Goal: Task Accomplishment & Management: Manage account settings

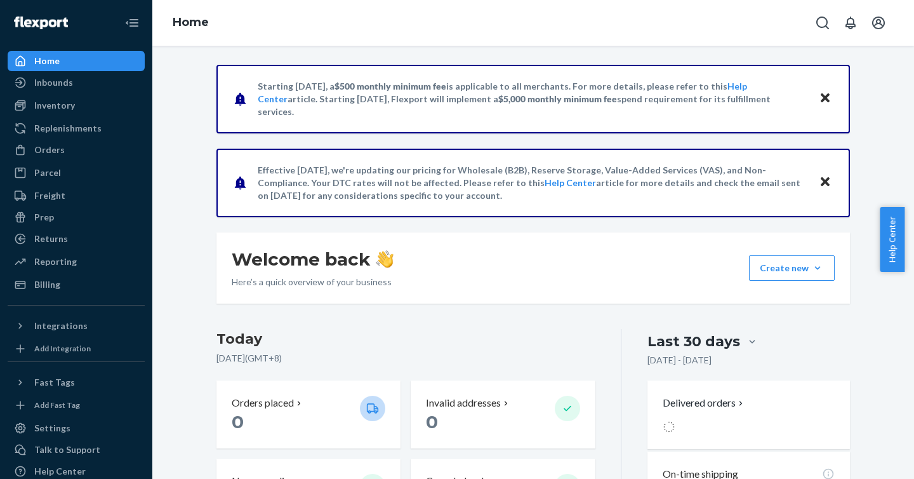
click at [821, 182] on icon "Close" at bounding box center [825, 181] width 9 height 9
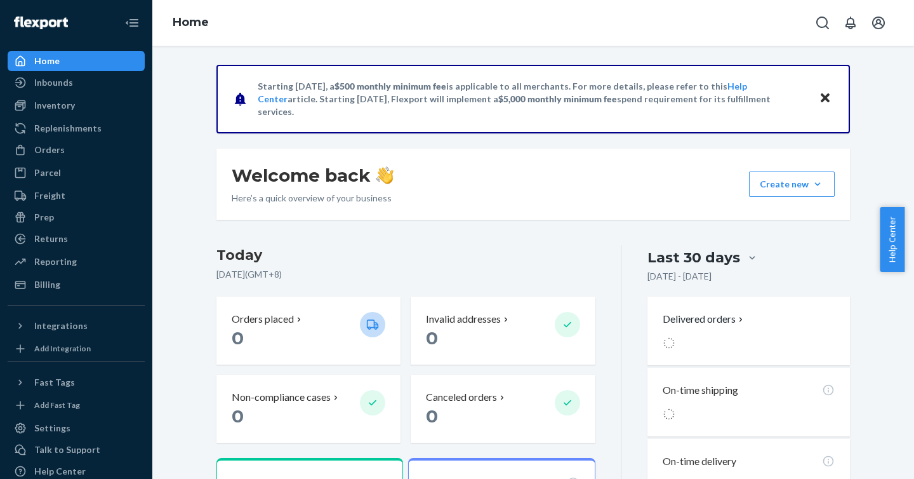
click at [820, 87] on div "Starting [DATE], a $500 monthly minimum fee is applicable to all merchants. For…" at bounding box center [534, 99] width 634 height 69
click at [823, 89] on div "Starting [DATE], a $500 monthly minimum fee is applicable to all merchants. For…" at bounding box center [534, 99] width 634 height 69
click at [823, 95] on icon "Close" at bounding box center [825, 97] width 9 height 9
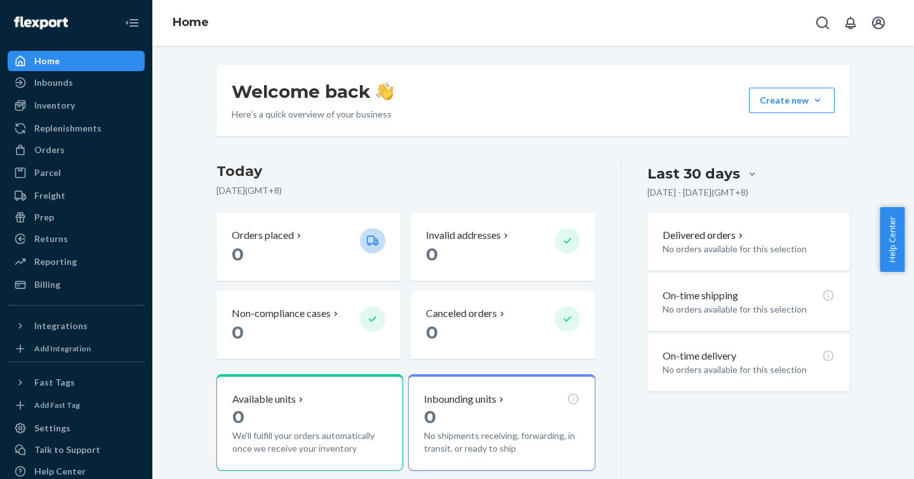
click at [736, 262] on div "Delivered orders No orders available for this selection" at bounding box center [749, 242] width 203 height 58
click at [719, 313] on p "No orders available for this selection" at bounding box center [749, 309] width 172 height 13
click at [734, 370] on p "No orders available for this selection" at bounding box center [749, 369] width 172 height 13
click at [721, 346] on div "On-time delivery No orders available for this selection" at bounding box center [749, 362] width 203 height 58
click at [723, 370] on p "No orders available for this selection" at bounding box center [749, 369] width 172 height 13
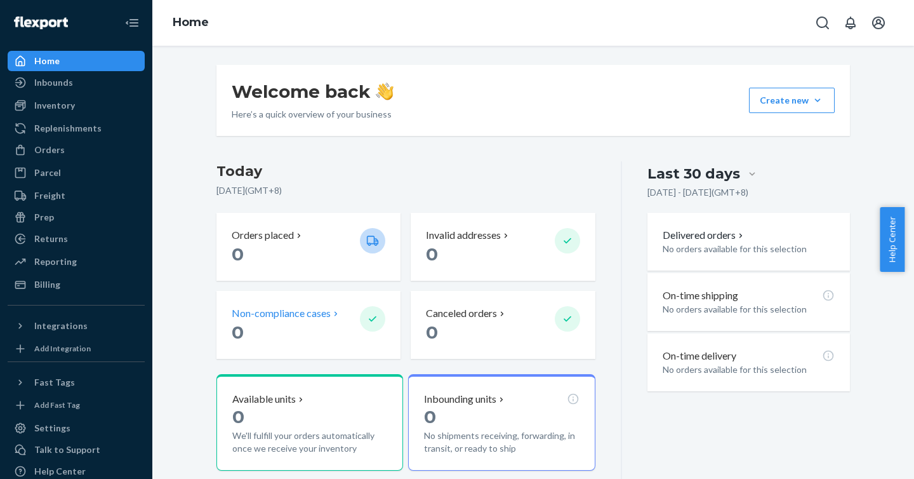
scroll to position [123, 0]
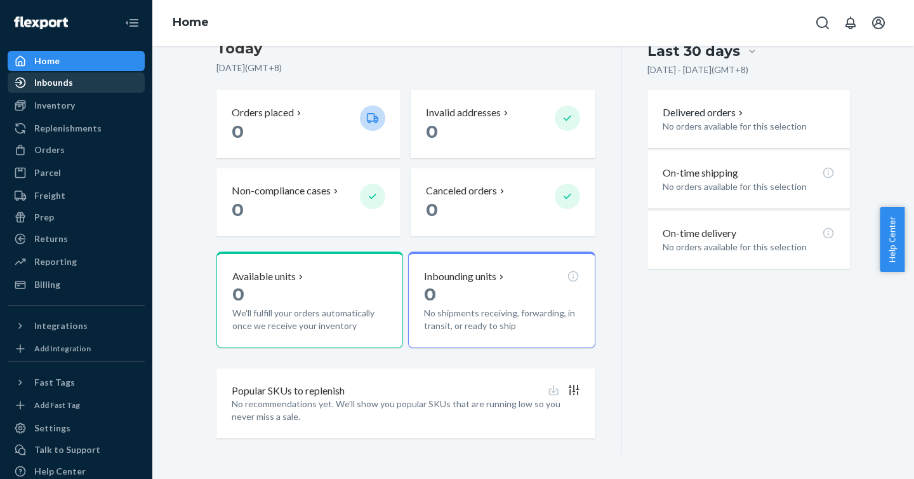
click at [57, 79] on div "Inbounds" at bounding box center [53, 82] width 39 height 13
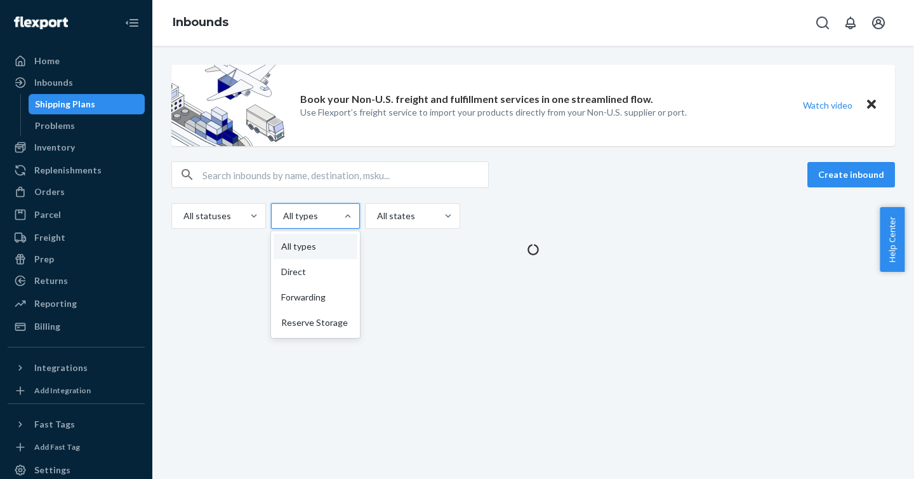
click at [336, 225] on div at bounding box center [347, 216] width 23 height 24
click at [283, 222] on input "option All types focused, 0 of 4. 4 results available. Use Up and Down to choos…" at bounding box center [282, 216] width 1 height 13
click at [223, 206] on div "All statuses" at bounding box center [207, 215] width 70 height 23
click at [183, 210] on input "All statuses" at bounding box center [182, 216] width 1 height 13
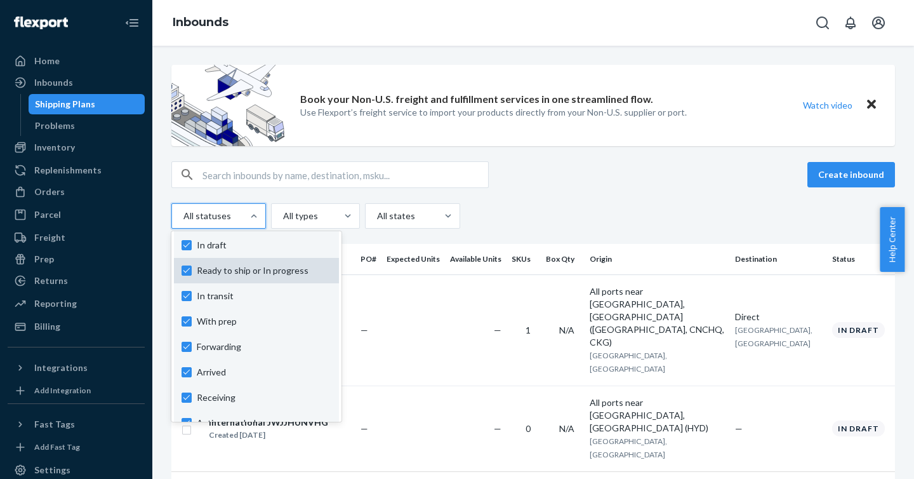
scroll to position [94, 0]
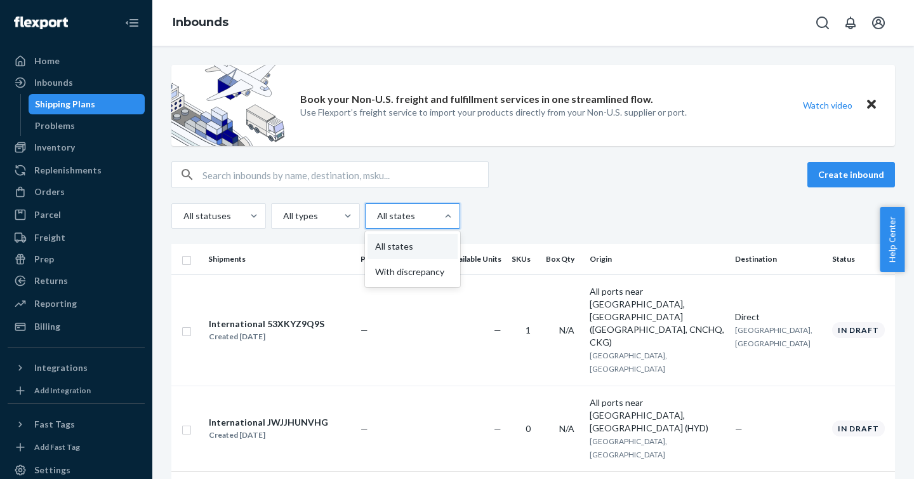
click at [425, 216] on div at bounding box center [411, 215] width 71 height 15
click at [377, 216] on input "option All states focused, 1 of 2. 2 results available. Use Up and Down to choo…" at bounding box center [376, 216] width 1 height 13
click at [511, 203] on div "All statuses All types All states" at bounding box center [533, 215] width 724 height 25
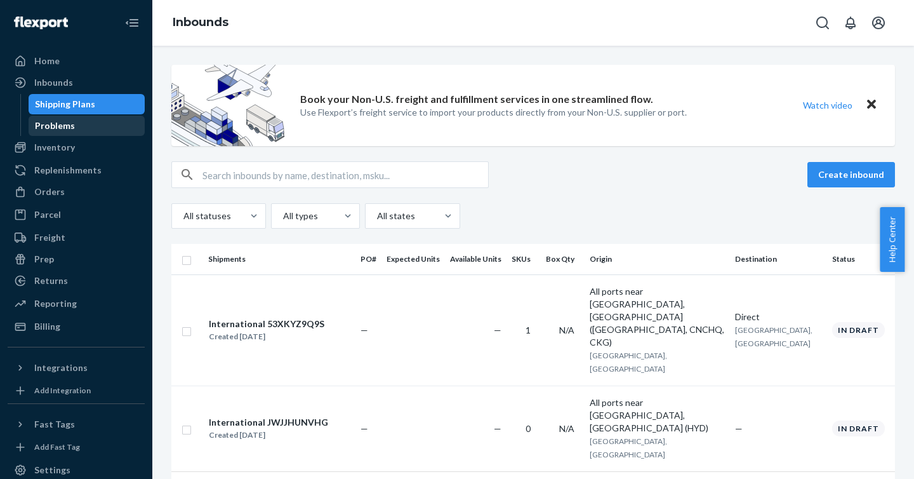
click at [57, 126] on div "Problems" at bounding box center [55, 125] width 40 height 13
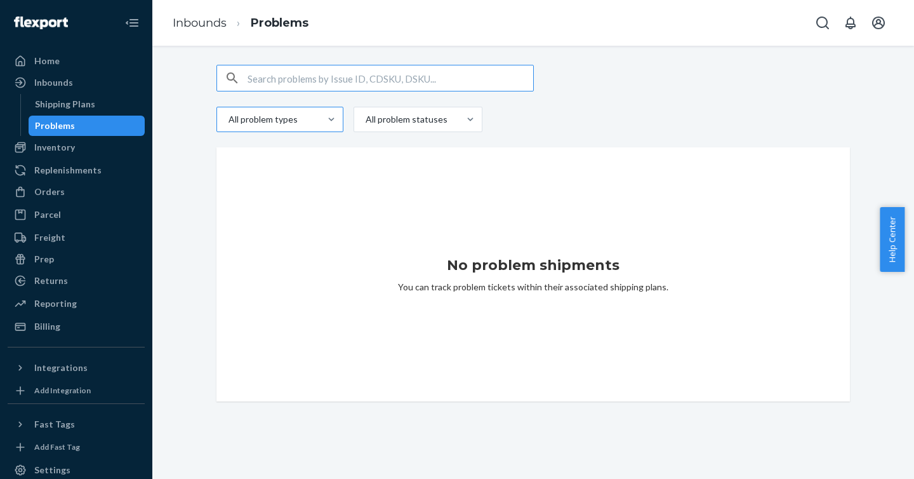
click at [272, 116] on div at bounding box center [278, 119] width 103 height 15
click at [229, 116] on input "All problem types" at bounding box center [227, 119] width 1 height 13
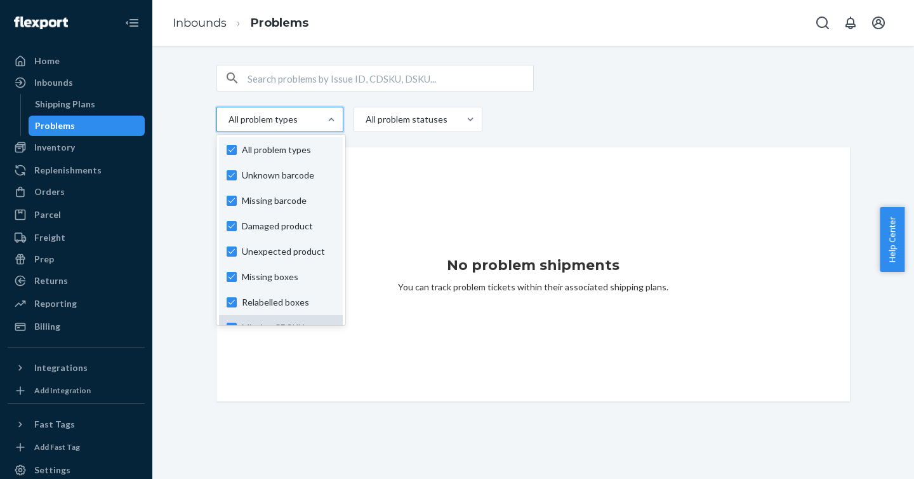
scroll to position [98, 0]
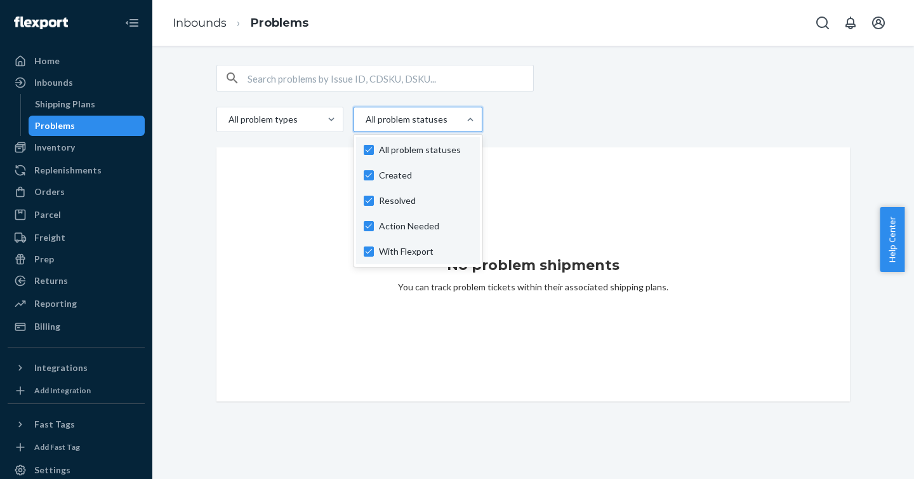
click at [427, 122] on div at bounding box center [416, 119] width 105 height 15
click at [366, 122] on input "option Created focused, 1 of 4. 4 results available. Use Up and Down to choose …" at bounding box center [364, 119] width 1 height 13
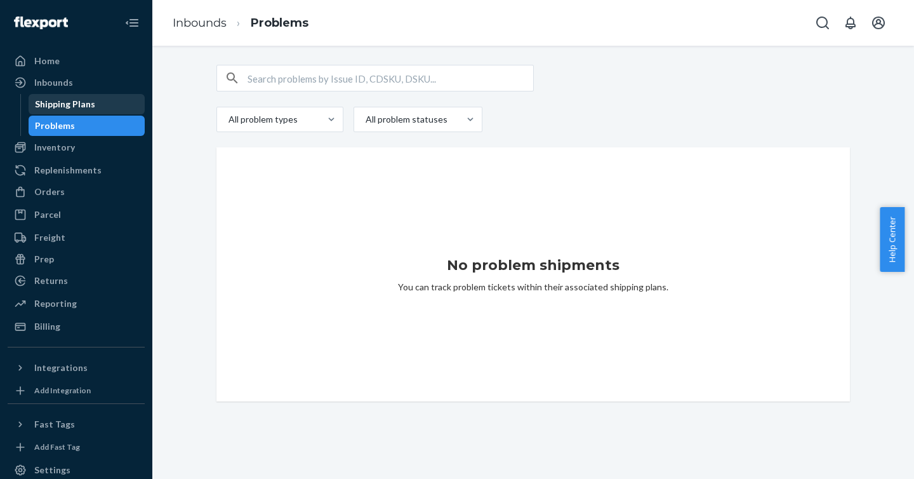
click at [55, 112] on div "Shipping Plans" at bounding box center [87, 104] width 114 height 18
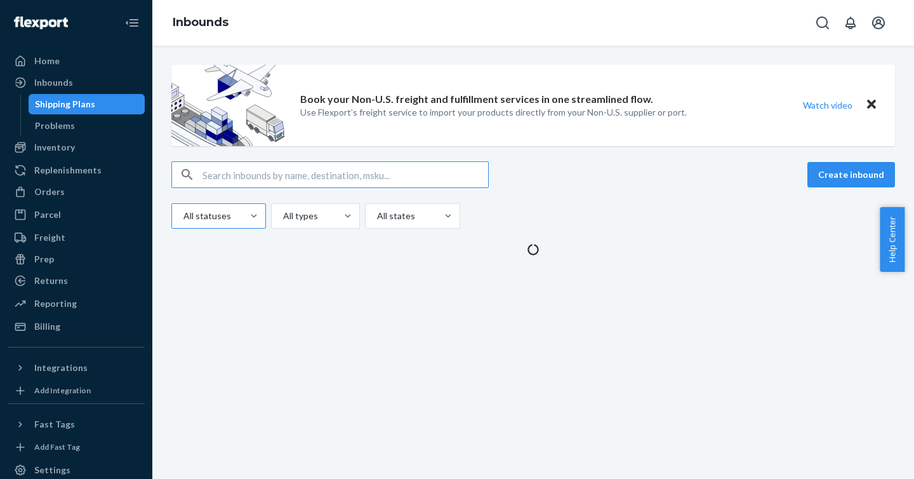
click at [234, 228] on div "All statuses" at bounding box center [218, 215] width 95 height 25
click at [183, 222] on input "All statuses" at bounding box center [182, 216] width 1 height 13
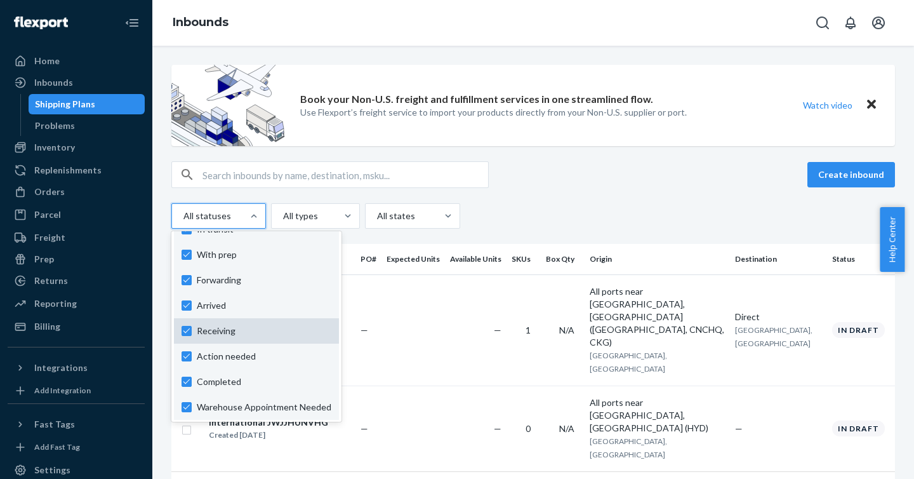
scroll to position [94, 0]
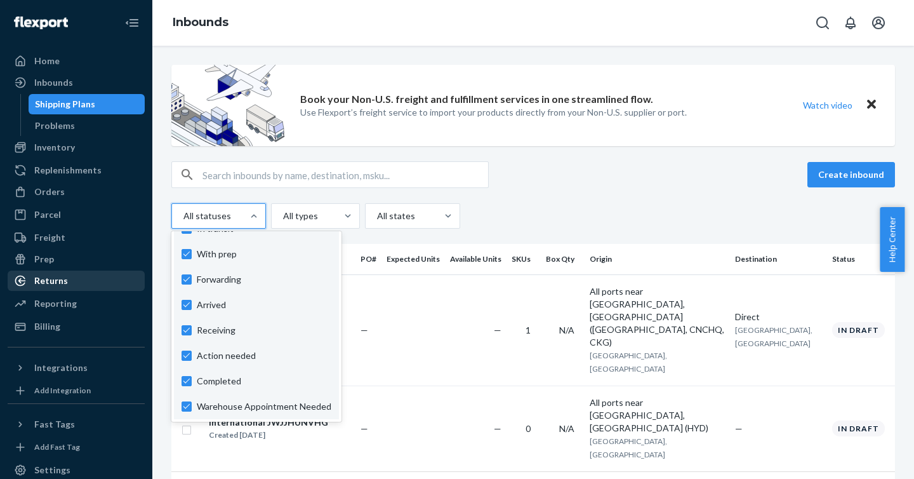
click at [46, 274] on div "Returns" at bounding box center [76, 281] width 135 height 18
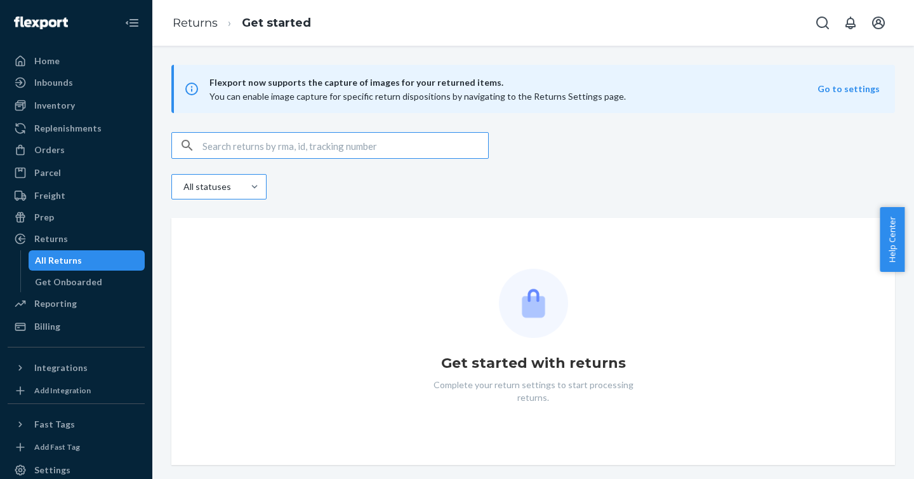
click at [256, 194] on div at bounding box center [254, 187] width 23 height 24
click at [168, 187] on input "All statuses" at bounding box center [168, 187] width 0 height 0
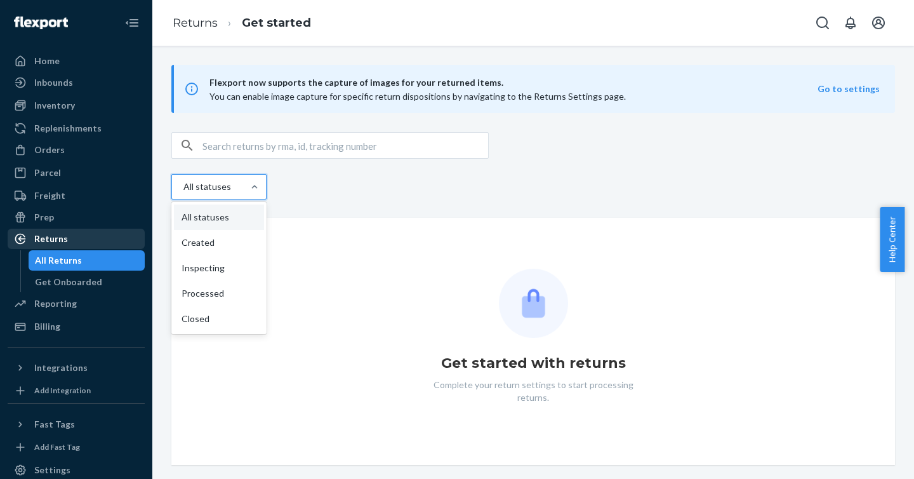
click at [58, 244] on div "Returns" at bounding box center [51, 238] width 34 height 13
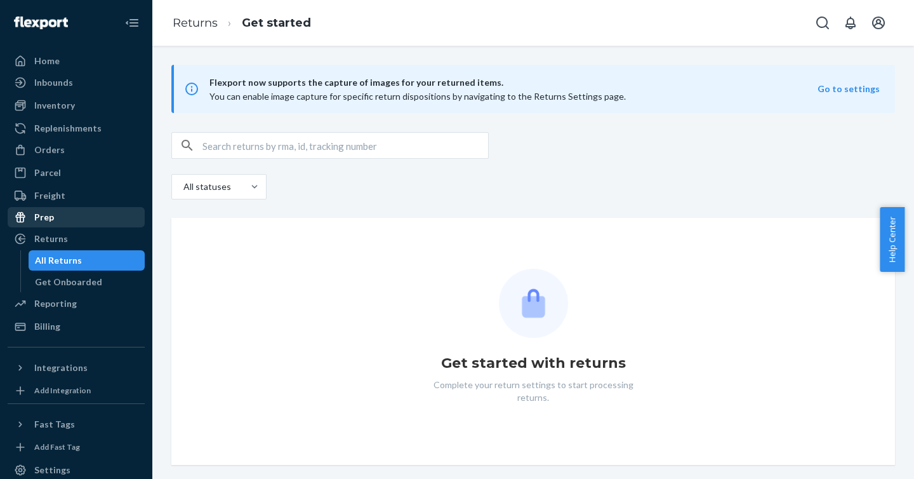
click at [62, 218] on div "Prep" at bounding box center [76, 217] width 135 height 18
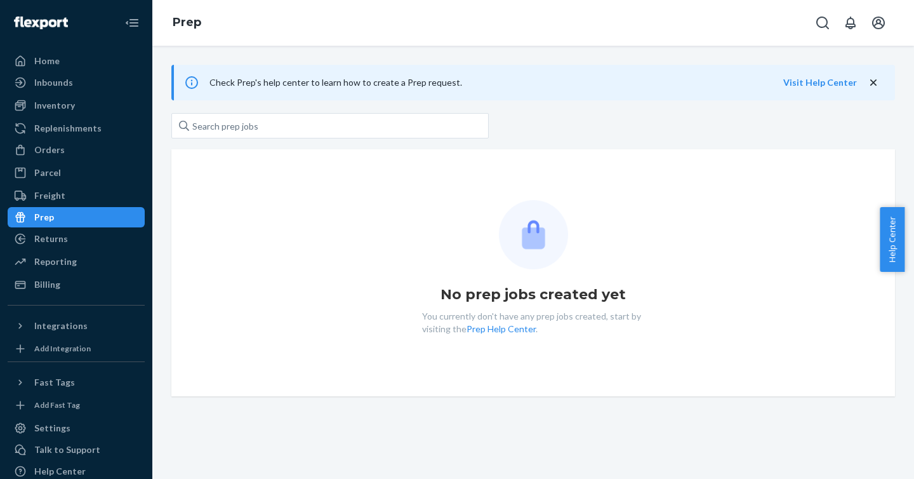
click at [60, 206] on ul "Home Inbounds Shipping Plans Problems Inventory Products Replenishments Orders …" at bounding box center [76, 173] width 137 height 244
click at [58, 196] on div "Freight" at bounding box center [49, 195] width 31 height 13
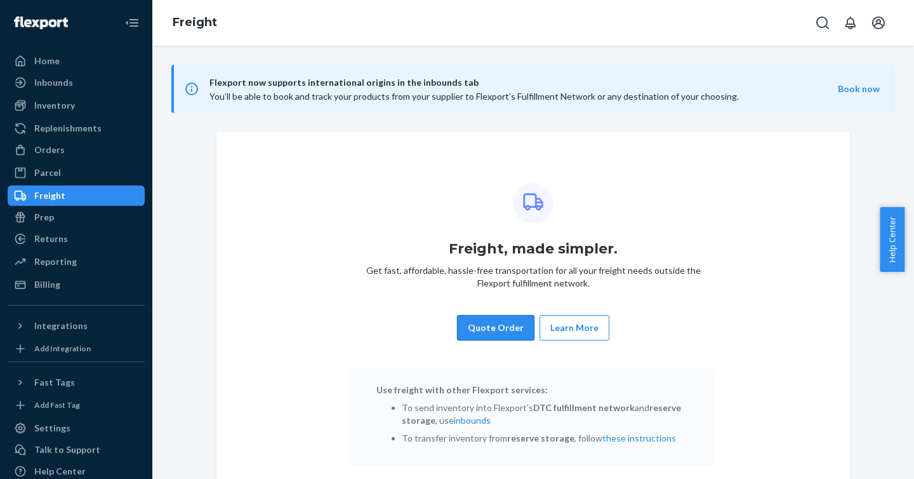
click at [505, 333] on button "Quote Order" at bounding box center [495, 327] width 77 height 25
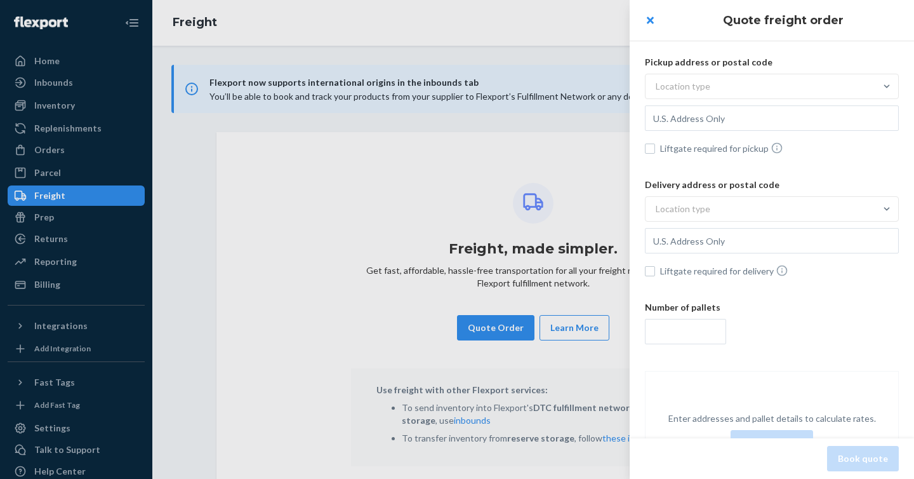
click at [715, 92] on div "Location type" at bounding box center [761, 86] width 230 height 23
click at [593, 86] on input "Location type" at bounding box center [593, 86] width 0 height 0
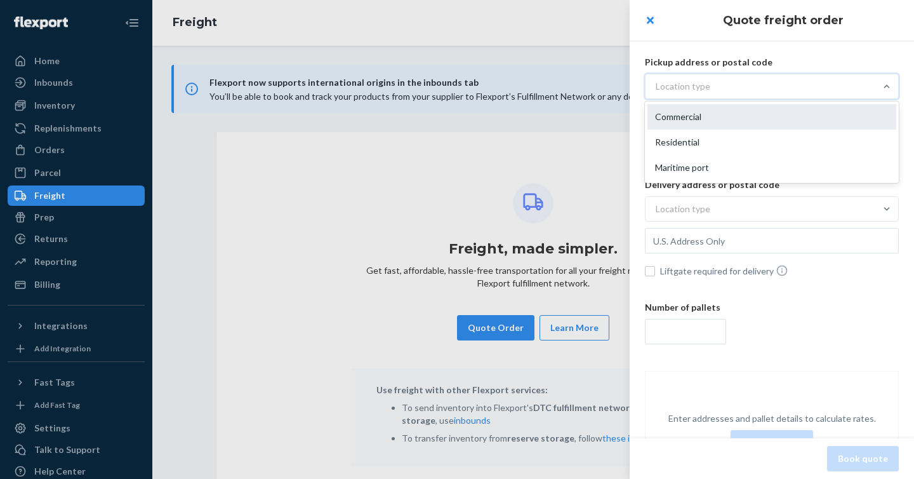
click at [710, 117] on div "Commercial" at bounding box center [772, 116] width 249 height 25
click at [593, 86] on input "option Commercial focused, 1 of 3. 3 results available. Use Up and Down to choo…" at bounding box center [593, 86] width 0 height 0
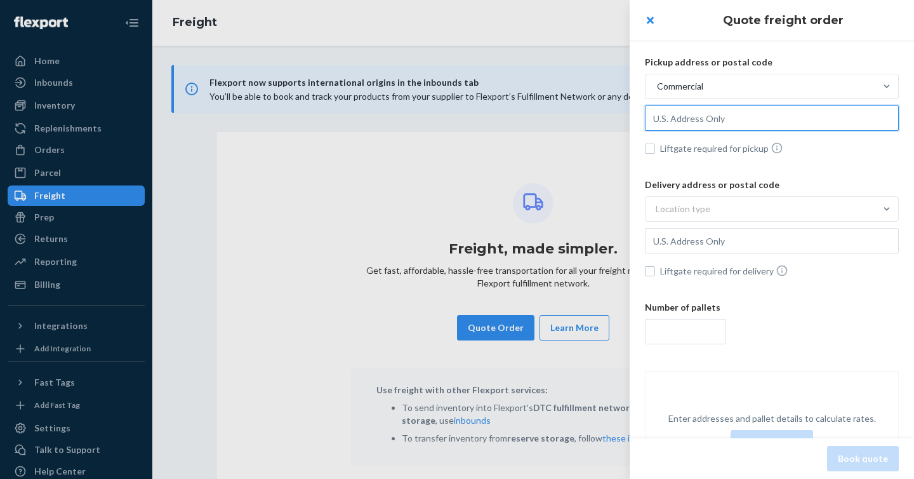
click at [712, 121] on input "text" at bounding box center [772, 117] width 254 height 25
click at [707, 155] on div "Pickup address or postal code Commercial Liftgate required for pickup" at bounding box center [772, 107] width 254 height 102
click at [703, 150] on span "Liftgate required for pickup" at bounding box center [779, 148] width 239 height 13
click at [655, 150] on input "Liftgate required for pickup" at bounding box center [650, 148] width 10 height 10
checkbox input "true"
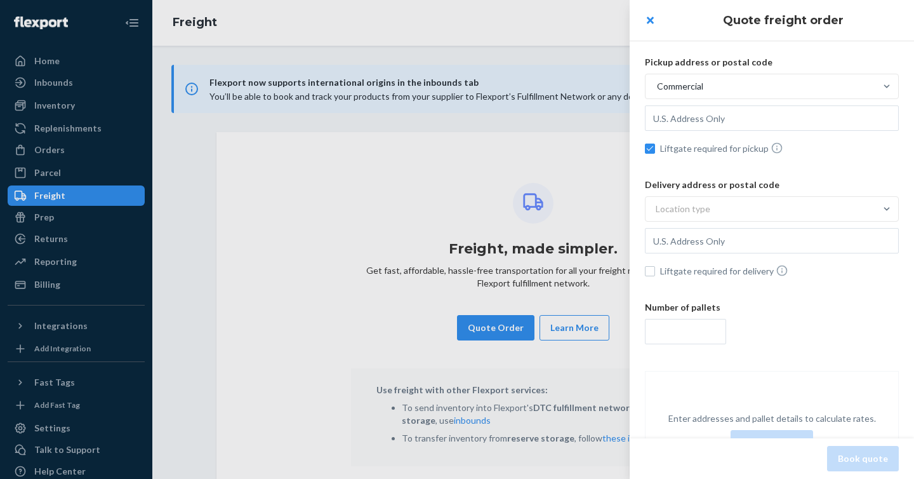
click at [727, 210] on div "Location type" at bounding box center [761, 208] width 230 height 23
click at [593, 209] on input "Location type" at bounding box center [593, 209] width 0 height 0
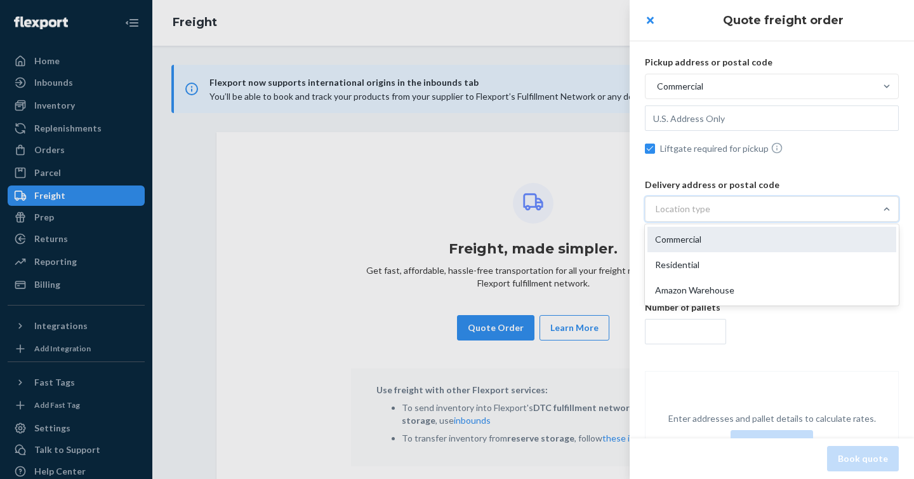
click at [726, 244] on div "Commercial" at bounding box center [772, 239] width 249 height 25
click at [593, 209] on input "option Commercial focused, 1 of 3. 3 results available. Use Up and Down to choo…" at bounding box center [593, 209] width 0 height 0
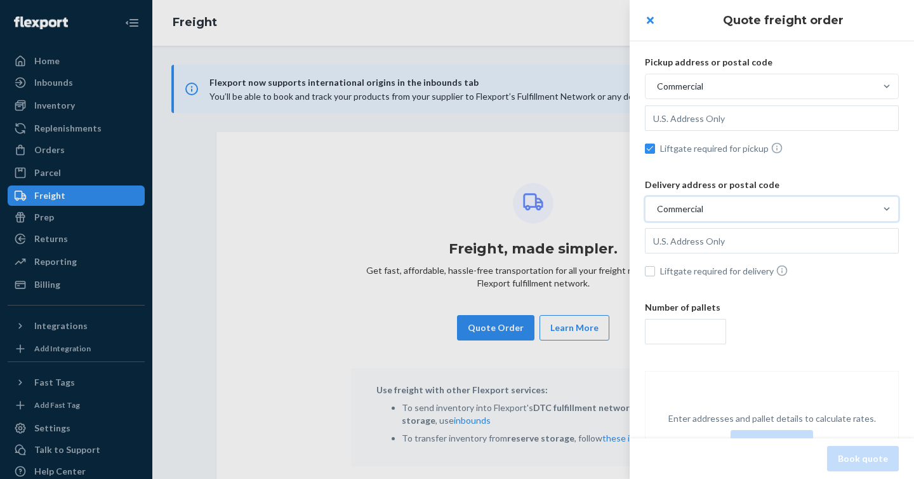
click at [823, 161] on div "Pickup address or postal code Commercial Liftgate required for pickup Delivery …" at bounding box center [772, 275] width 284 height 491
click at [717, 270] on span "Liftgate required for delivery" at bounding box center [779, 270] width 239 height 13
click at [655, 270] on input "Liftgate required for delivery" at bounding box center [650, 271] width 10 height 10
checkbox input "true"
click at [714, 332] on input "number" at bounding box center [685, 331] width 81 height 25
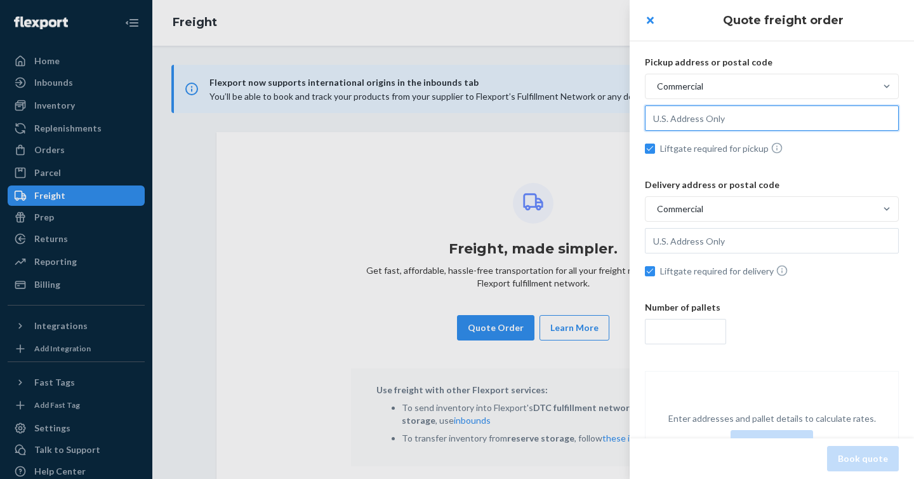
click at [703, 116] on input "text" at bounding box center [772, 117] width 254 height 25
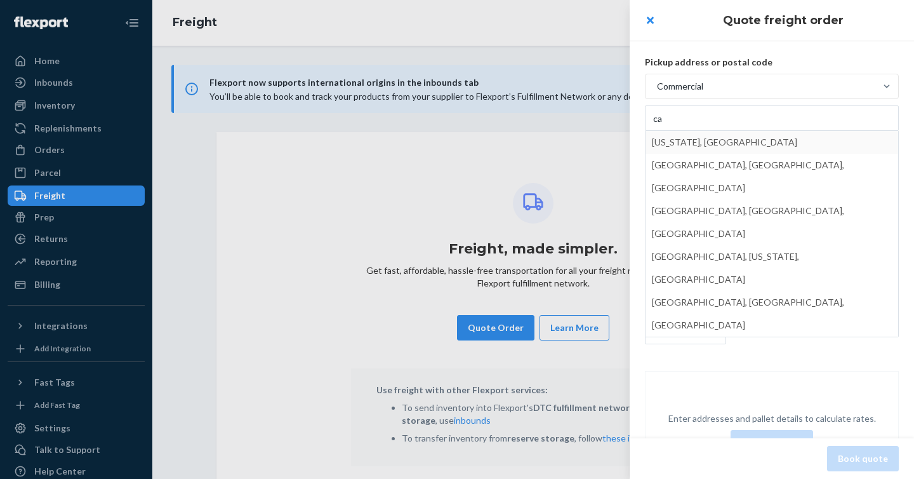
type input "[US_STATE], [GEOGRAPHIC_DATA], [GEOGRAPHIC_DATA]"
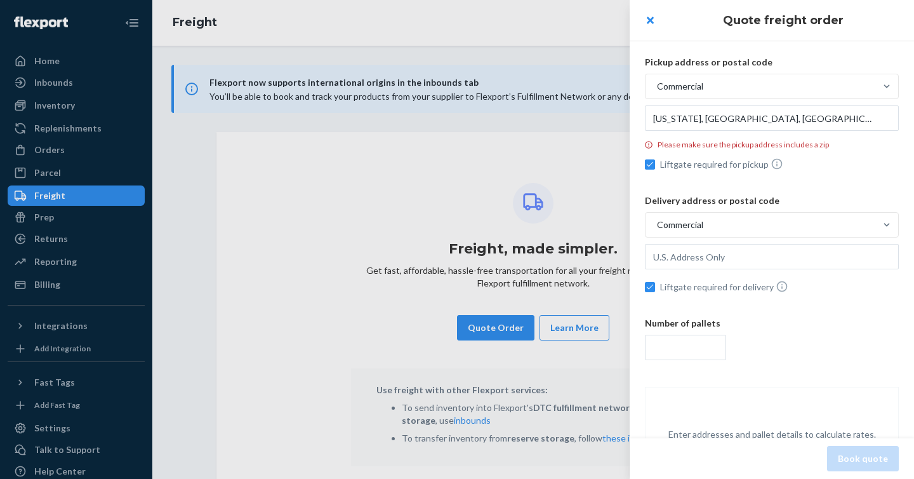
click at [708, 164] on span "Liftgate required for pickup" at bounding box center [779, 163] width 239 height 13
click at [655, 164] on input "Liftgate required for pickup" at bounding box center [650, 164] width 10 height 10
click at [708, 164] on span "Liftgate required for pickup" at bounding box center [779, 163] width 239 height 13
click at [655, 164] on input "Liftgate required for pickup" at bounding box center [650, 164] width 10 height 10
checkbox input "true"
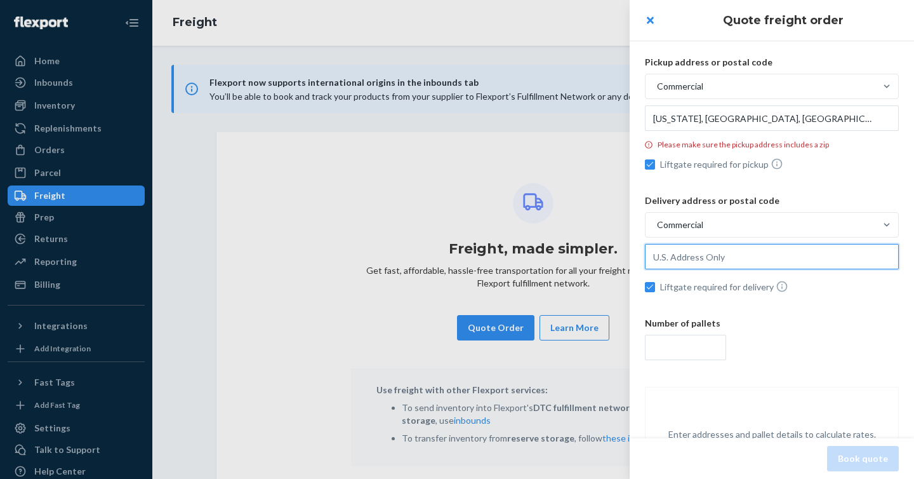
click at [716, 131] on input "text" at bounding box center [772, 117] width 254 height 25
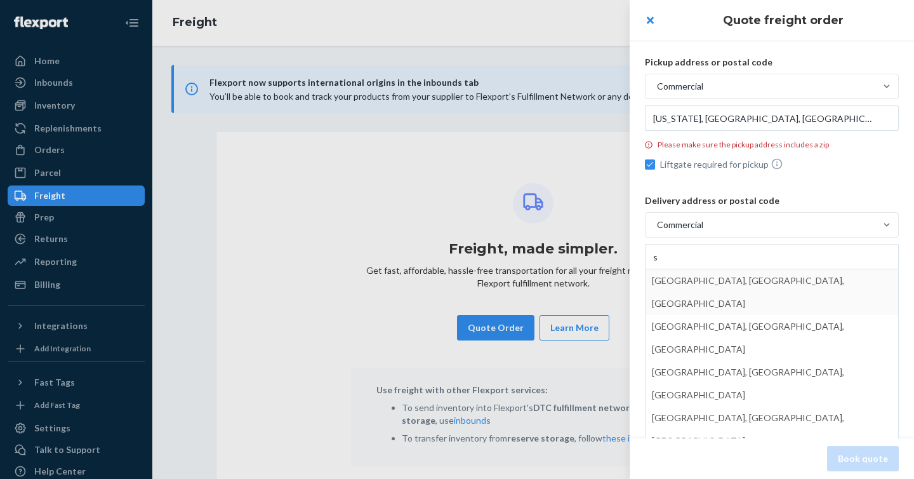
type input "[GEOGRAPHIC_DATA], [GEOGRAPHIC_DATA], [GEOGRAPHIC_DATA]"
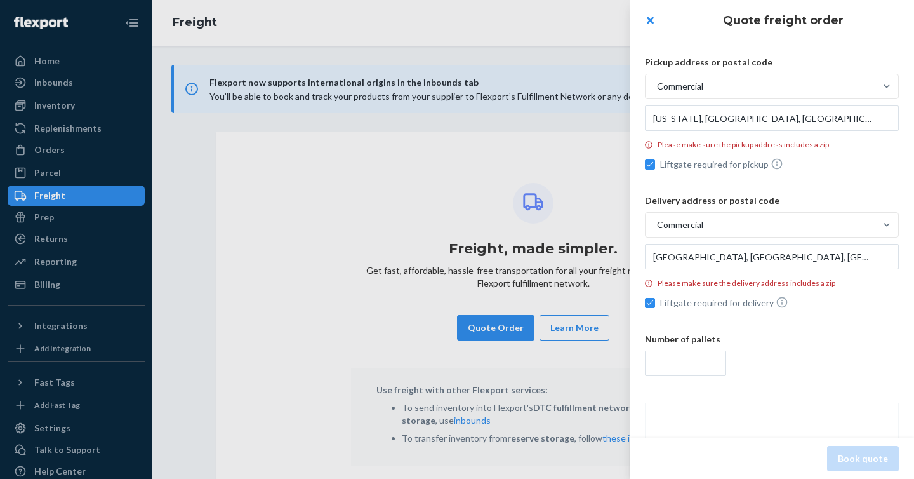
click at [758, 330] on div "Pickup address or postal code Commercial [US_STATE][GEOGRAPHIC_DATA] Please mak…" at bounding box center [772, 291] width 284 height 523
click at [827, 383] on div "Pickup address or postal code Commercial [US_STATE][GEOGRAPHIC_DATA] Please mak…" at bounding box center [772, 291] width 284 height 523
click at [680, 370] on input "number" at bounding box center [685, 362] width 81 height 25
click at [824, 405] on div "Enter addresses and pallet details to calculate rates. Calculate rate" at bounding box center [772, 466] width 254 height 126
click at [688, 359] on input "number" at bounding box center [685, 362] width 81 height 25
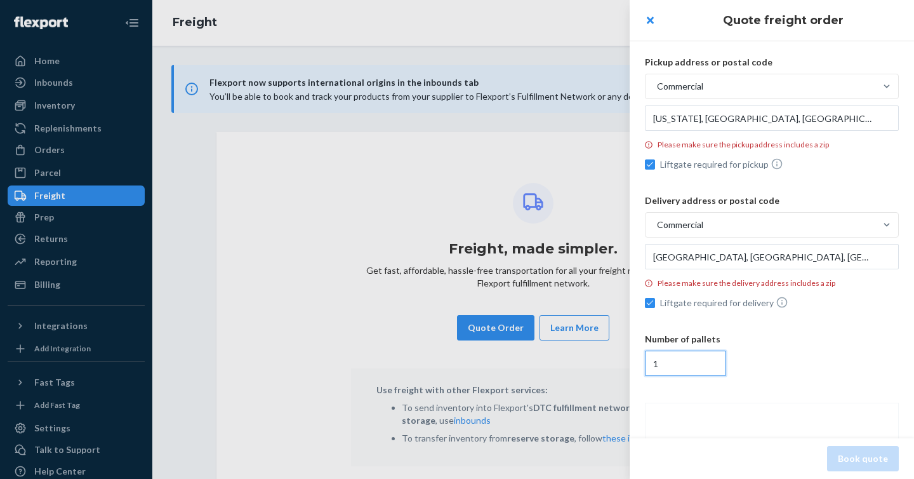
type input "1"
click at [744, 375] on div "1" at bounding box center [772, 364] width 254 height 29
click at [726, 375] on input "1" at bounding box center [685, 362] width 81 height 25
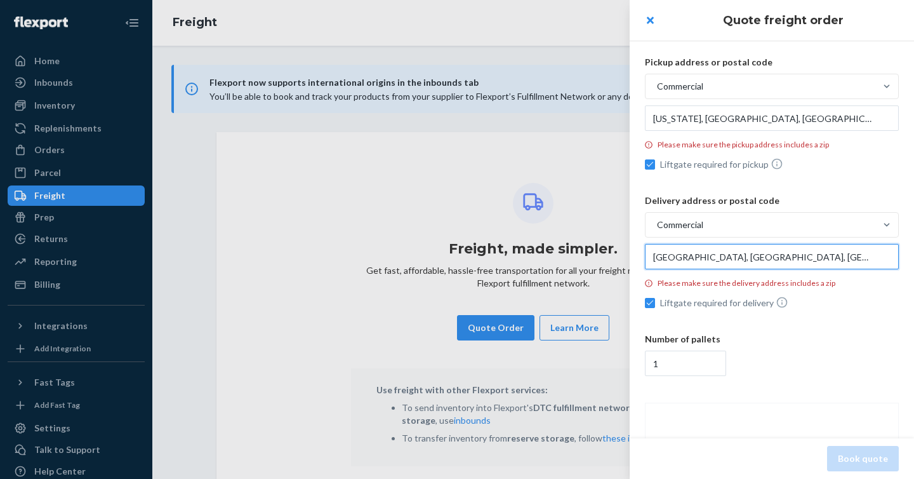
click at [731, 131] on input "[GEOGRAPHIC_DATA], [GEOGRAPHIC_DATA], [GEOGRAPHIC_DATA]" at bounding box center [772, 117] width 254 height 25
click at [729, 210] on div "Delivery address or postal code Commercial [GEOGRAPHIC_DATA] Please make sure t…" at bounding box center [772, 253] width 254 height 118
click at [732, 220] on div "Commercial" at bounding box center [761, 224] width 230 height 23
click at [593, 225] on input "Commercial" at bounding box center [593, 225] width 0 height 0
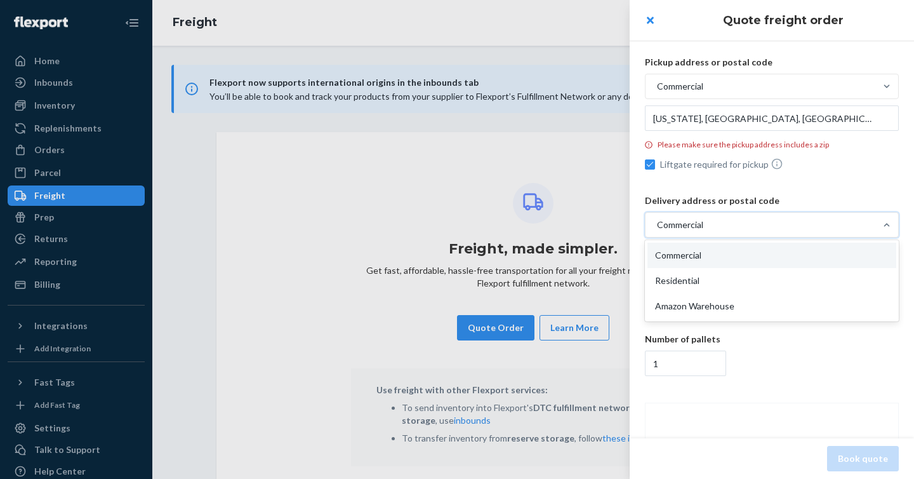
click at [730, 276] on div "Residential" at bounding box center [772, 280] width 249 height 25
click at [593, 225] on input "option Commercial, selected. option Residential focused, 2 of 3. 3 results avai…" at bounding box center [593, 225] width 0 height 0
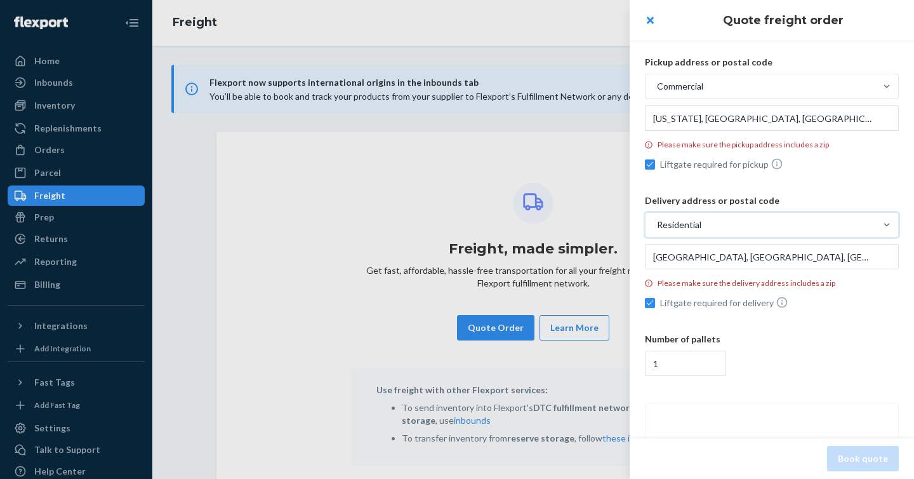
click at [731, 234] on div "Residential" at bounding box center [761, 224] width 230 height 23
click at [593, 225] on input "option Residential, selected. 0 results available. Select is focused , press Do…" at bounding box center [593, 225] width 0 height 0
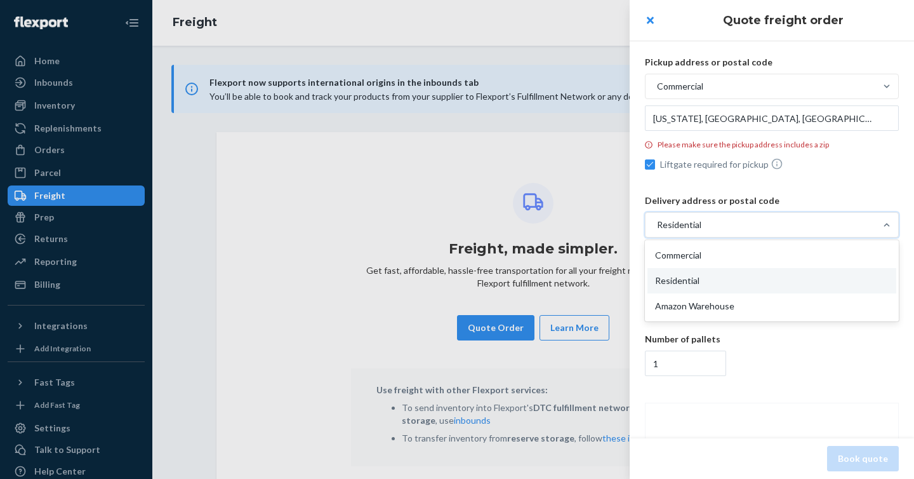
click at [737, 302] on div "Amazon Warehouse" at bounding box center [772, 305] width 249 height 25
click at [593, 225] on input "option Residential, selected. option Residential focused, 2 of 3. 3 results ava…" at bounding box center [593, 225] width 0 height 0
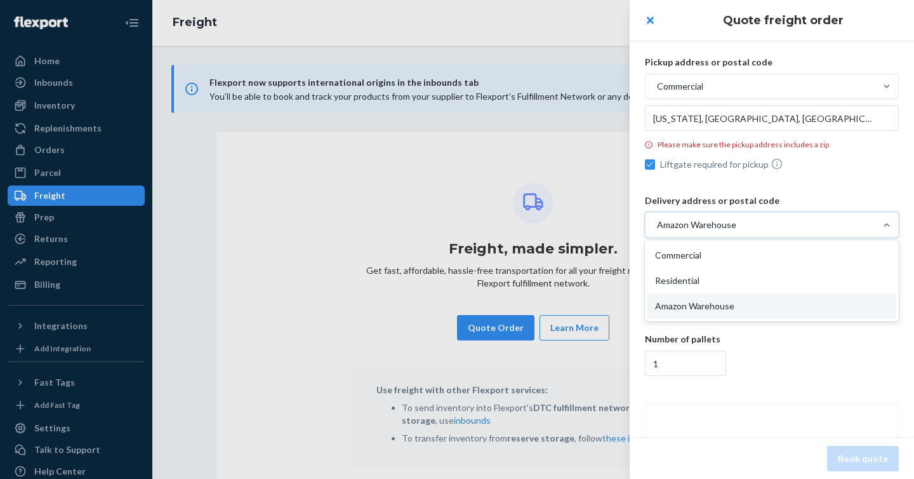
click at [738, 230] on div "Amazon Warehouse" at bounding box center [761, 224] width 230 height 23
click at [593, 225] on input "option Amazon Warehouse, selected. option Amazon Warehouse focused, 3 of 3. 3 r…" at bounding box center [593, 225] width 0 height 0
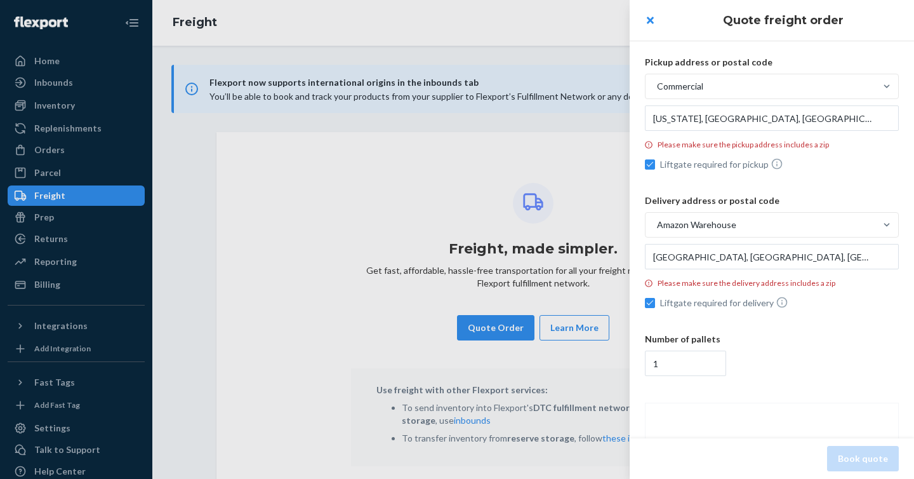
click at [824, 353] on div "1" at bounding box center [772, 362] width 254 height 25
click at [726, 353] on input "1" at bounding box center [685, 362] width 81 height 25
click at [736, 93] on div "Commercial" at bounding box center [761, 86] width 230 height 23
click at [593, 86] on input "Commercial" at bounding box center [593, 86] width 0 height 0
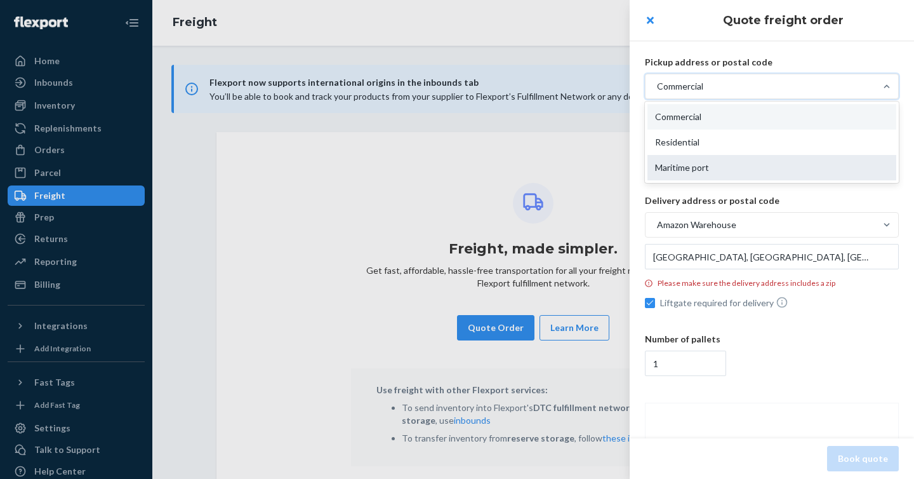
click at [718, 170] on div "Maritime port" at bounding box center [772, 167] width 249 height 25
click at [593, 86] on input "option Commercial, selected. option Maritime port focused, 3 of 3. 3 results av…" at bounding box center [593, 86] width 0 height 0
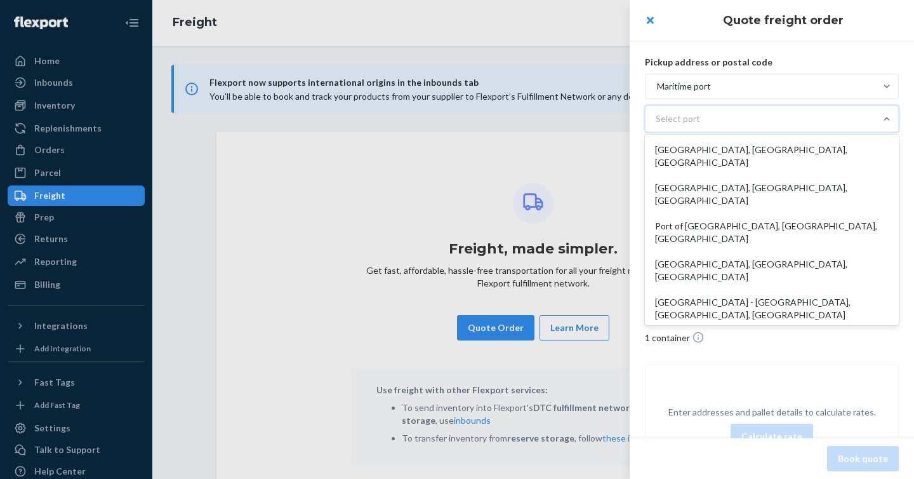
click at [714, 123] on div "Select port" at bounding box center [761, 118] width 230 height 25
click at [657, 123] on input "option [GEOGRAPHIC_DATA], [GEOGRAPHIC_DATA], [GEOGRAPHIC_DATA] focused, 1 of 6.…" at bounding box center [656, 118] width 1 height 13
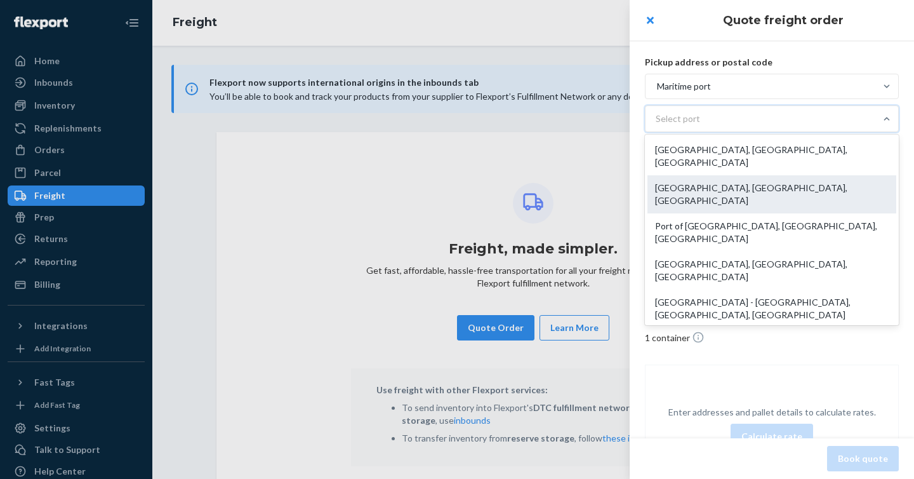
click at [721, 175] on div "[GEOGRAPHIC_DATA], [GEOGRAPHIC_DATA], [GEOGRAPHIC_DATA]" at bounding box center [772, 194] width 249 height 38
click at [657, 125] on input "option [GEOGRAPHIC_DATA], [GEOGRAPHIC_DATA], [GEOGRAPHIC_DATA] focused, 1 of 6.…" at bounding box center [656, 118] width 1 height 13
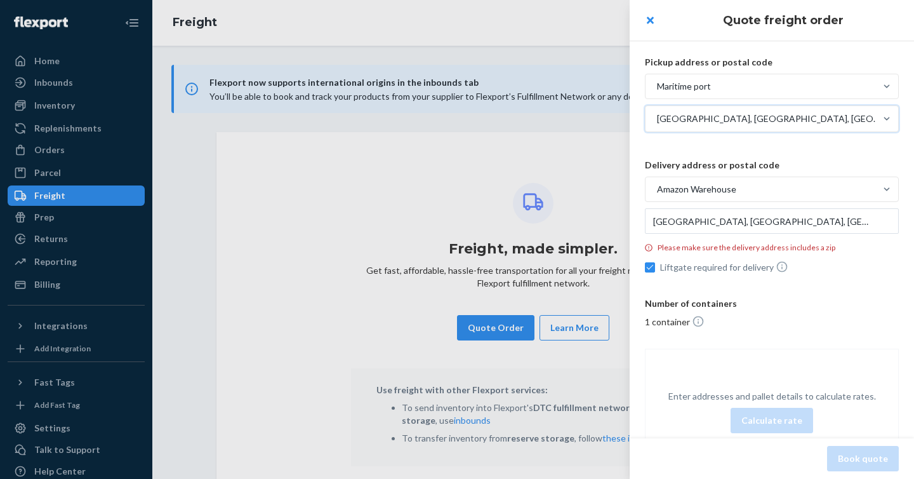
click at [736, 195] on div "Amazon Warehouse" at bounding box center [761, 189] width 230 height 23
click at [593, 189] on input "Amazon Warehouse" at bounding box center [593, 189] width 0 height 0
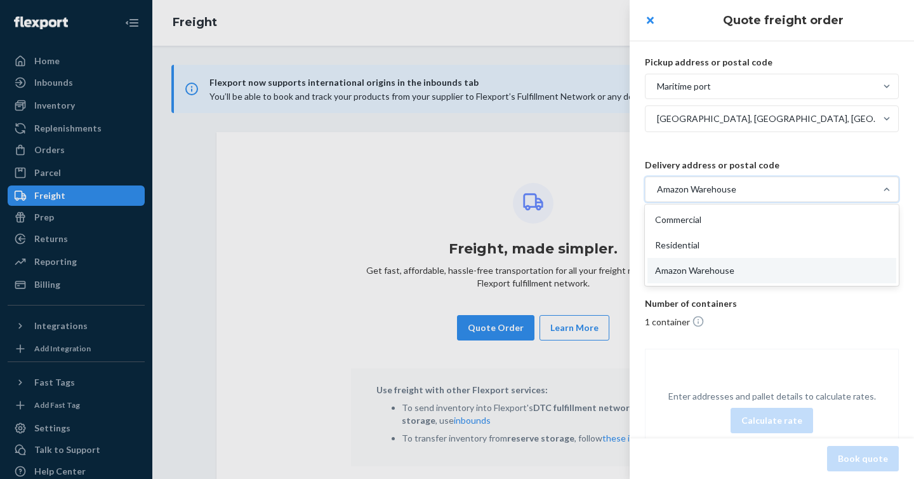
click at [730, 220] on div "Commercial" at bounding box center [772, 219] width 249 height 25
click at [593, 189] on input "option Amazon Warehouse, selected. option Commercial focused, 1 of 3. 3 results…" at bounding box center [593, 189] width 0 height 0
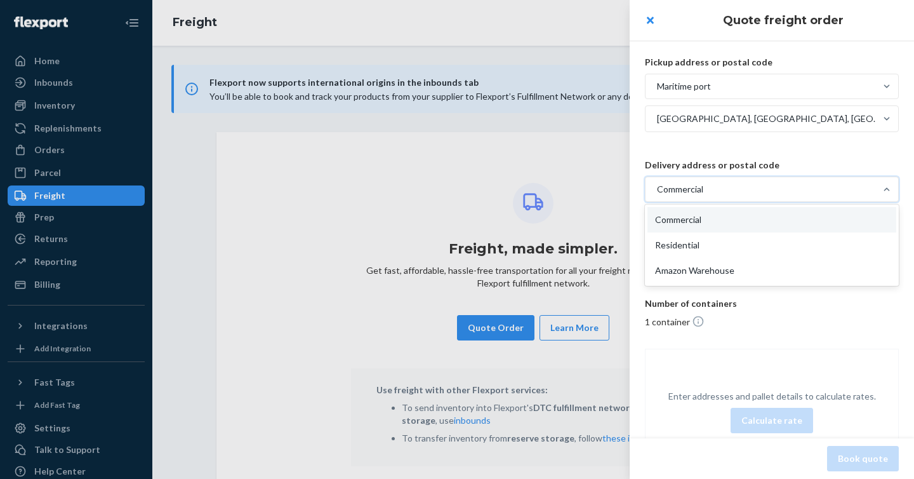
click at [729, 183] on div "Commercial" at bounding box center [761, 189] width 230 height 23
click at [593, 189] on input "option Commercial, selected. option Commercial focused, 1 of 3. 3 results avail…" at bounding box center [593, 189] width 0 height 0
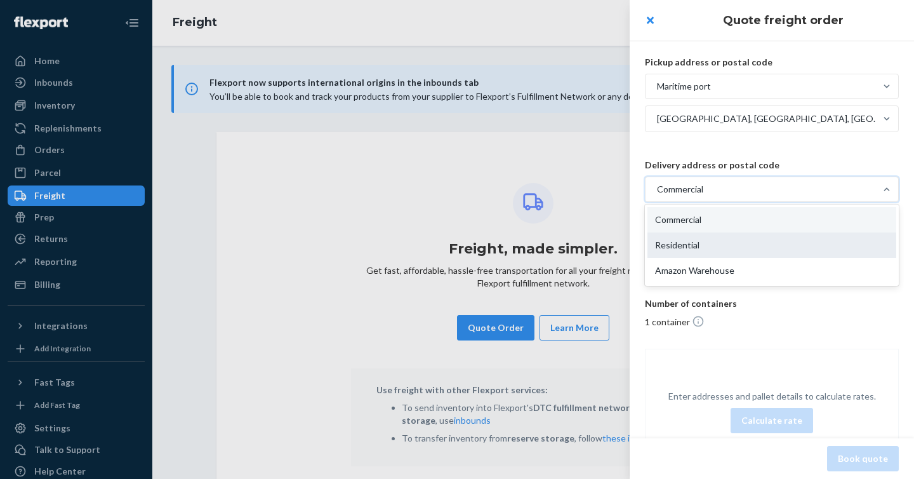
click at [724, 232] on div "Residential" at bounding box center [772, 244] width 249 height 25
click at [593, 189] on input "option Commercial, selected. option Commercial focused, 1 of 3. 3 results avail…" at bounding box center [593, 189] width 0 height 0
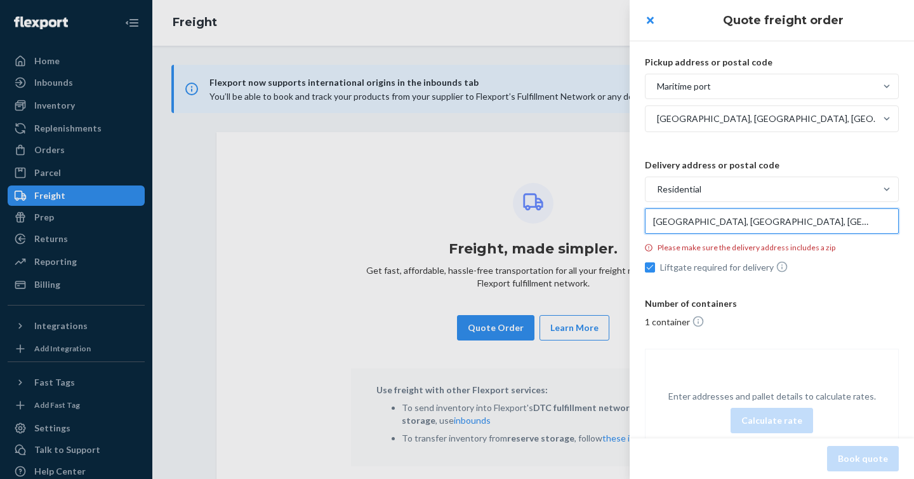
click at [729, 223] on input "[GEOGRAPHIC_DATA], [GEOGRAPHIC_DATA], [GEOGRAPHIC_DATA]" at bounding box center [772, 220] width 254 height 25
click at [736, 222] on input "[GEOGRAPHIC_DATA], [GEOGRAPHIC_DATA], [GEOGRAPHIC_DATA]" at bounding box center [772, 220] width 254 height 25
click at [790, 258] on div "Delivery address or postal code Residential [GEOGRAPHIC_DATA] Please make sure …" at bounding box center [772, 218] width 254 height 118
drag, startPoint x: 789, startPoint y: 218, endPoint x: 787, endPoint y: 210, distance: 9.1
click at [789, 218] on input "[GEOGRAPHIC_DATA], [GEOGRAPHIC_DATA], [GEOGRAPHIC_DATA]" at bounding box center [772, 220] width 254 height 25
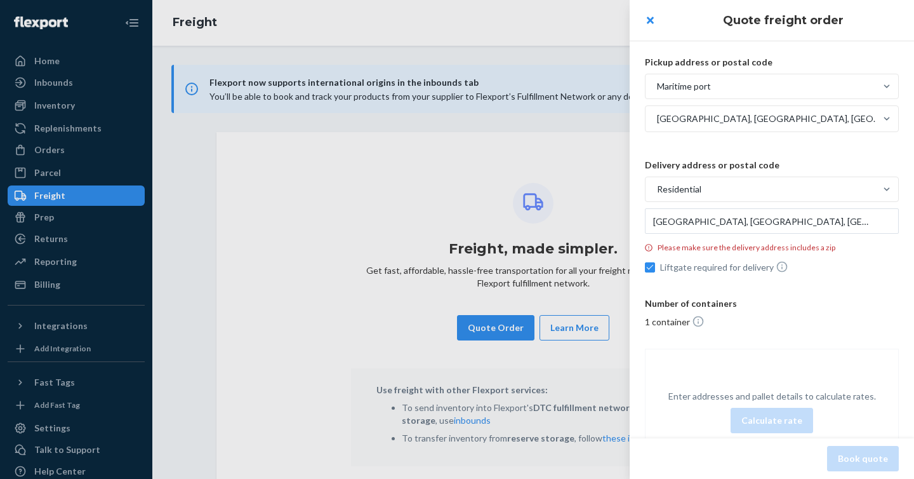
click at [780, 191] on div "Residential" at bounding box center [761, 189] width 230 height 23
click at [593, 189] on input "Residential" at bounding box center [593, 189] width 0 height 0
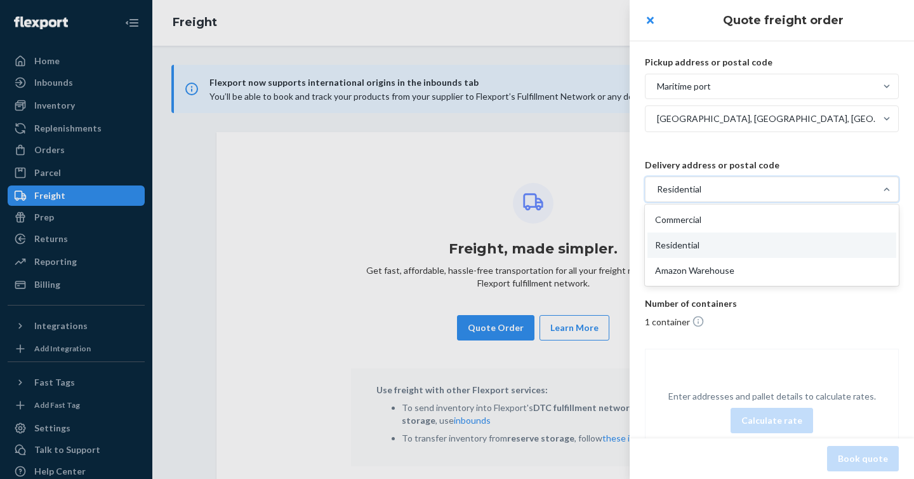
click at [769, 306] on p "Number of containers" at bounding box center [772, 303] width 254 height 13
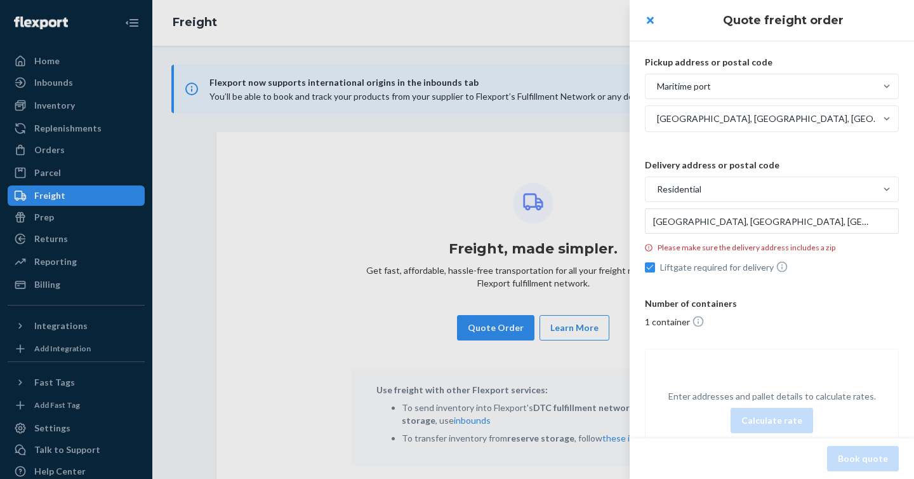
click at [734, 88] on div "Maritime port" at bounding box center [761, 86] width 230 height 23
click at [593, 86] on input "Maritime port" at bounding box center [593, 86] width 0 height 0
click at [770, 305] on p "Number of containers" at bounding box center [772, 303] width 254 height 13
click at [745, 199] on div "Residential" at bounding box center [761, 189] width 230 height 23
click at [593, 189] on input "Residential" at bounding box center [593, 189] width 0 height 0
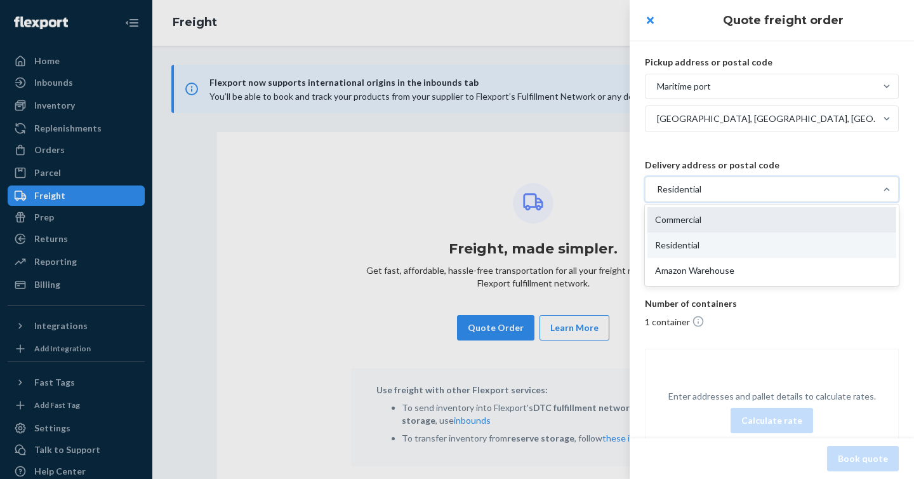
click at [743, 211] on div "Commercial" at bounding box center [772, 219] width 249 height 25
click at [593, 189] on input "option Residential, selected. option Commercial focused, 1 of 3. 3 results avai…" at bounding box center [593, 189] width 0 height 0
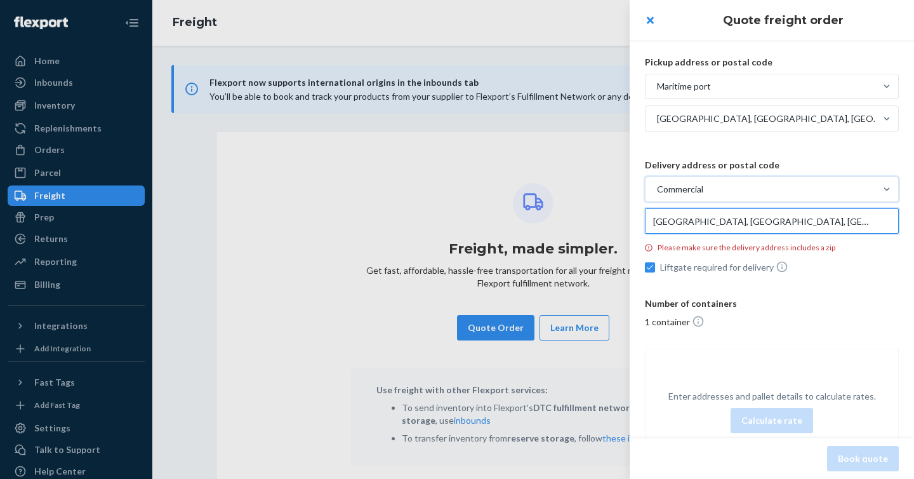
click at [747, 231] on input "[GEOGRAPHIC_DATA], [GEOGRAPHIC_DATA], [GEOGRAPHIC_DATA]" at bounding box center [772, 220] width 254 height 25
click at [746, 215] on input "[US_STATE], [GEOGRAPHIC_DATA], [GEOGRAPHIC_DATA]" at bounding box center [772, 220] width 254 height 25
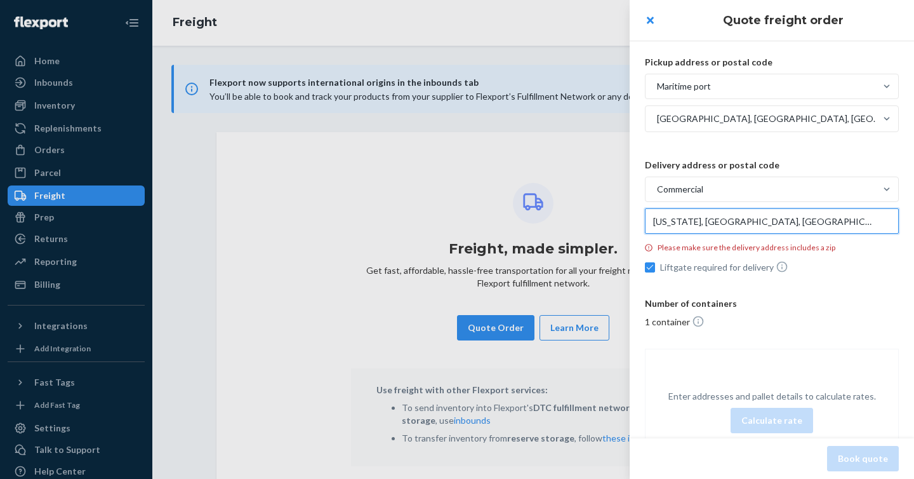
click at [746, 215] on input "[US_STATE], [GEOGRAPHIC_DATA], [GEOGRAPHIC_DATA]" at bounding box center [772, 220] width 254 height 25
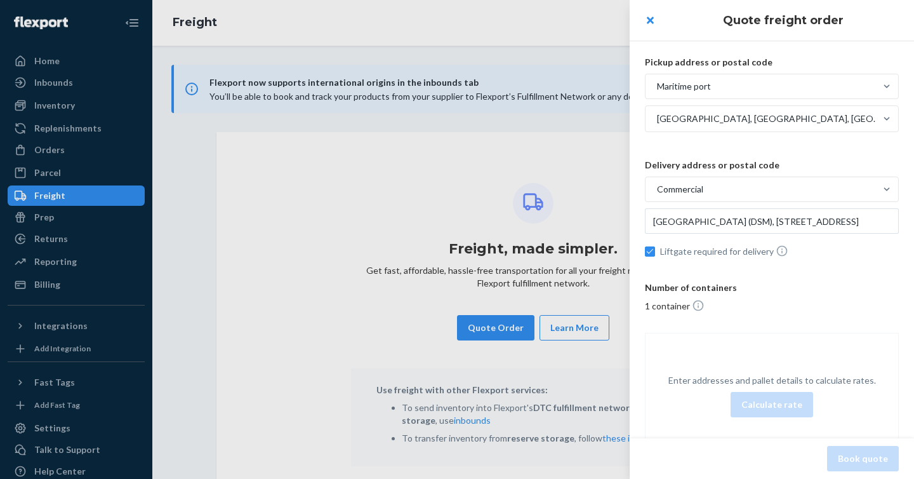
drag, startPoint x: 818, startPoint y: 310, endPoint x: 820, endPoint y: 317, distance: 6.8
click at [818, 311] on p "1 container" at bounding box center [772, 305] width 254 height 13
drag, startPoint x: 790, startPoint y: 402, endPoint x: 798, endPoint y: 402, distance: 8.3
click at [789, 402] on button "Calculate rate" at bounding box center [772, 404] width 83 height 25
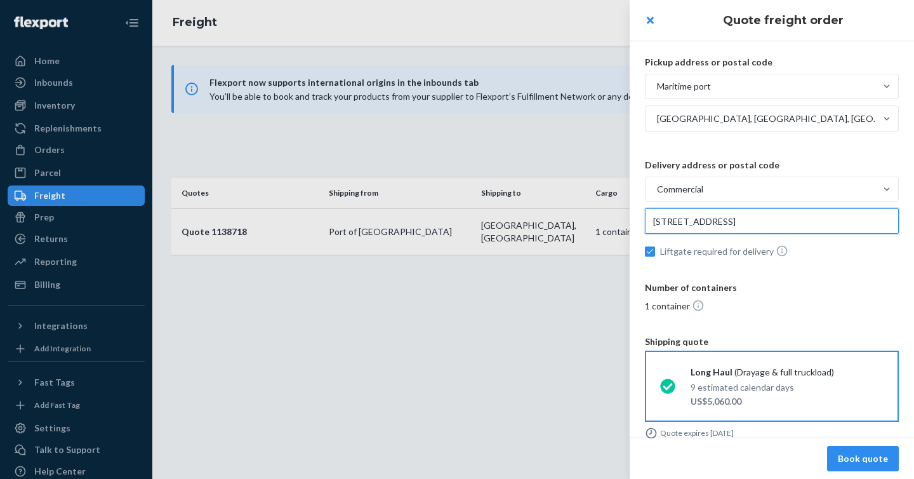
click at [800, 219] on input "[STREET_ADDRESS]" at bounding box center [772, 220] width 254 height 25
click at [846, 217] on input "[STREET_ADDRESS]" at bounding box center [772, 220] width 254 height 25
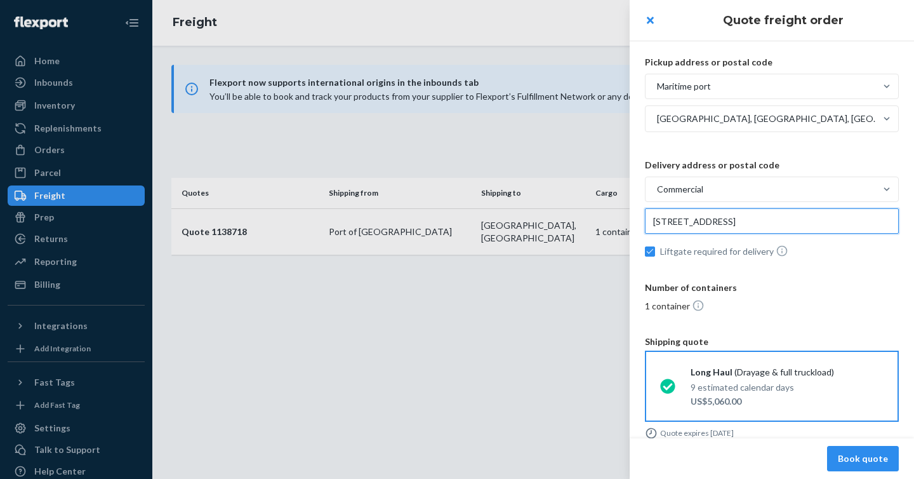
click at [846, 218] on input "[STREET_ADDRESS]" at bounding box center [772, 220] width 254 height 25
click at [782, 227] on input "[STREET_ADDRESS]" at bounding box center [772, 220] width 254 height 25
drag, startPoint x: 733, startPoint y: 221, endPoint x: 871, endPoint y: 220, distance: 138.4
click at [871, 220] on input "[STREET_ADDRESS]" at bounding box center [772, 220] width 254 height 25
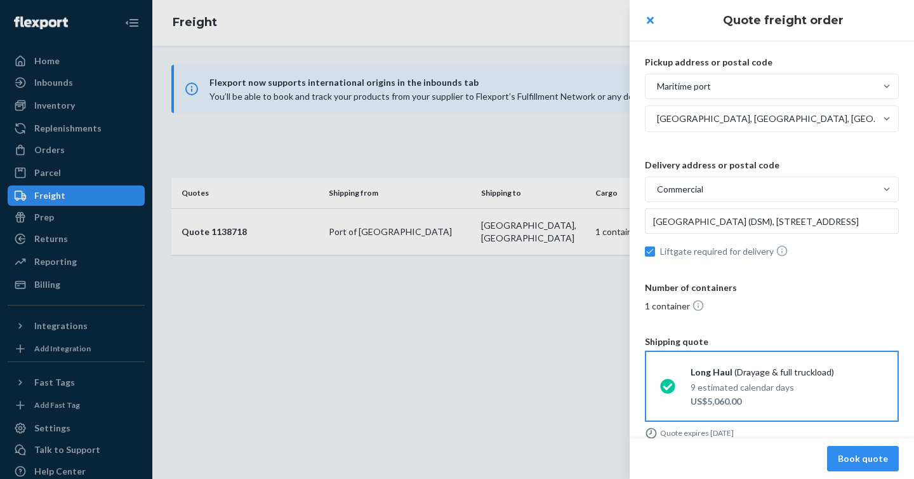
type input "[STREET_ADDRESS]"
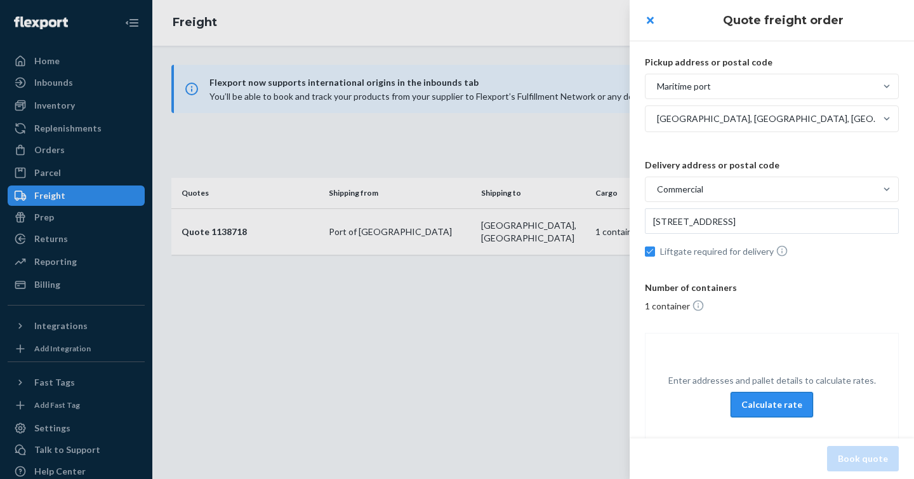
click at [756, 400] on button "Calculate rate" at bounding box center [772, 404] width 83 height 25
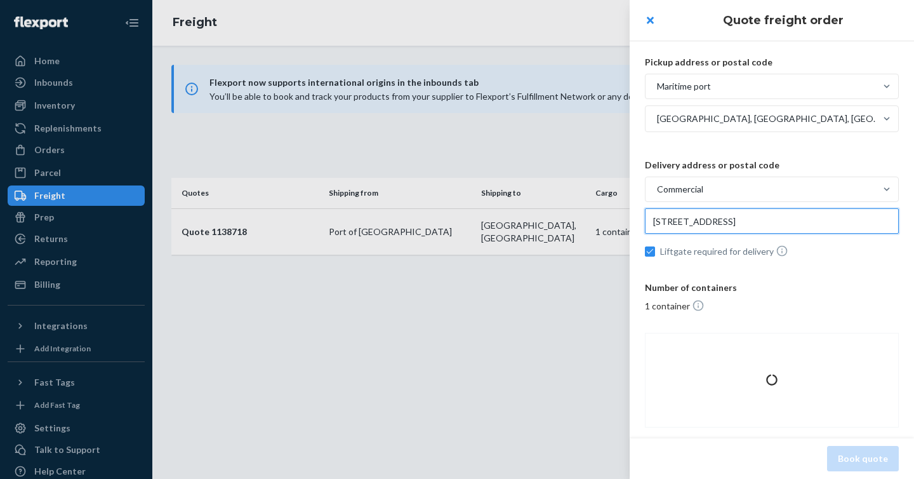
click at [803, 219] on input "[STREET_ADDRESS]" at bounding box center [772, 220] width 254 height 25
click at [738, 223] on input "[STREET_ADDRESS]" at bounding box center [772, 220] width 254 height 25
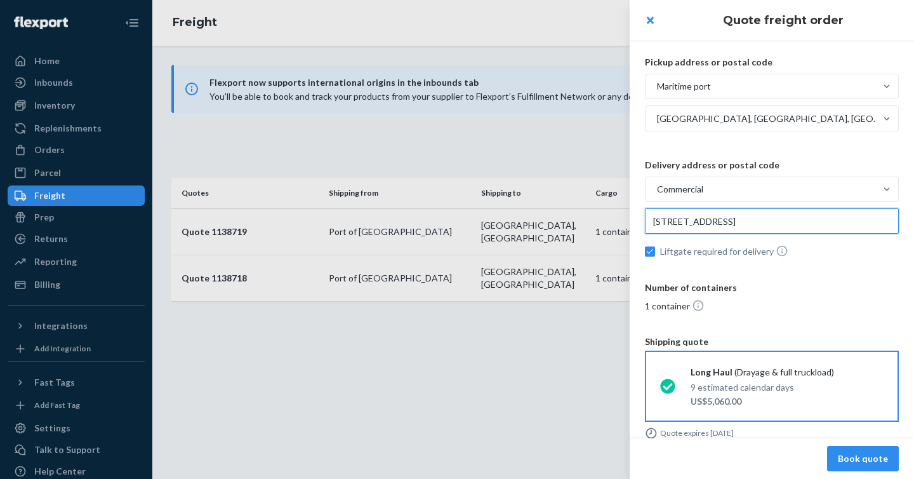
scroll to position [26, 0]
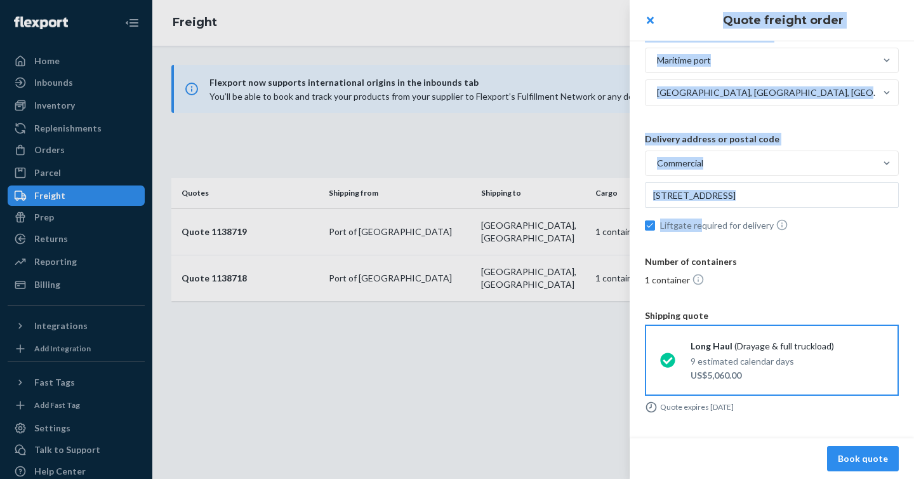
drag, startPoint x: 700, startPoint y: 222, endPoint x: 608, endPoint y: 220, distance: 91.4
click at [608, 0] on div "Quote freight order Pickup address or postal code Maritime port [GEOGRAPHIC_DAT…" at bounding box center [457, 0] width 914 height 0
click at [681, 197] on input "[STREET_ADDRESS]" at bounding box center [772, 194] width 254 height 25
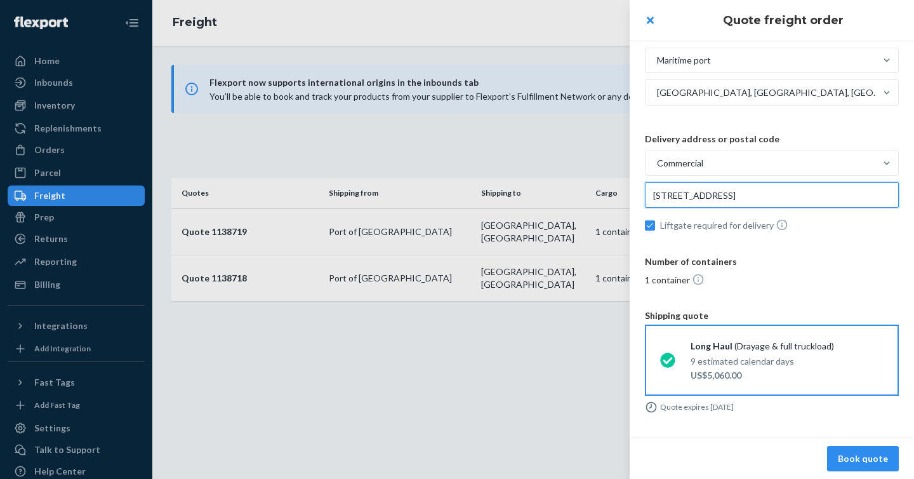
drag, startPoint x: 698, startPoint y: 196, endPoint x: 623, endPoint y: 201, distance: 74.5
click at [623, 0] on div "Quote freight order Pickup address or postal code Maritime port [GEOGRAPHIC_DAT…" at bounding box center [457, 0] width 914 height 0
click at [627, 199] on div at bounding box center [457, 239] width 914 height 479
checkbox input "false"
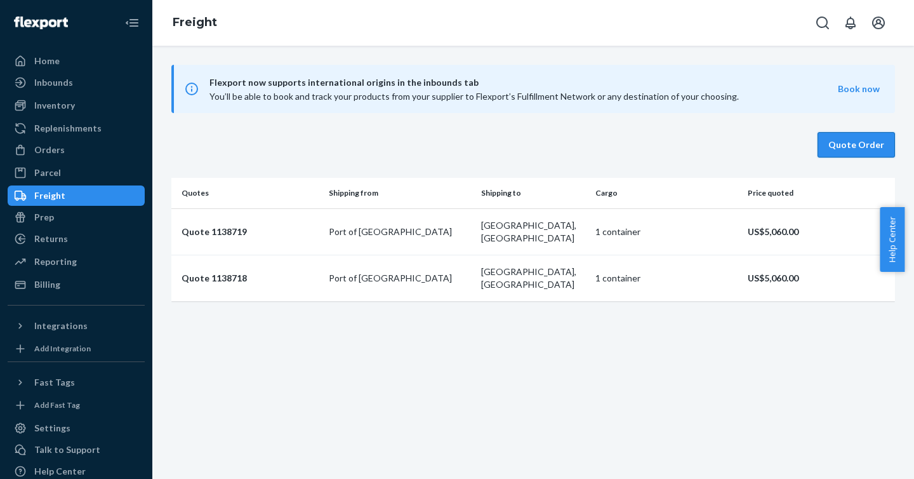
click at [832, 152] on button "Quote Order" at bounding box center [856, 144] width 77 height 25
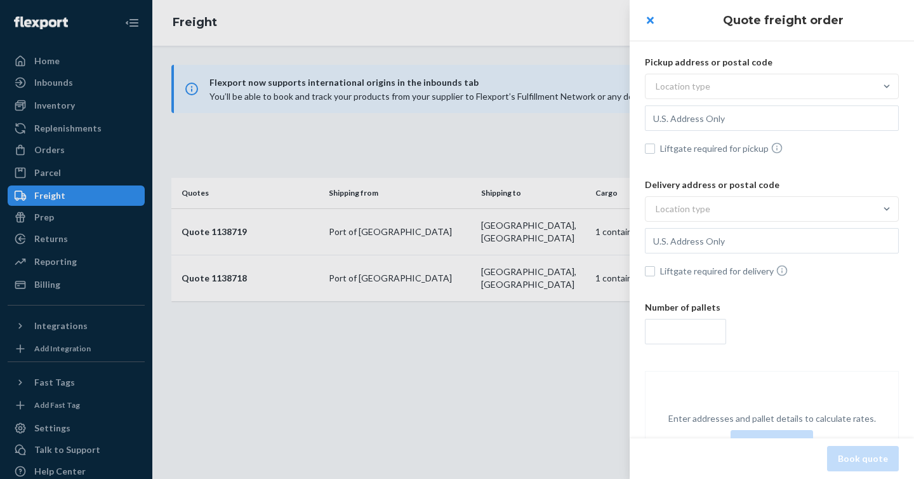
click at [707, 90] on div "Location type" at bounding box center [683, 86] width 55 height 13
click at [593, 86] on input "Location type" at bounding box center [593, 86] width 0 height 0
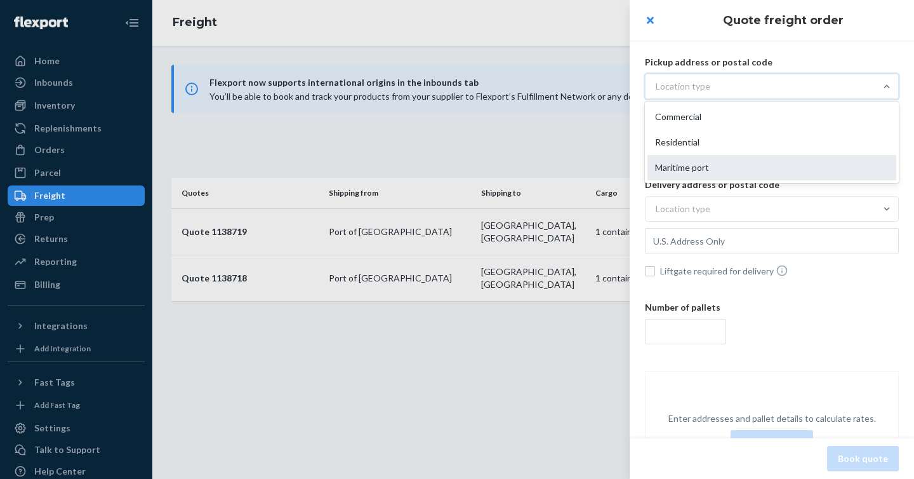
click at [714, 165] on div "Maritime port" at bounding box center [772, 167] width 249 height 25
click at [593, 86] on input "option Maritime port focused, 3 of 3. 3 results available. Use Up and Down to c…" at bounding box center [593, 86] width 0 height 0
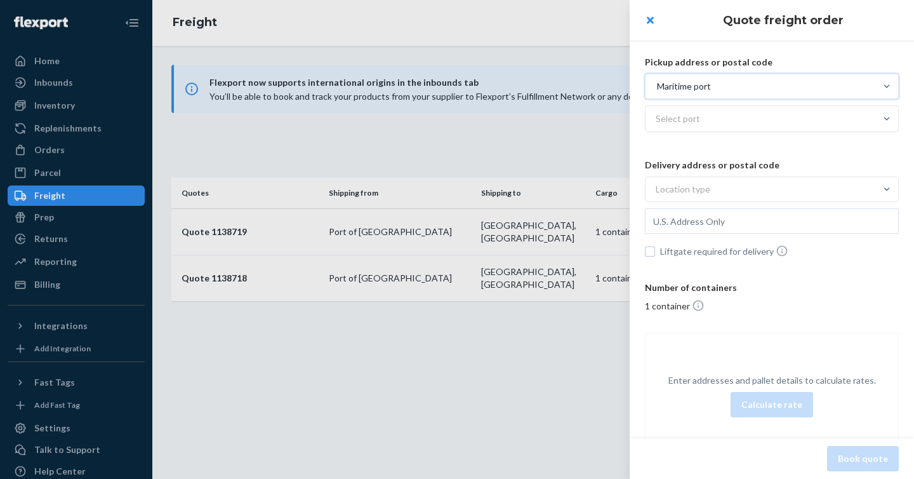
click at [715, 109] on div "Select port" at bounding box center [761, 118] width 230 height 25
click at [657, 112] on input "Select port" at bounding box center [656, 118] width 1 height 13
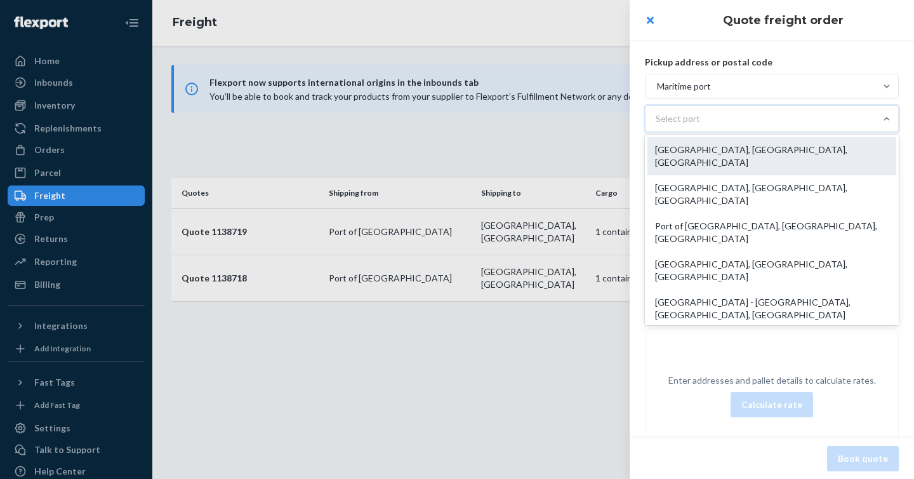
click at [755, 155] on div "[GEOGRAPHIC_DATA], [GEOGRAPHIC_DATA], [GEOGRAPHIC_DATA]" at bounding box center [772, 156] width 249 height 38
click at [657, 125] on input "option [GEOGRAPHIC_DATA], [GEOGRAPHIC_DATA], [GEOGRAPHIC_DATA] focused, 1 of 6.…" at bounding box center [656, 118] width 1 height 13
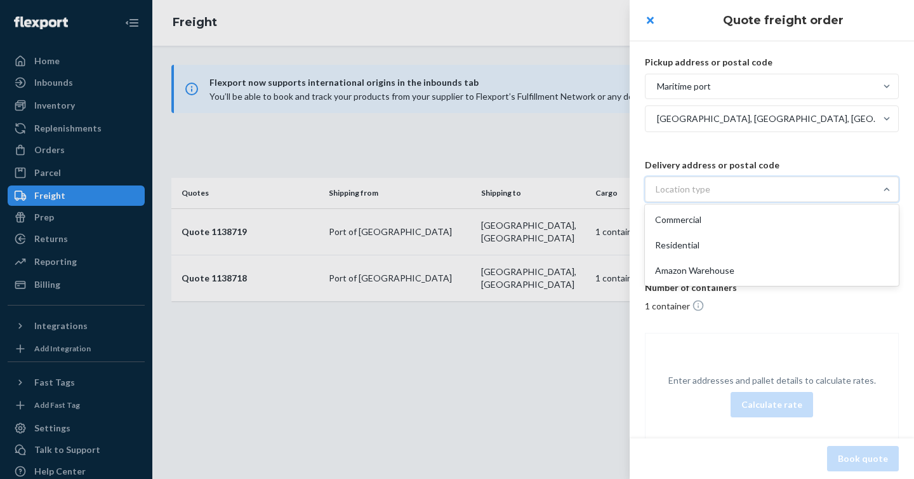
click at [702, 190] on div "Location type" at bounding box center [683, 189] width 55 height 13
click at [593, 189] on input "option Commercial focused, 1 of 3. 3 results available. Use Up and Down to choo…" at bounding box center [593, 189] width 0 height 0
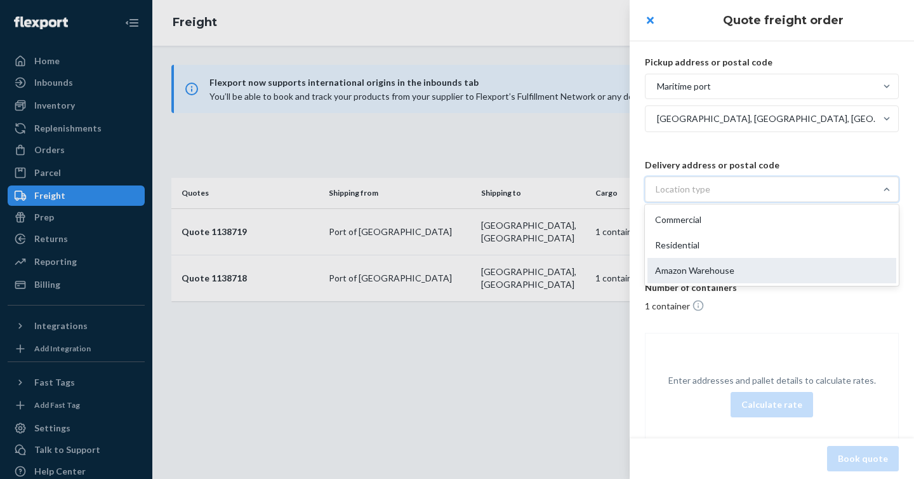
click at [704, 266] on div "Amazon Warehouse" at bounding box center [772, 270] width 249 height 25
click at [593, 189] on input "option Amazon Warehouse focused, 3 of 3. 3 results available. Use Up and Down t…" at bounding box center [593, 189] width 0 height 0
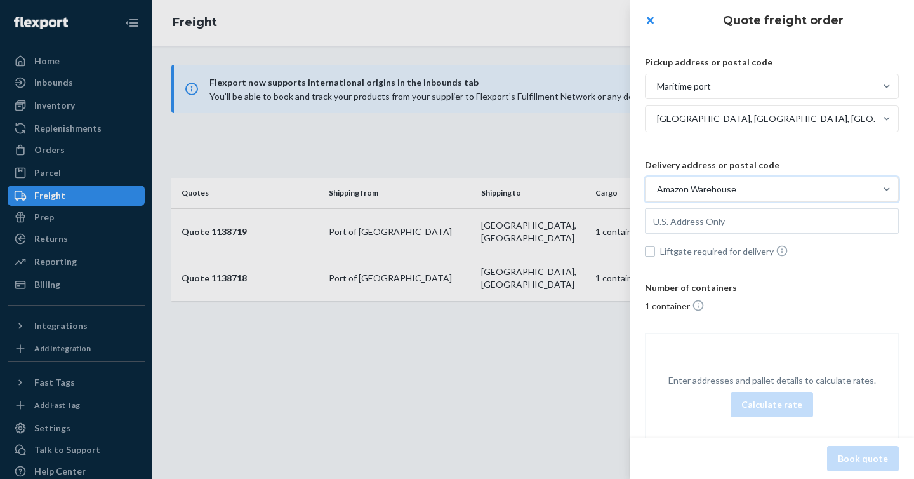
click at [717, 187] on div "Amazon Warehouse" at bounding box center [696, 189] width 79 height 13
click at [593, 189] on input "option Amazon Warehouse, selected. 0 results available. Select is focused , pre…" at bounding box center [593, 189] width 0 height 0
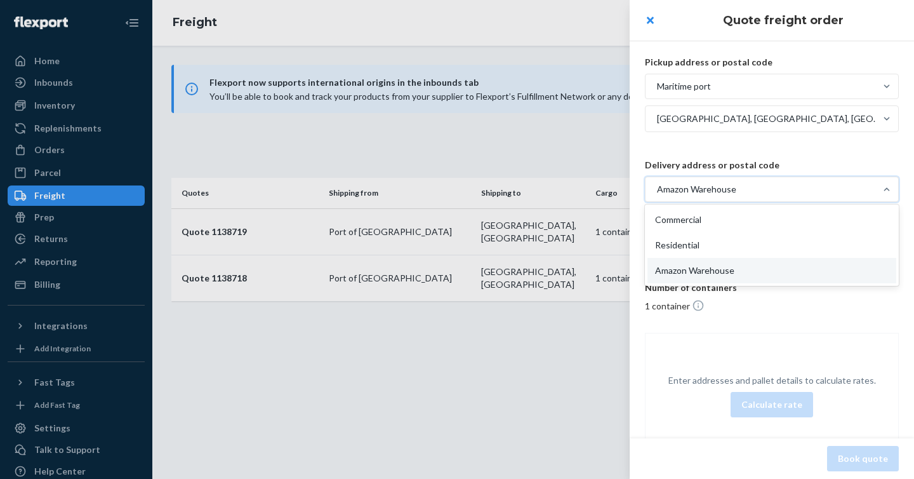
click at [782, 321] on div "Pickup address or postal code Maritime [GEOGRAPHIC_DATA], [GEOGRAPHIC_DATA], [G…" at bounding box center [772, 256] width 284 height 453
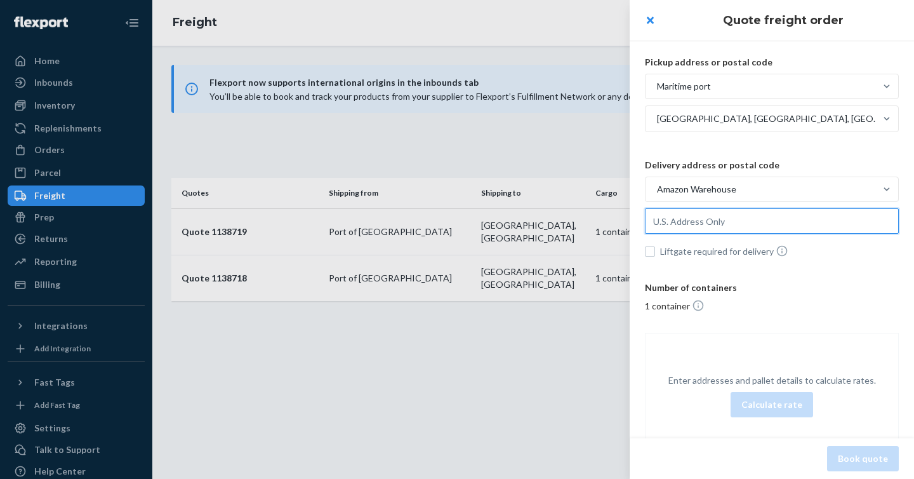
click at [724, 223] on input "text" at bounding box center [772, 220] width 254 height 25
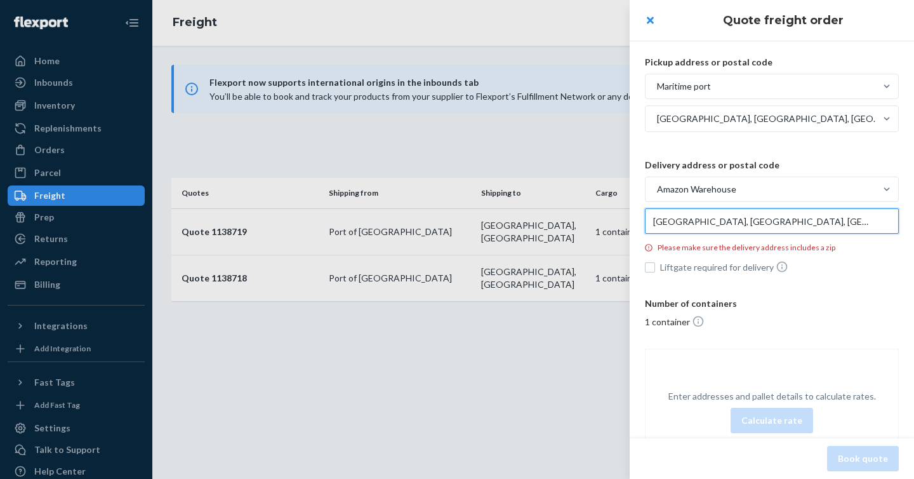
click at [717, 221] on input "[GEOGRAPHIC_DATA], [GEOGRAPHIC_DATA], [GEOGRAPHIC_DATA]" at bounding box center [772, 220] width 254 height 25
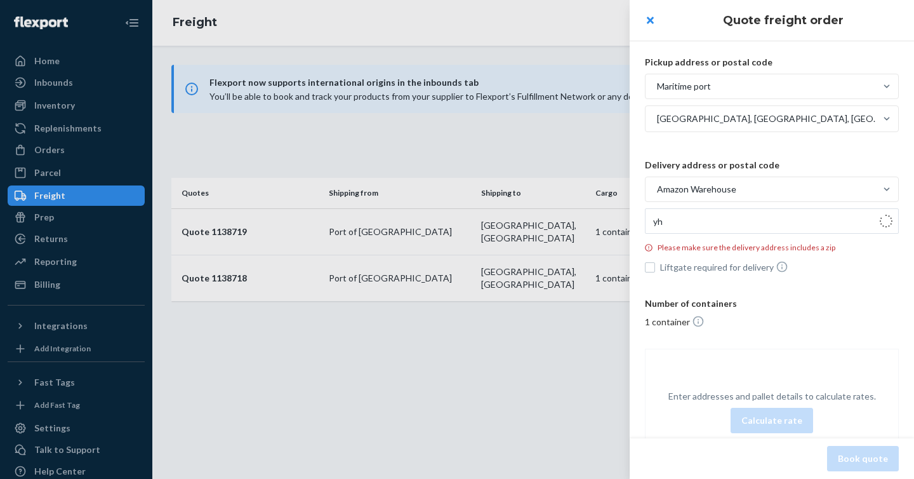
type input "[GEOGRAPHIC_DATA], [GEOGRAPHIC_DATA]"
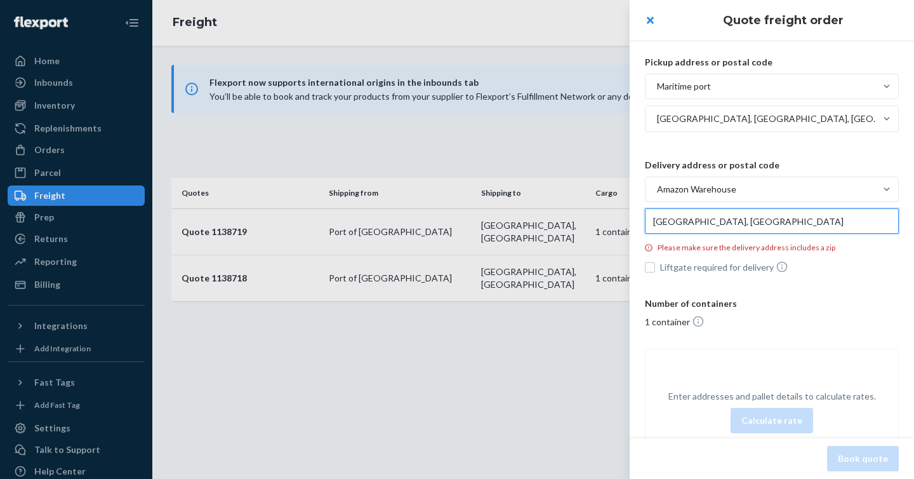
click at [775, 213] on input "[GEOGRAPHIC_DATA], [GEOGRAPHIC_DATA]" at bounding box center [772, 220] width 254 height 25
click at [866, 300] on p "Number of containers" at bounding box center [772, 303] width 254 height 13
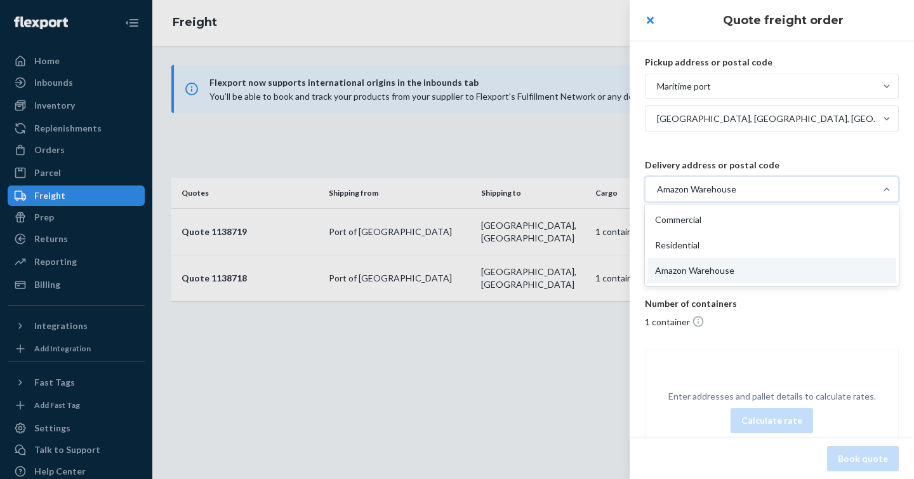
click at [792, 188] on div "Amazon Warehouse" at bounding box center [761, 189] width 230 height 23
click at [593, 189] on input "option Amazon Warehouse, selected. option Amazon Warehouse focused, 3 of 3. 3 r…" at bounding box center [593, 189] width 0 height 0
click at [814, 350] on div "Enter addresses and pallet details to calculate rates. Calculate rate" at bounding box center [772, 412] width 254 height 126
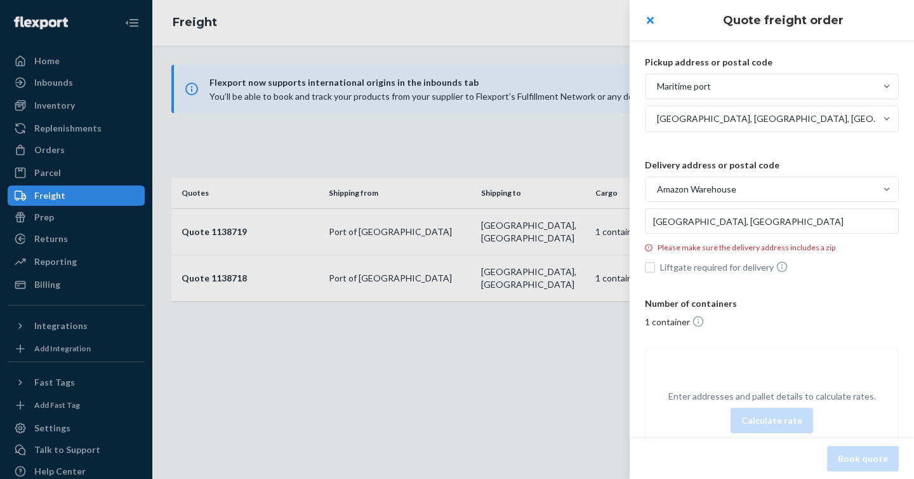
click at [752, 118] on div "[GEOGRAPHIC_DATA], [GEOGRAPHIC_DATA], [GEOGRAPHIC_DATA]" at bounding box center [769, 118] width 225 height 13
click at [657, 118] on input "[GEOGRAPHIC_DATA], [GEOGRAPHIC_DATA], [GEOGRAPHIC_DATA]" at bounding box center [656, 118] width 1 height 13
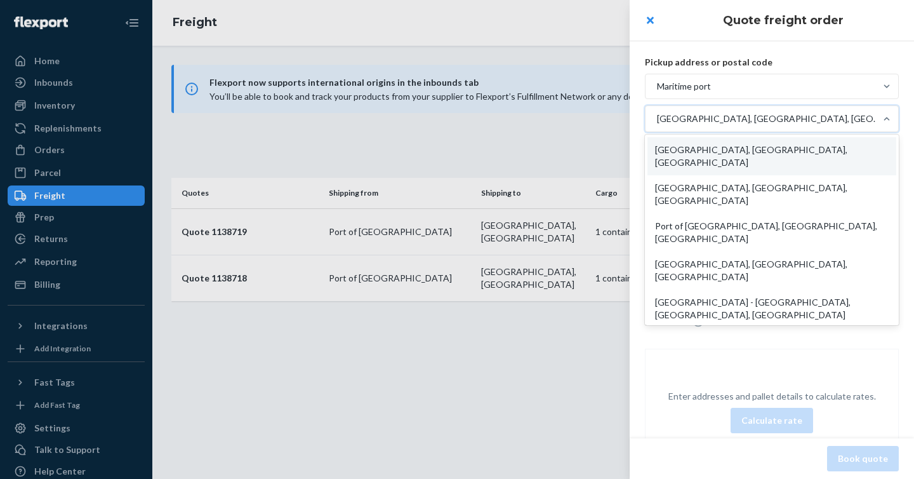
click at [788, 353] on div "Enter addresses and pallet details to calculate rates. Calculate rate" at bounding box center [772, 412] width 254 height 126
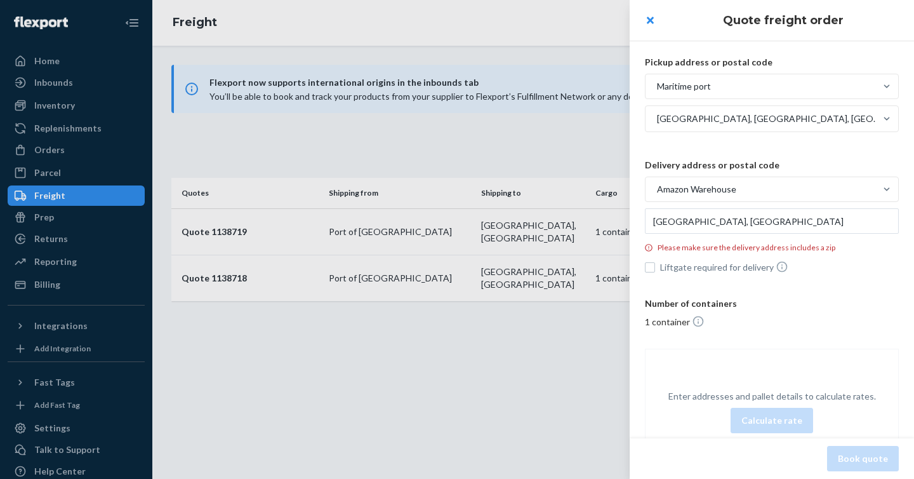
click at [779, 112] on div "[GEOGRAPHIC_DATA], [GEOGRAPHIC_DATA], [GEOGRAPHIC_DATA]" at bounding box center [761, 118] width 230 height 25
click at [657, 112] on input "[GEOGRAPHIC_DATA], [GEOGRAPHIC_DATA], [GEOGRAPHIC_DATA]" at bounding box center [656, 118] width 1 height 13
click at [764, 385] on div "Enter addresses and pallet details to calculate rates. Calculate rate" at bounding box center [772, 411] width 253 height 53
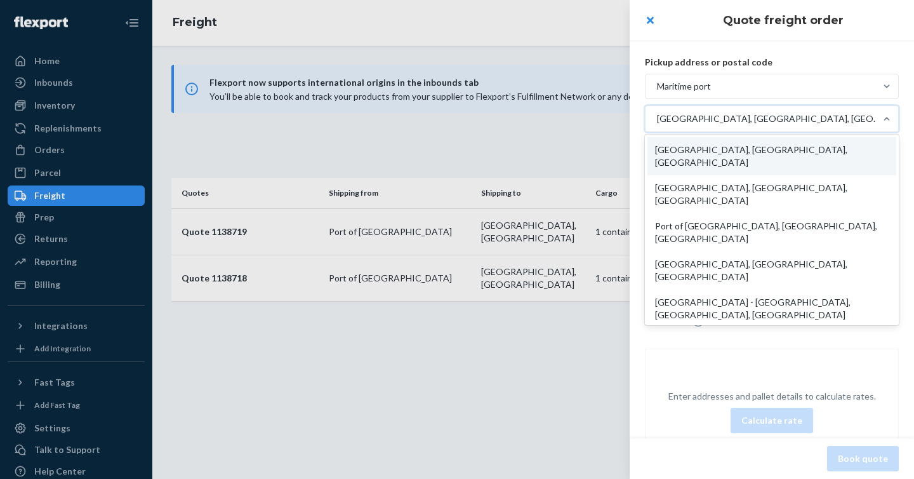
click at [747, 115] on div "[GEOGRAPHIC_DATA], [GEOGRAPHIC_DATA], [GEOGRAPHIC_DATA]" at bounding box center [769, 118] width 225 height 13
click at [657, 115] on input "option [GEOGRAPHIC_DATA], [GEOGRAPHIC_DATA], [GEOGRAPHIC_DATA], selected. optio…" at bounding box center [656, 118] width 1 height 13
click at [700, 328] on div "Other" at bounding box center [772, 340] width 249 height 25
click at [657, 125] on input "option [GEOGRAPHIC_DATA], [GEOGRAPHIC_DATA], [GEOGRAPHIC_DATA], selected. optio…" at bounding box center [656, 118] width 1 height 13
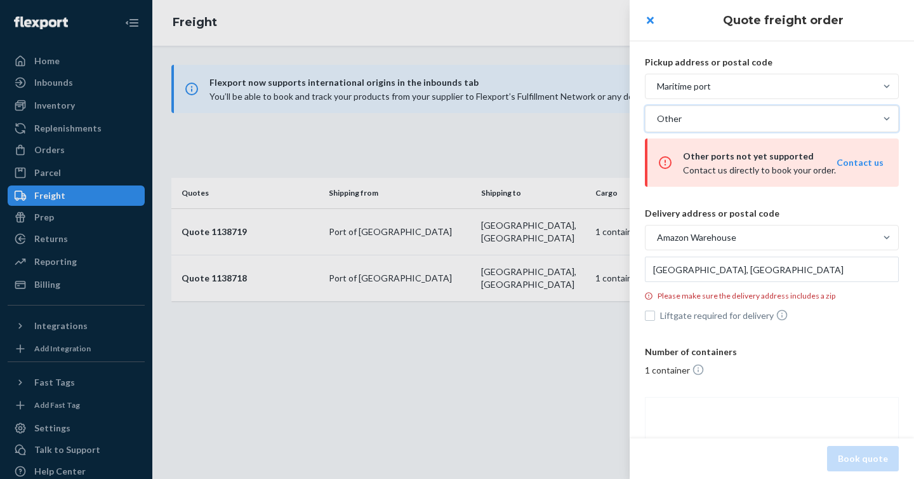
click at [796, 123] on div "Other" at bounding box center [761, 118] width 230 height 25
click at [657, 123] on input "option Other, selected. 0 results available. Select is focused ,type to refine …" at bounding box center [656, 118] width 1 height 13
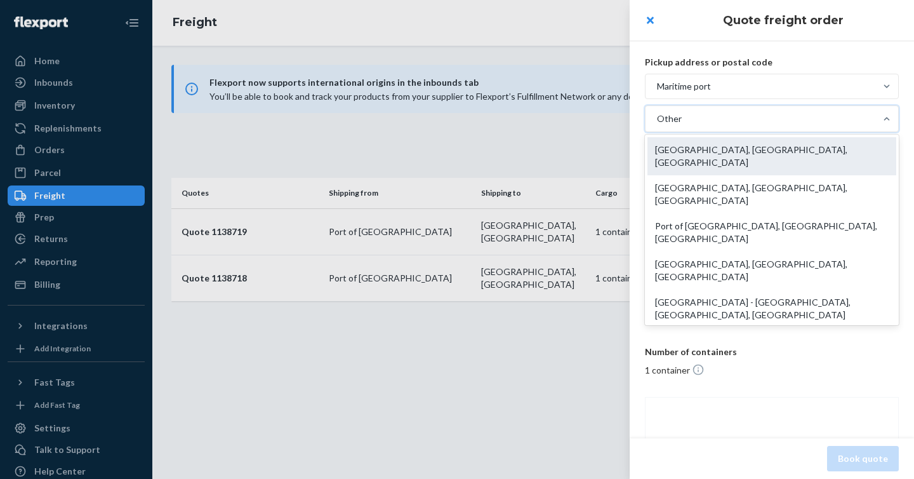
click at [777, 147] on div "[GEOGRAPHIC_DATA], [GEOGRAPHIC_DATA], [GEOGRAPHIC_DATA]" at bounding box center [772, 156] width 249 height 38
click at [657, 125] on input "option Other, selected. option [GEOGRAPHIC_DATA], [GEOGRAPHIC_DATA], [GEOGRAPHI…" at bounding box center [656, 118] width 1 height 13
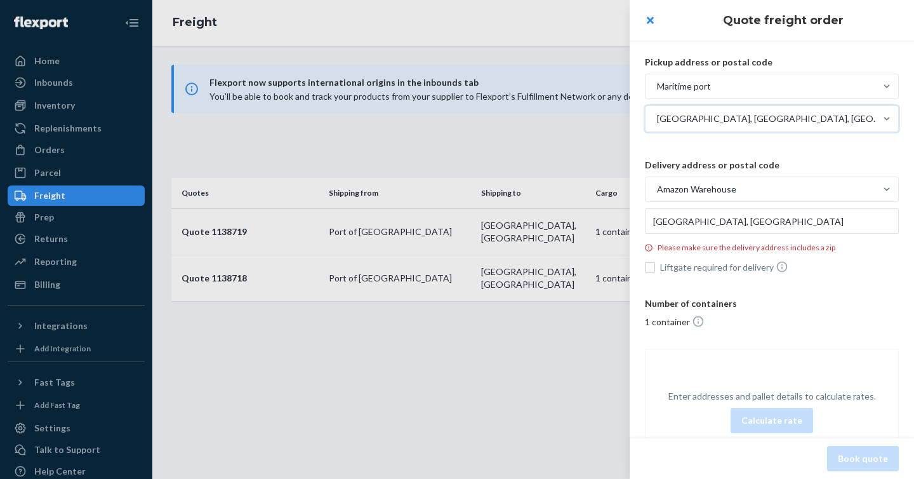
click at [754, 123] on div "[GEOGRAPHIC_DATA], [GEOGRAPHIC_DATA], [GEOGRAPHIC_DATA]" at bounding box center [769, 118] width 225 height 13
click at [657, 123] on input "option [GEOGRAPHIC_DATA], [GEOGRAPHIC_DATA], [GEOGRAPHIC_DATA], selected. 0 res…" at bounding box center [656, 118] width 1 height 13
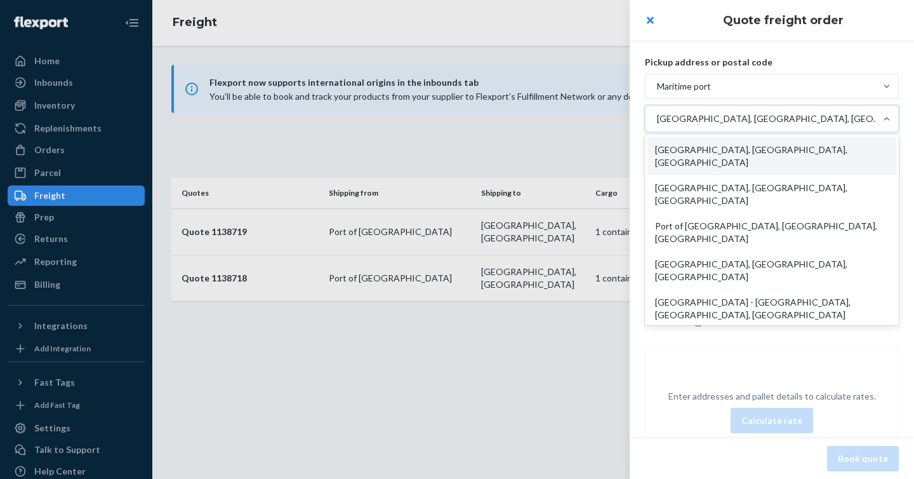
click at [754, 123] on div "[GEOGRAPHIC_DATA], [GEOGRAPHIC_DATA], [GEOGRAPHIC_DATA]" at bounding box center [769, 118] width 225 height 13
click at [657, 123] on input "option [GEOGRAPHIC_DATA], [GEOGRAPHIC_DATA], [GEOGRAPHIC_DATA], selected. optio…" at bounding box center [656, 118] width 1 height 13
click at [754, 123] on div "[GEOGRAPHIC_DATA], [GEOGRAPHIC_DATA], [GEOGRAPHIC_DATA]" at bounding box center [769, 118] width 225 height 13
click at [657, 123] on input "option [GEOGRAPHIC_DATA], [GEOGRAPHIC_DATA], [GEOGRAPHIC_DATA], selected. optio…" at bounding box center [656, 118] width 1 height 13
click at [753, 121] on div "[GEOGRAPHIC_DATA], [GEOGRAPHIC_DATA], [GEOGRAPHIC_DATA]" at bounding box center [769, 118] width 225 height 13
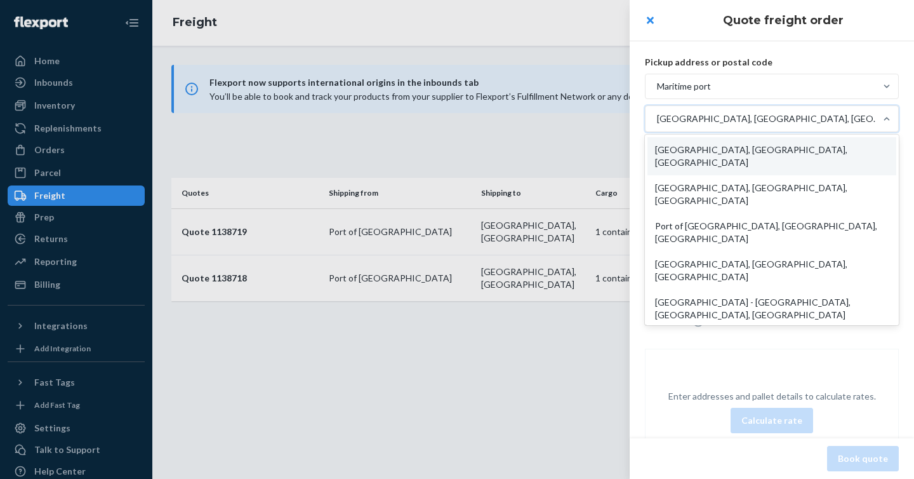
click at [657, 121] on input "option [GEOGRAPHIC_DATA], [GEOGRAPHIC_DATA], [GEOGRAPHIC_DATA], selected. optio…" at bounding box center [656, 118] width 1 height 13
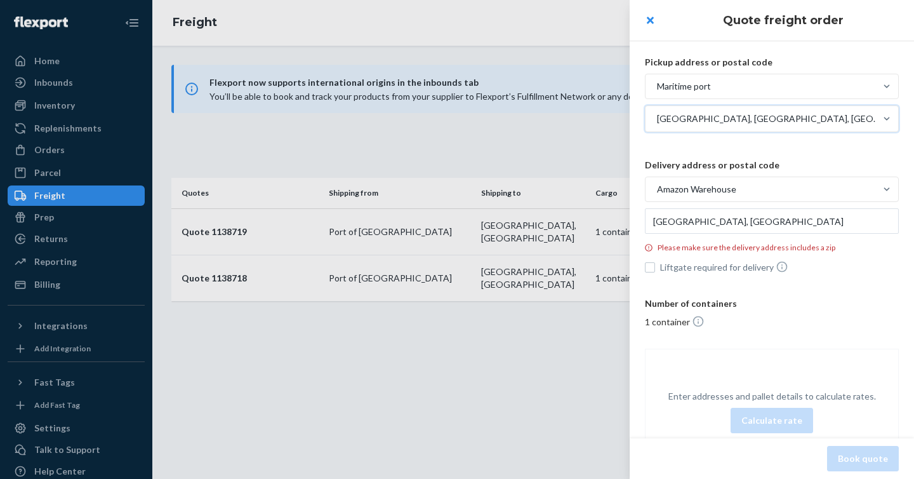
click at [753, 121] on div "[GEOGRAPHIC_DATA], [GEOGRAPHIC_DATA], [GEOGRAPHIC_DATA]" at bounding box center [769, 118] width 225 height 13
click at [657, 121] on input "option [GEOGRAPHIC_DATA], [GEOGRAPHIC_DATA], [GEOGRAPHIC_DATA], selected. 0 res…" at bounding box center [656, 118] width 1 height 13
click at [812, 336] on div "Pickup address or postal code Maritime [GEOGRAPHIC_DATA], [GEOGRAPHIC_DATA] Del…" at bounding box center [772, 264] width 284 height 469
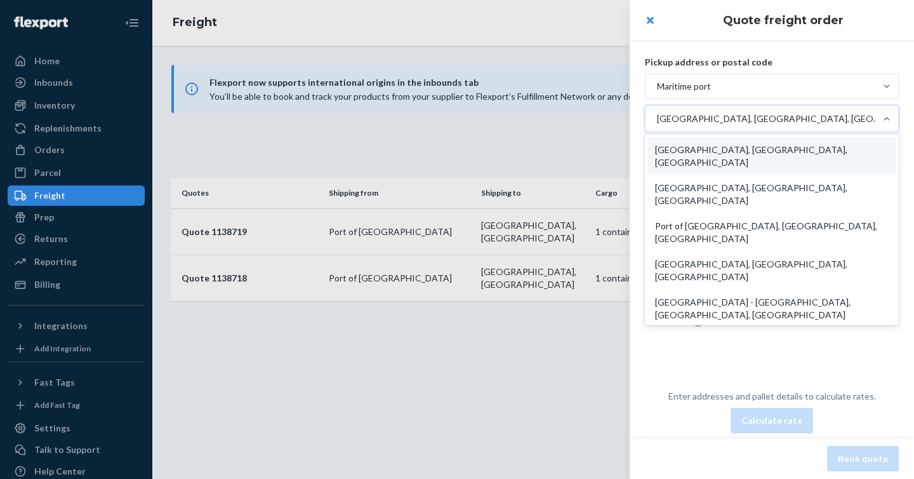
click at [759, 121] on div "[GEOGRAPHIC_DATA], [GEOGRAPHIC_DATA], [GEOGRAPHIC_DATA]" at bounding box center [769, 118] width 225 height 13
click at [657, 121] on input "option [GEOGRAPHIC_DATA], [GEOGRAPHIC_DATA], [GEOGRAPHIC_DATA], selected. optio…" at bounding box center [656, 118] width 1 height 13
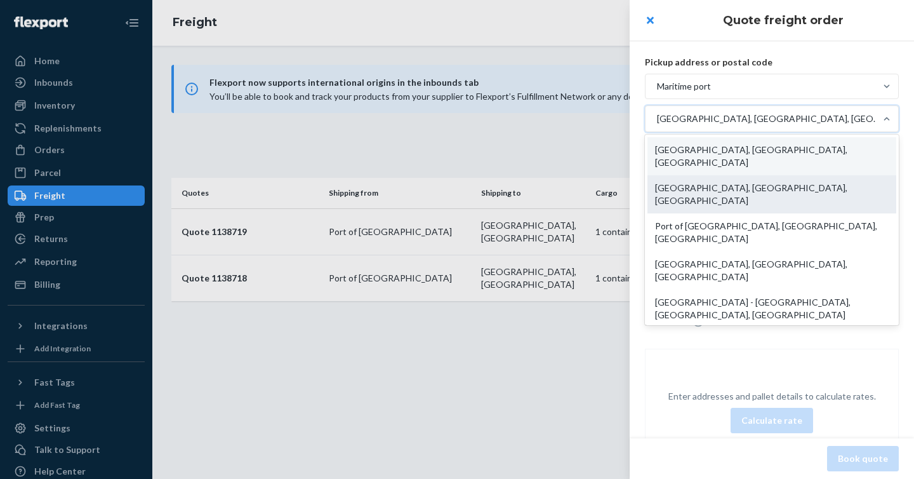
click at [757, 175] on div "[GEOGRAPHIC_DATA], [GEOGRAPHIC_DATA], [GEOGRAPHIC_DATA]" at bounding box center [772, 194] width 249 height 38
click at [657, 125] on input "option [GEOGRAPHIC_DATA], [GEOGRAPHIC_DATA], [GEOGRAPHIC_DATA], selected. optio…" at bounding box center [656, 118] width 1 height 13
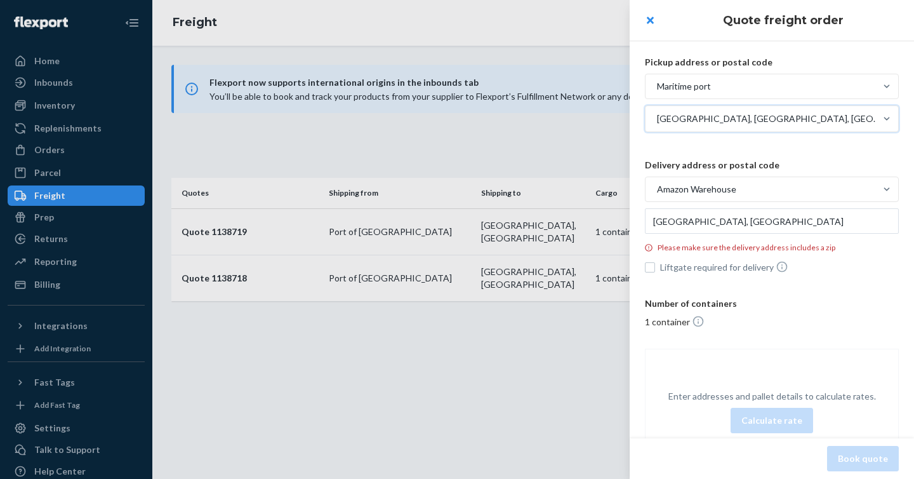
click at [775, 112] on div "[GEOGRAPHIC_DATA], [GEOGRAPHIC_DATA], [GEOGRAPHIC_DATA]" at bounding box center [761, 118] width 230 height 25
click at [657, 112] on input "option [GEOGRAPHIC_DATA], [GEOGRAPHIC_DATA], [GEOGRAPHIC_DATA], [GEOGRAPHIC_DAT…" at bounding box center [656, 118] width 1 height 13
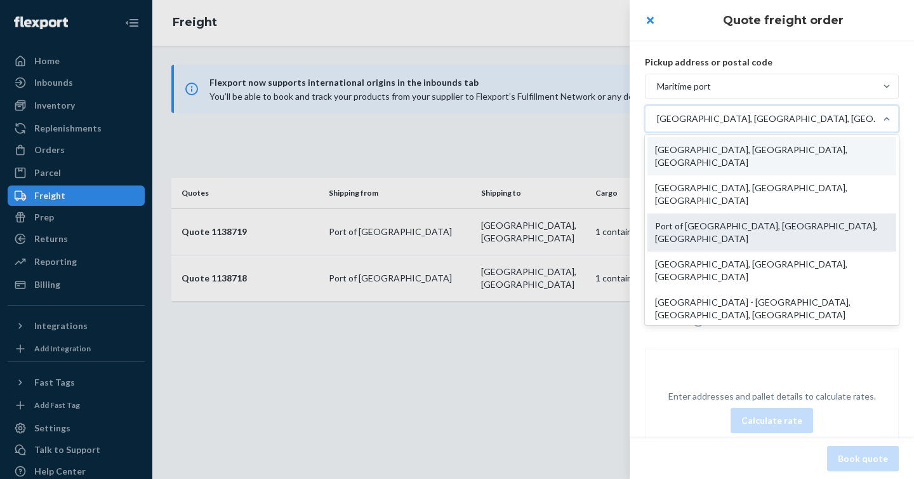
click at [787, 213] on div "Port of [GEOGRAPHIC_DATA], [GEOGRAPHIC_DATA], [GEOGRAPHIC_DATA]" at bounding box center [772, 232] width 249 height 38
click at [657, 125] on input "option [GEOGRAPHIC_DATA], [GEOGRAPHIC_DATA], [GEOGRAPHIC_DATA], [GEOGRAPHIC_DAT…" at bounding box center [656, 118] width 1 height 13
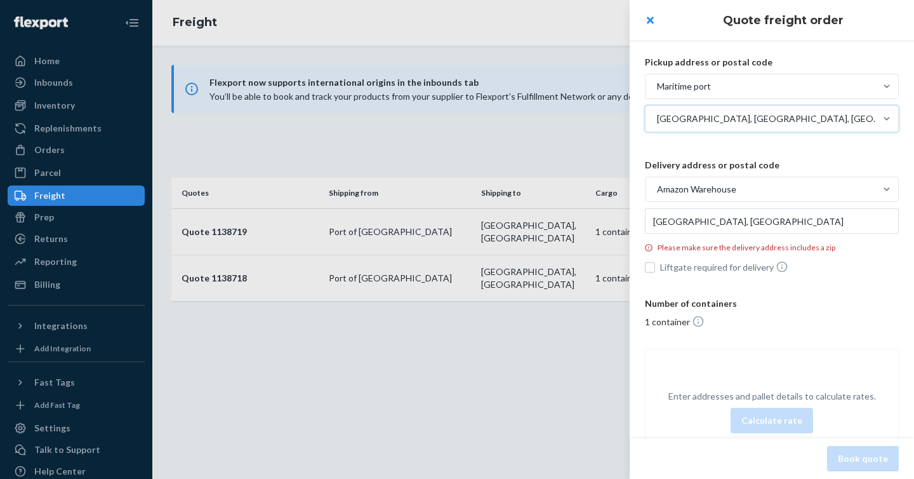
click at [773, 94] on div "Maritime port" at bounding box center [761, 86] width 230 height 23
click at [593, 86] on input "Maritime port" at bounding box center [593, 86] width 0 height 0
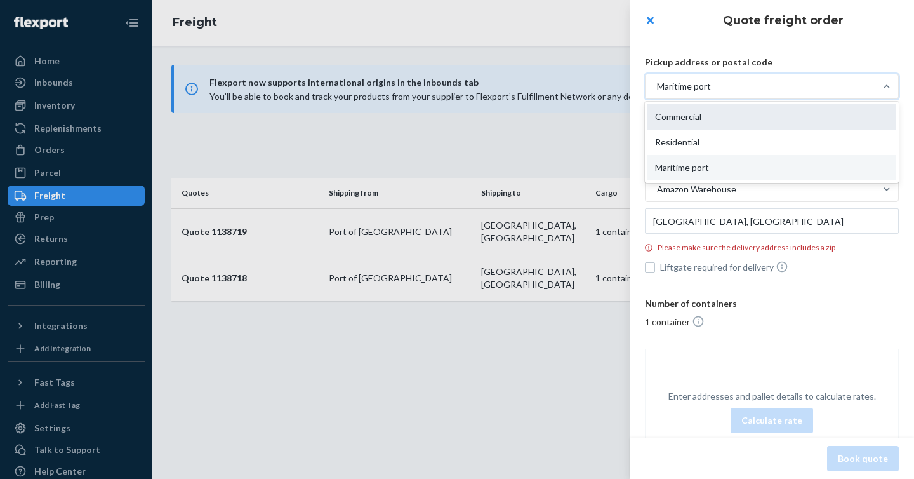
click at [763, 106] on div "Commercial" at bounding box center [772, 116] width 249 height 25
click at [593, 86] on input "option Maritime port, selected. option Maritime port focused, 3 of 3. 3 results…" at bounding box center [593, 86] width 0 height 0
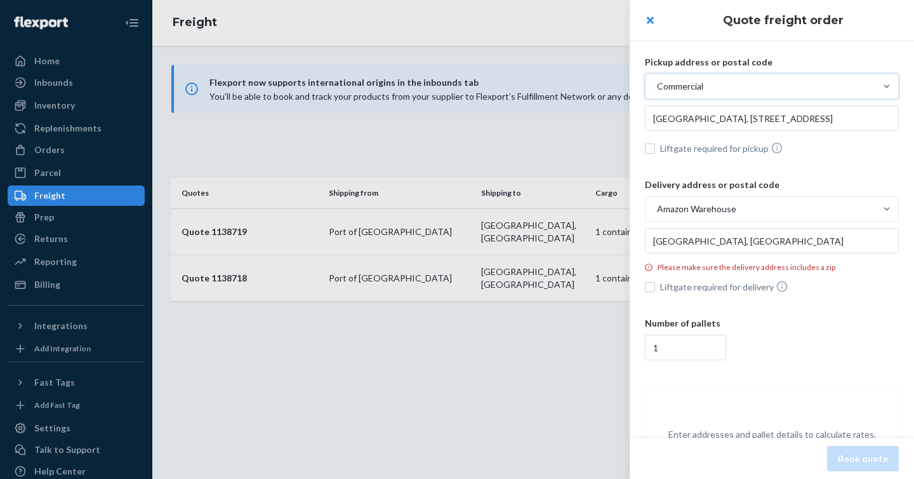
drag, startPoint x: 763, startPoint y: 104, endPoint x: 763, endPoint y: 113, distance: 8.9
click at [763, 104] on div "Pickup address or postal code option Commercial, selected. 0 results available.…" at bounding box center [772, 107] width 254 height 102
click at [764, 116] on input "[GEOGRAPHIC_DATA], [STREET_ADDRESS]" at bounding box center [772, 117] width 254 height 25
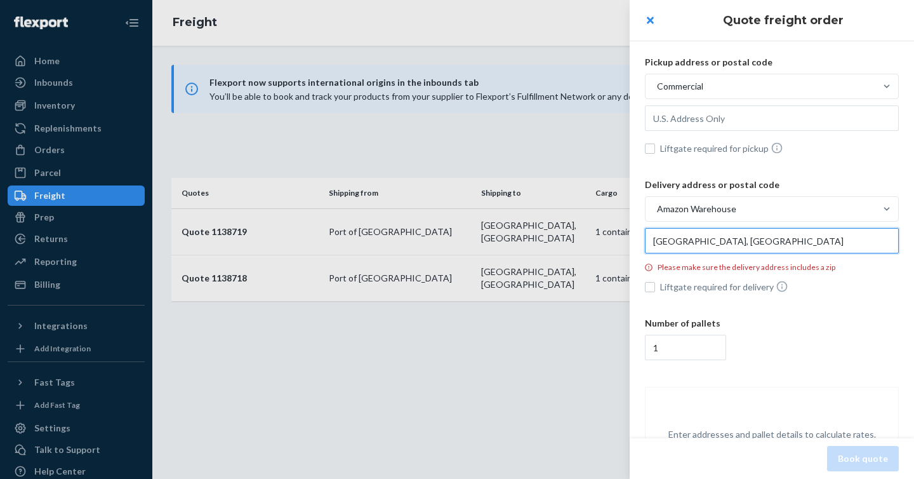
click at [746, 131] on input "[GEOGRAPHIC_DATA], [GEOGRAPHIC_DATA]" at bounding box center [772, 117] width 254 height 25
click at [745, 131] on input "[GEOGRAPHIC_DATA], [GEOGRAPHIC_DATA]" at bounding box center [772, 117] width 254 height 25
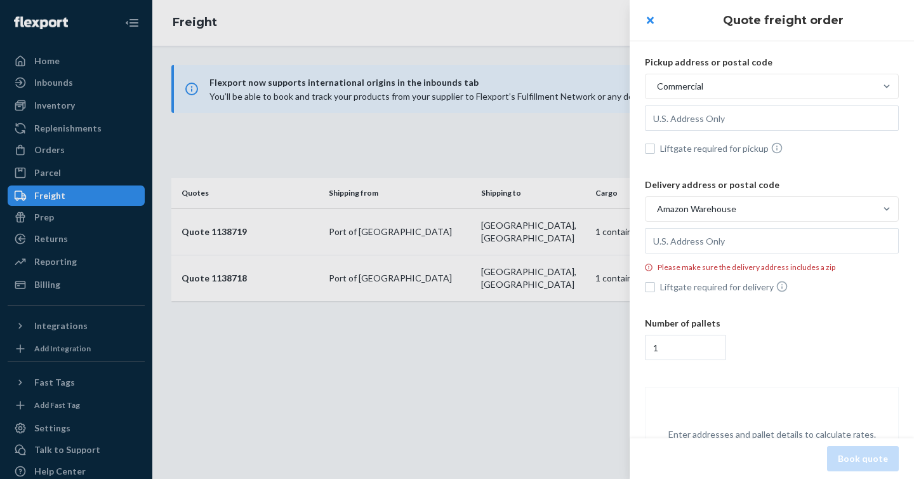
click at [796, 348] on div "1" at bounding box center [772, 347] width 254 height 25
click at [726, 348] on input "1" at bounding box center [685, 347] width 81 height 25
click at [796, 348] on div "1" at bounding box center [772, 347] width 254 height 25
click at [726, 348] on input "1" at bounding box center [685, 347] width 81 height 25
click at [759, 255] on div at bounding box center [772, 242] width 254 height 29
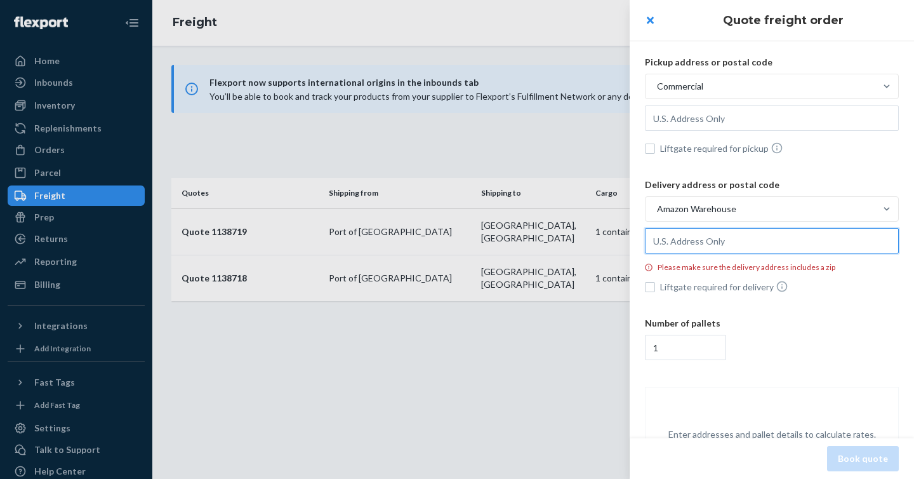
click at [759, 131] on input "text" at bounding box center [772, 117] width 254 height 25
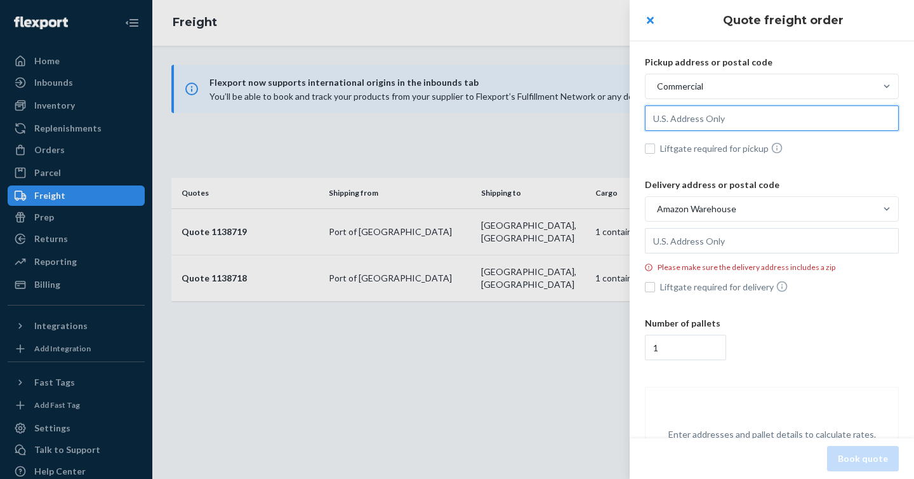
click at [751, 119] on input "text" at bounding box center [772, 117] width 254 height 25
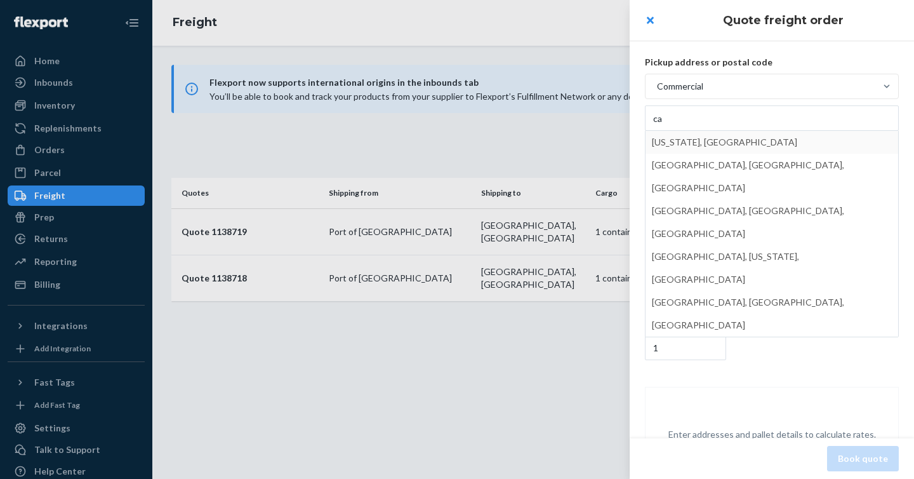
type input "[US_STATE], [GEOGRAPHIC_DATA], [GEOGRAPHIC_DATA]"
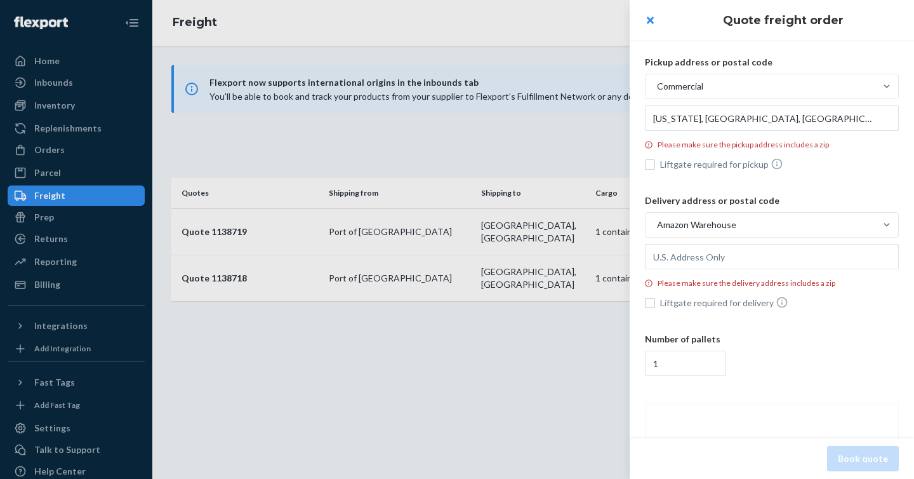
click at [785, 86] on div "Commercial" at bounding box center [761, 86] width 230 height 23
click at [593, 86] on input "Commercial" at bounding box center [593, 86] width 0 height 0
click at [793, 57] on p "Pickup address or postal code" at bounding box center [772, 62] width 254 height 13
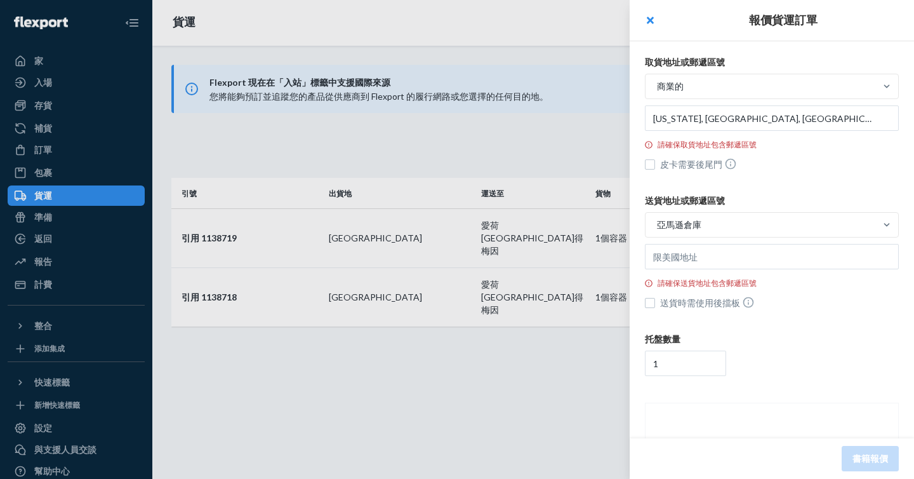
click at [695, 67] on font "取貨地址或郵遞區號" at bounding box center [685, 62] width 80 height 11
click at [707, 89] on div "商業的" at bounding box center [761, 86] width 230 height 23
click at [593, 86] on input "商業的" at bounding box center [593, 86] width 0 height 0
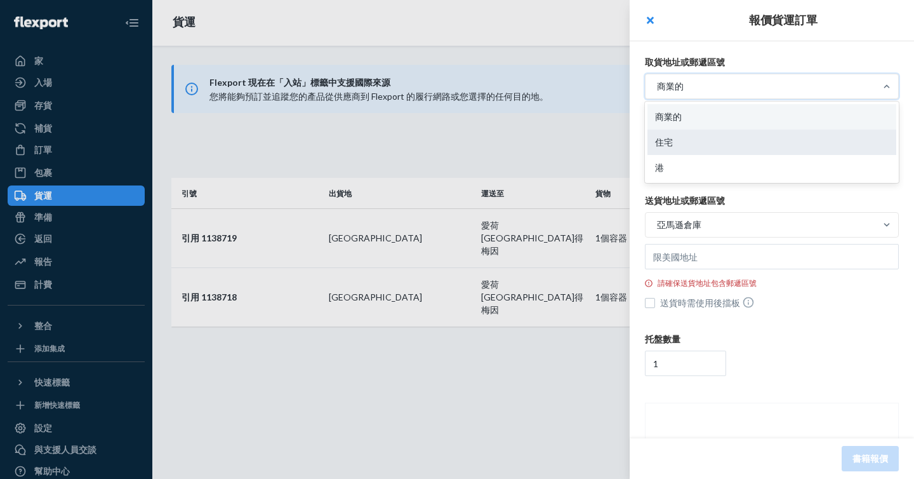
click at [712, 150] on div "住宅" at bounding box center [772, 142] width 249 height 25
click at [593, 86] on input "選項“商業”，已選擇。 選項“商業聚焦”，共 3 個結果，共 1 個。使用「向上」和「向下」鍵選擇選項，按 Enter 鍵選擇目前對焦的選項，按 Esc 鍵退…" at bounding box center [593, 86] width 0 height 0
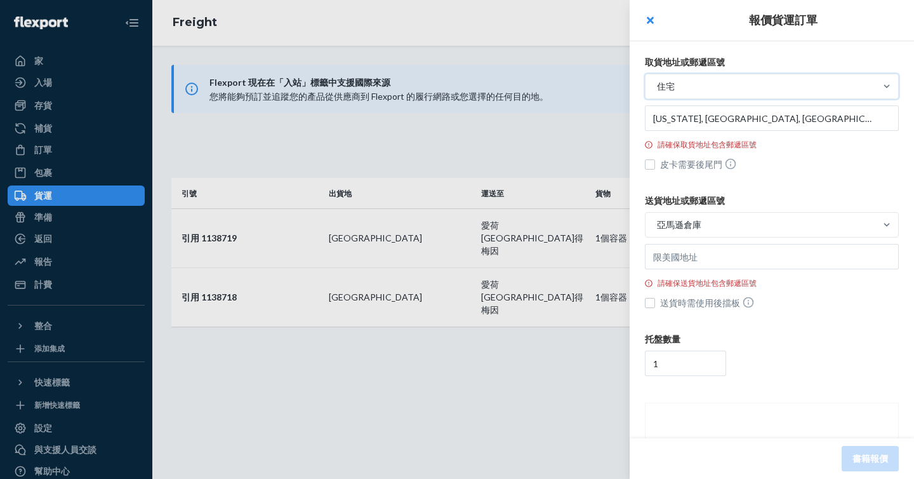
click at [787, 62] on p "取貨地址或郵遞區號" at bounding box center [772, 62] width 254 height 13
click at [747, 102] on div "住宅" at bounding box center [772, 88] width 254 height 29
click at [593, 86] on input "住宅" at bounding box center [593, 86] width 0 height 0
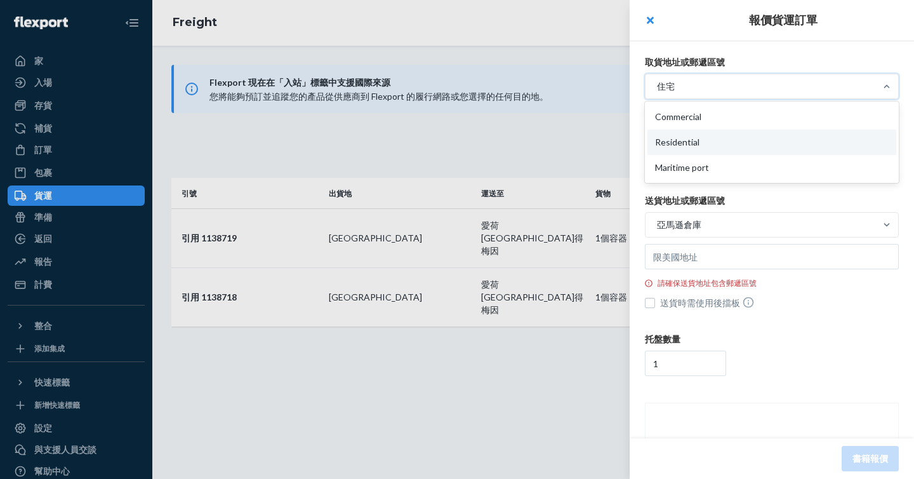
click at [745, 97] on div "住宅" at bounding box center [761, 86] width 230 height 23
click at [593, 86] on input "option Residential, selected. option Residential focused, 2 of 3. 3 results ava…" at bounding box center [593, 86] width 0 height 0
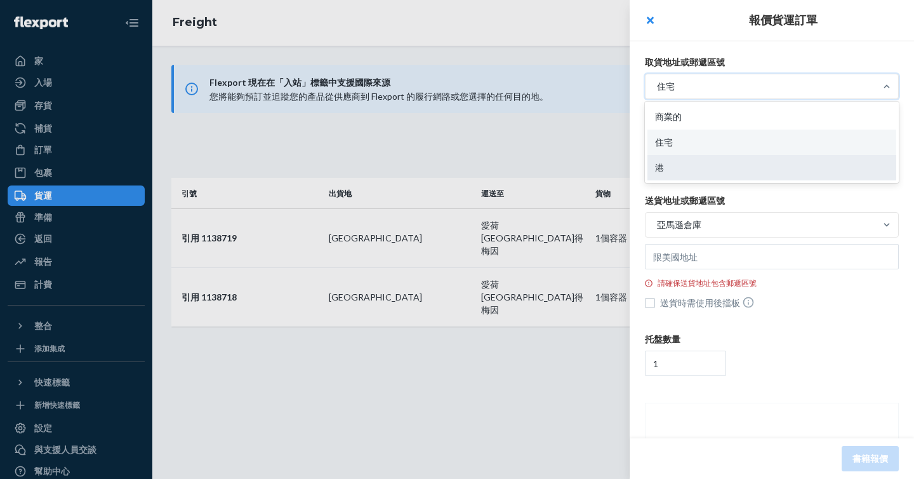
click at [721, 163] on div "港" at bounding box center [772, 167] width 249 height 25
click at [593, 86] on input "option Residential, selected. option Maritime port focused, 3 of 3. 3 results a…" at bounding box center [593, 86] width 0 height 0
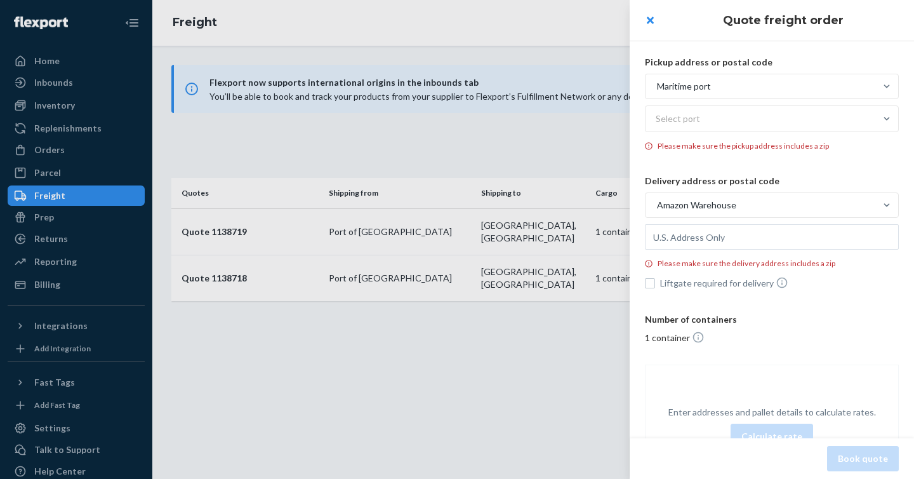
click at [799, 39] on header "Quote freight order" at bounding box center [772, 20] width 284 height 41
click at [721, 212] on div "Amazon Warehouse" at bounding box center [761, 205] width 230 height 23
click at [593, 205] on input "Amazon Warehouse" at bounding box center [593, 205] width 0 height 0
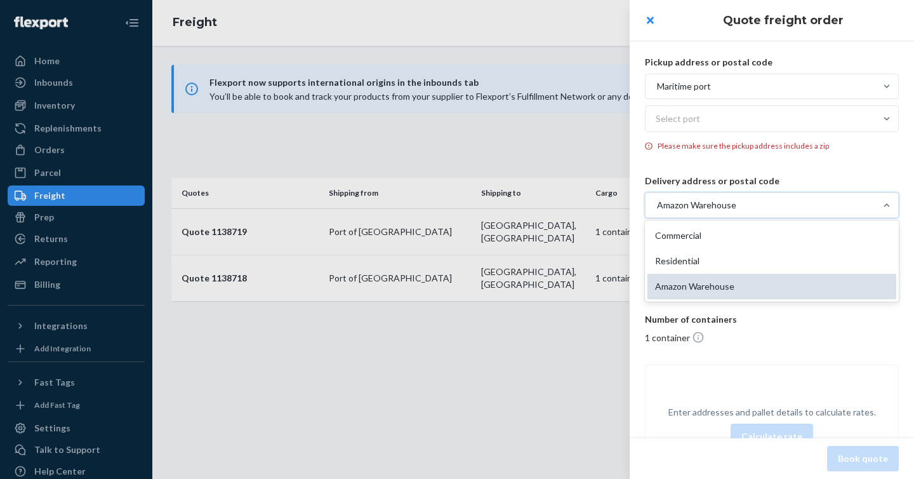
click at [756, 280] on div "Amazon Warehouse" at bounding box center [772, 286] width 249 height 25
click at [593, 205] on input "option Amazon Warehouse, selected. option Amazon Warehouse focused, 3 of 3. 3 r…" at bounding box center [593, 205] width 0 height 0
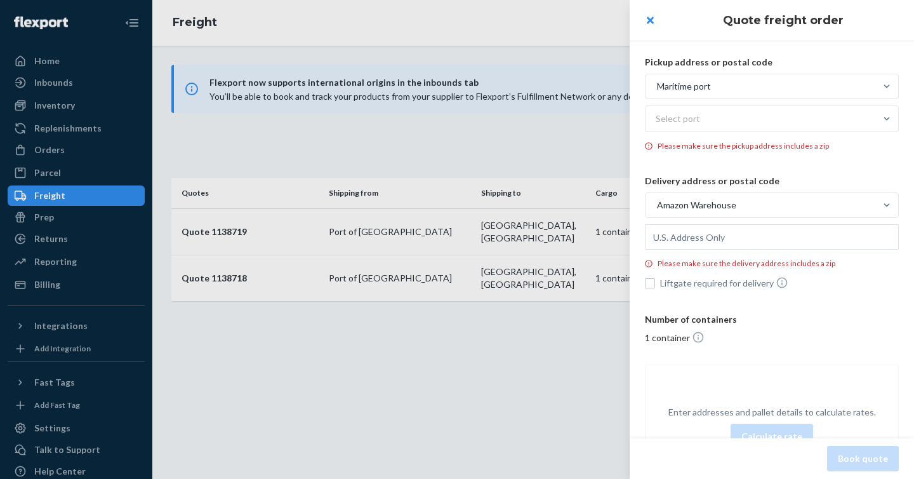
click at [820, 52] on div "Pickup address or postal code Maritime port Select port Please make sure the pi…" at bounding box center [772, 272] width 284 height 485
click at [818, 56] on p "Pickup address or postal code" at bounding box center [772, 62] width 254 height 13
click at [761, 123] on div "Select port" at bounding box center [761, 118] width 230 height 25
click at [657, 123] on input "Select port" at bounding box center [656, 118] width 1 height 13
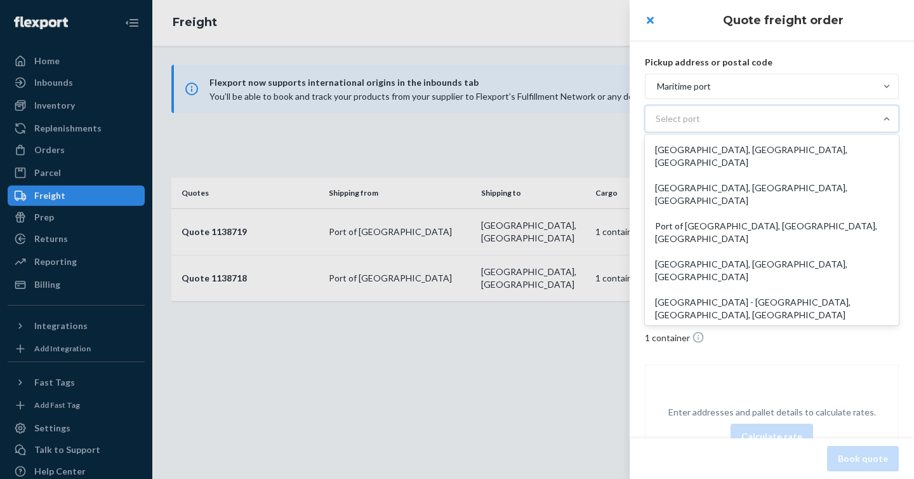
click at [779, 180] on div "[GEOGRAPHIC_DATA], [GEOGRAPHIC_DATA], [GEOGRAPHIC_DATA]" at bounding box center [772, 194] width 249 height 38
click at [657, 125] on input "option [GEOGRAPHIC_DATA], [GEOGRAPHIC_DATA], [GEOGRAPHIC_DATA] focused, 2 of 6.…" at bounding box center [656, 118] width 1 height 13
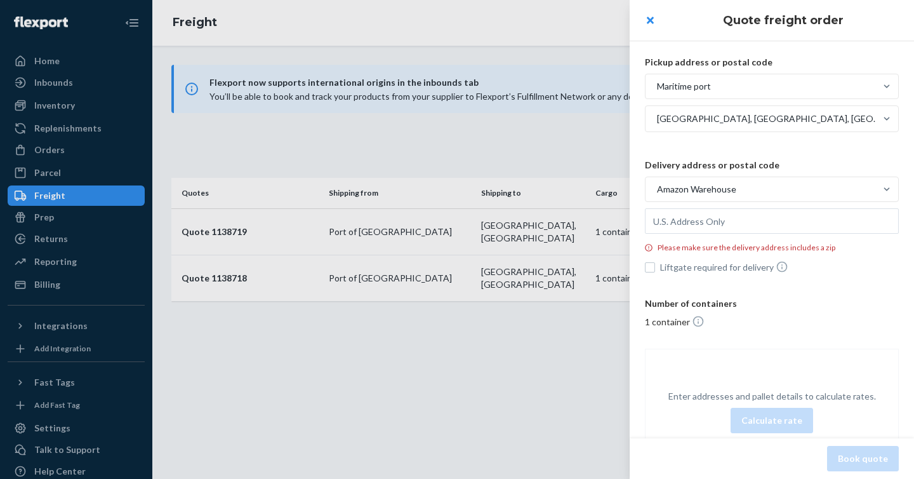
click at [811, 67] on p "Pickup address or postal code" at bounding box center [772, 62] width 254 height 13
click at [820, 54] on div "Pickup address or postal code Maritime port [GEOGRAPHIC_DATA] Delivery address …" at bounding box center [772, 264] width 284 height 469
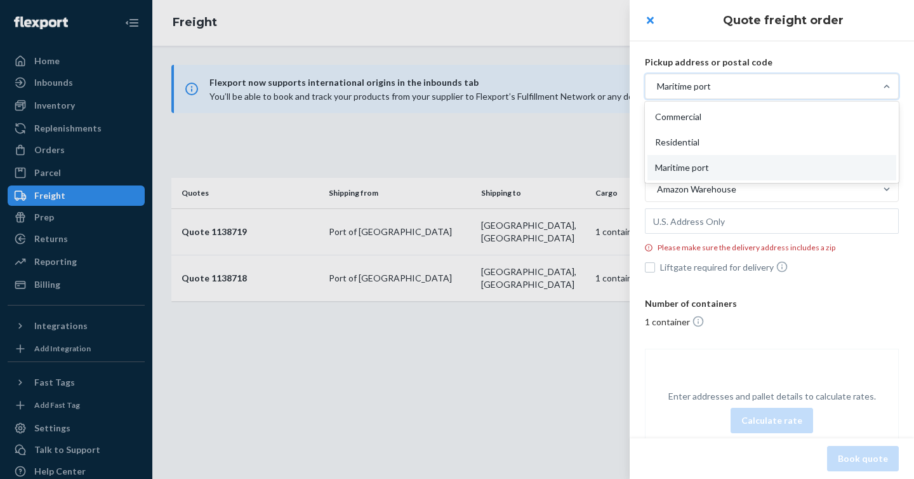
click at [732, 86] on div "Maritime port" at bounding box center [761, 86] width 230 height 23
click at [593, 86] on input "option Maritime port, selected. option Maritime port focused, 3 of 3. 3 results…" at bounding box center [593, 86] width 0 height 0
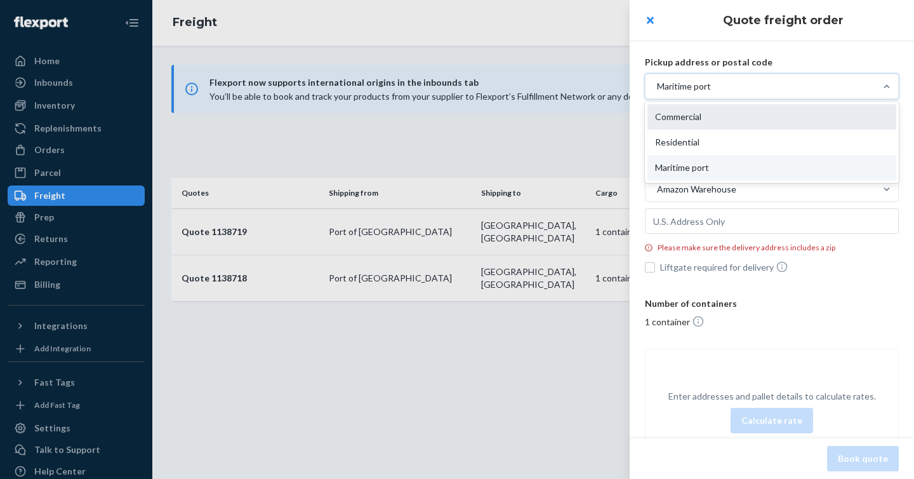
click at [726, 114] on div "Commercial" at bounding box center [772, 116] width 249 height 25
click at [593, 86] on input "option Maritime port, selected. option Commercial focused, 1 of 3. 3 results av…" at bounding box center [593, 86] width 0 height 0
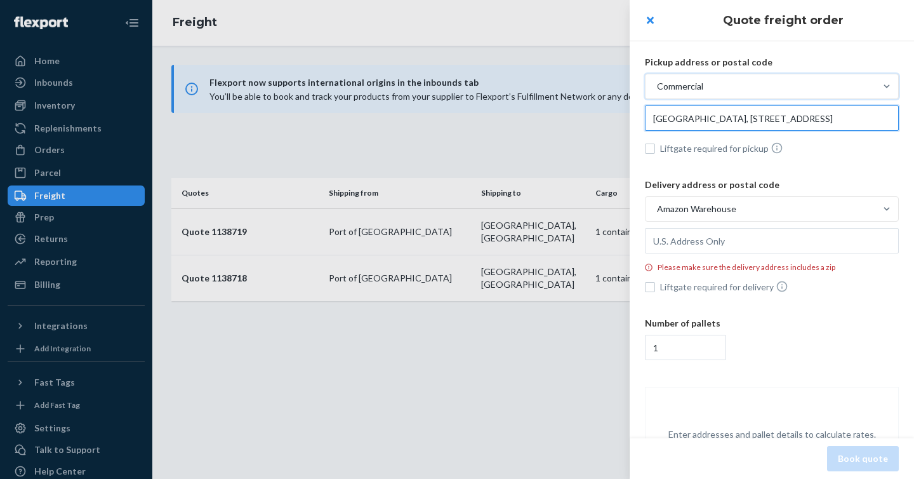
click at [708, 124] on input "[GEOGRAPHIC_DATA], [STREET_ADDRESS]" at bounding box center [772, 117] width 254 height 25
click at [708, 125] on input "[GEOGRAPHIC_DATA], [STREET_ADDRESS]" at bounding box center [772, 117] width 254 height 25
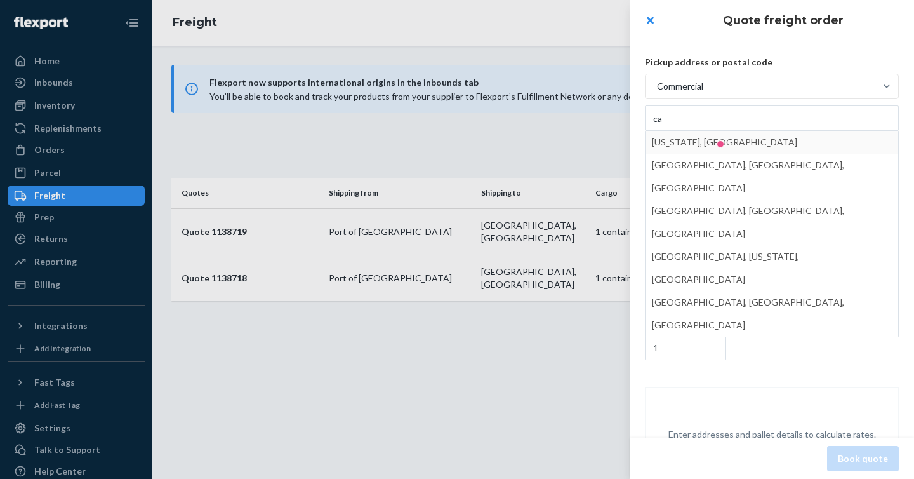
type input "[US_STATE], [GEOGRAPHIC_DATA], [GEOGRAPHIC_DATA]"
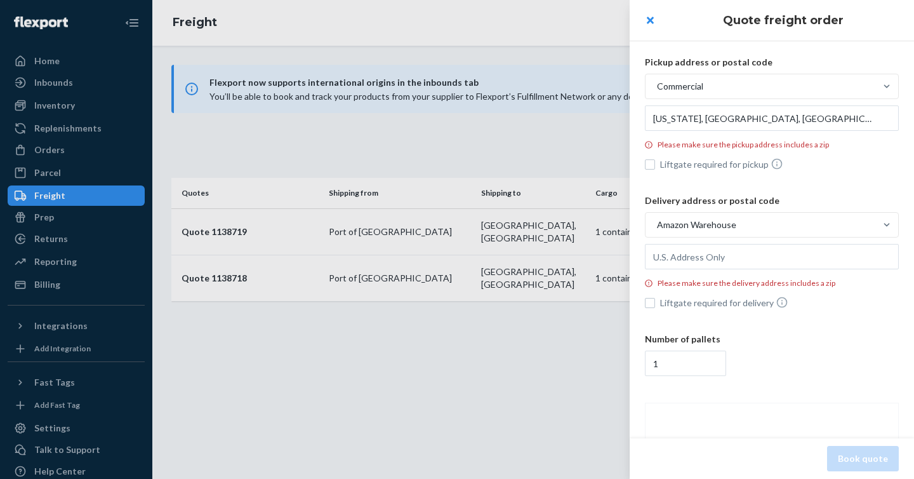
click at [754, 220] on div "Amazon Warehouse" at bounding box center [761, 224] width 230 height 23
click at [593, 225] on input "Amazon Warehouse" at bounding box center [593, 225] width 0 height 0
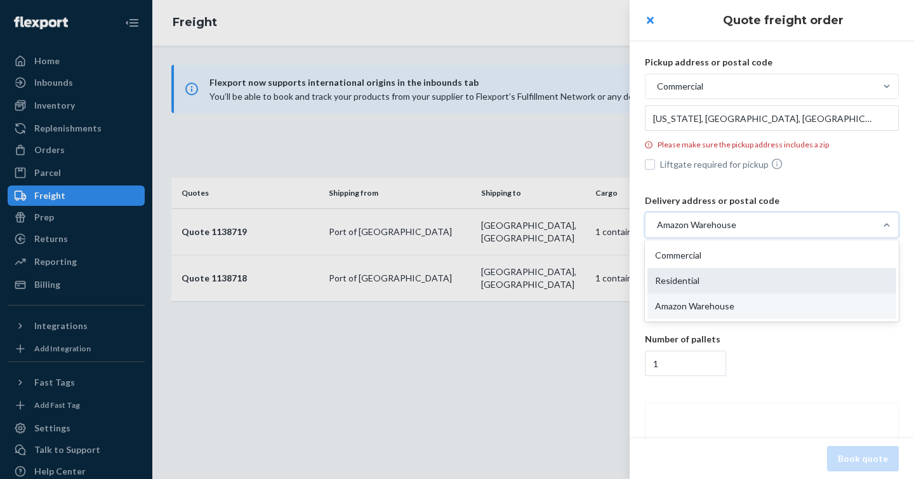
click at [752, 286] on div "Residential" at bounding box center [772, 280] width 249 height 25
click at [593, 225] on input "option Amazon Warehouse, selected. option Residential focused, 2 of 3. 3 result…" at bounding box center [593, 225] width 0 height 0
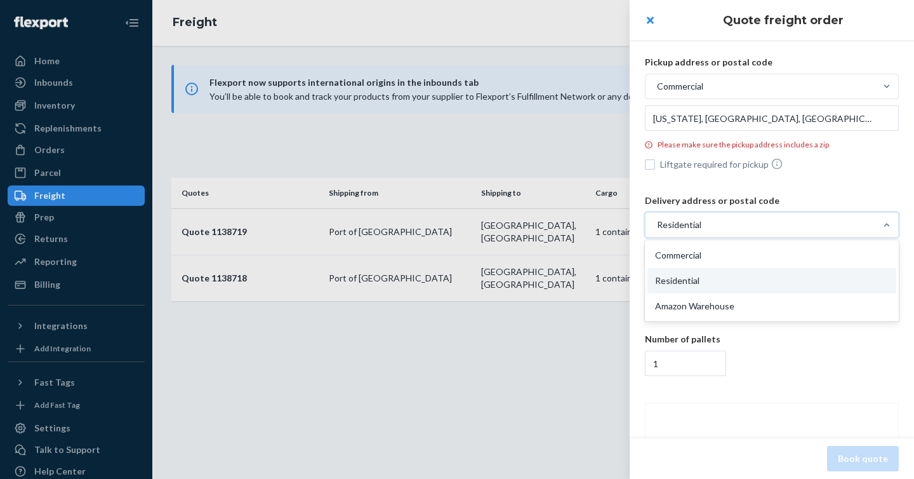
click at [752, 232] on div "Residential" at bounding box center [761, 224] width 230 height 23
click at [593, 225] on input "option Residential, selected. option Residential focused, 2 of 3. 3 results ava…" at bounding box center [593, 225] width 0 height 0
click at [747, 303] on div "Amazon Warehouse" at bounding box center [772, 305] width 249 height 25
click at [593, 225] on input "option Residential, selected. option Amazon Warehouse focused, 3 of 3. 3 result…" at bounding box center [593, 225] width 0 height 0
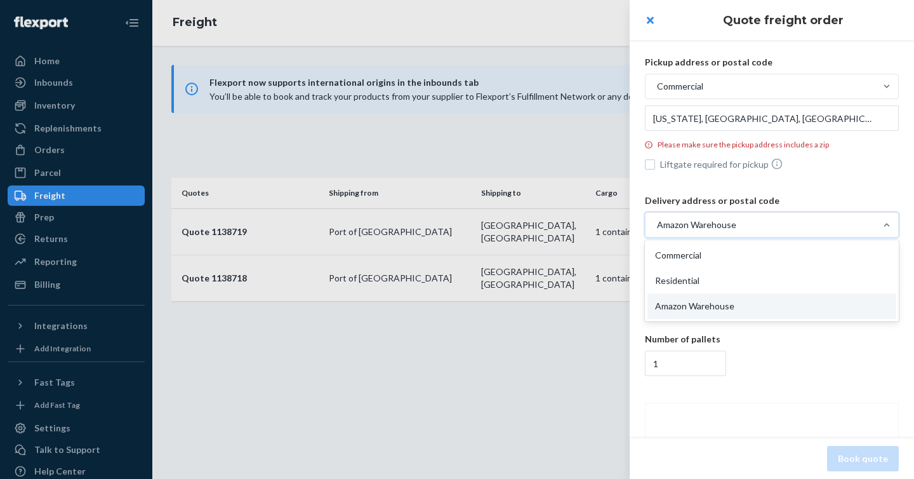
click at [752, 220] on div "Amazon Warehouse" at bounding box center [761, 224] width 230 height 23
click at [593, 225] on input "option Amazon Warehouse, selected. option Amazon Warehouse focused, 3 of 3. 3 r…" at bounding box center [593, 225] width 0 height 0
click at [748, 252] on div "Commercial" at bounding box center [772, 255] width 249 height 25
click at [593, 225] on input "option Amazon Warehouse, selected. option Commercial focused, 1 of 3. 3 results…" at bounding box center [593, 225] width 0 height 0
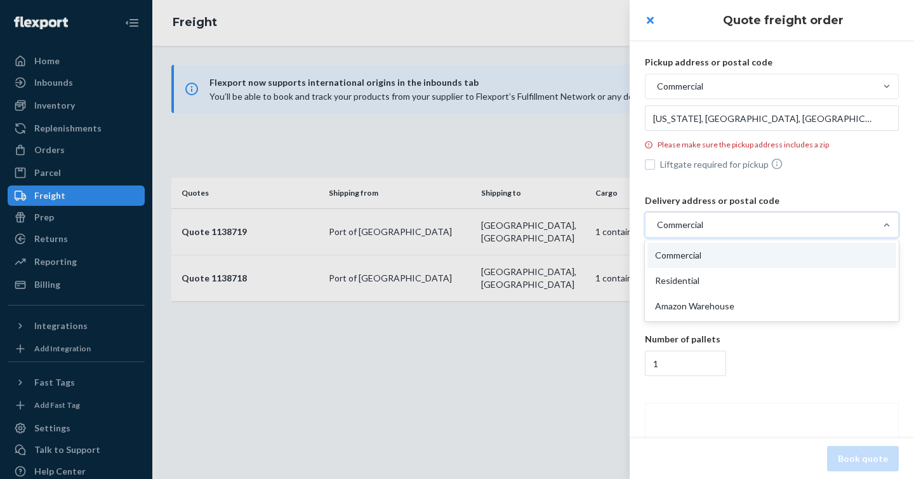
click at [717, 225] on div "Commercial" at bounding box center [761, 224] width 230 height 23
click at [593, 225] on input "option Commercial, selected. option Commercial focused, 1 of 3. 3 results avail…" at bounding box center [593, 225] width 0 height 0
click at [723, 274] on div "Residential" at bounding box center [772, 280] width 249 height 25
click at [593, 225] on input "option Commercial, selected. option Residential focused, 2 of 3. 3 results avai…" at bounding box center [593, 225] width 0 height 0
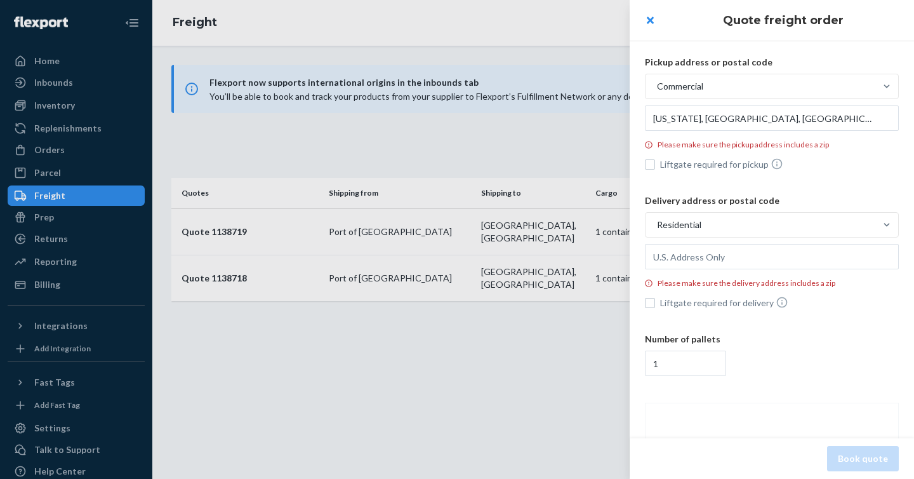
click at [752, 231] on div "Residential" at bounding box center [761, 224] width 230 height 23
click at [593, 225] on input "Residential" at bounding box center [593, 225] width 0 height 0
click at [752, 231] on div "Residential" at bounding box center [761, 224] width 230 height 23
click at [593, 225] on input "option Residential, selected. 0 results available. Select is focused , press Do…" at bounding box center [593, 225] width 0 height 0
click at [754, 231] on div "Residential" at bounding box center [761, 224] width 230 height 23
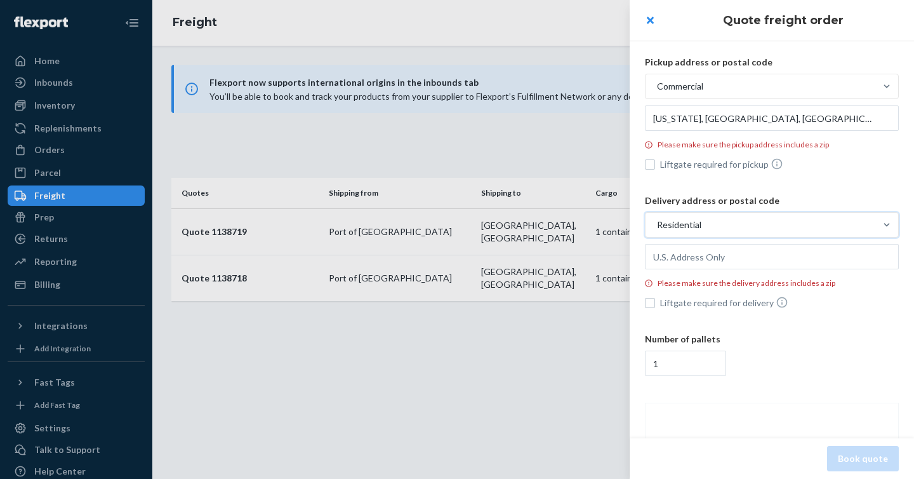
click at [593, 225] on input "option Residential, selected. 0 results available. Select is focused , press Do…" at bounding box center [593, 225] width 0 height 0
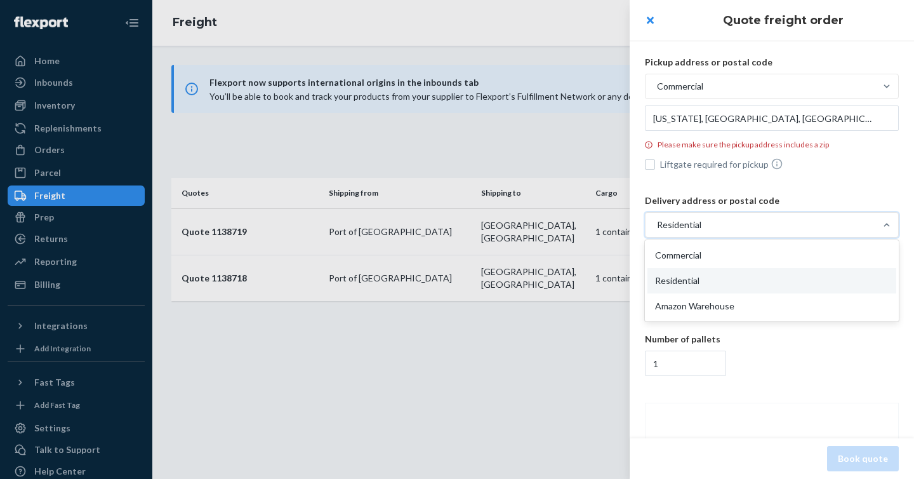
click at [733, 303] on div "Amazon Warehouse" at bounding box center [772, 305] width 249 height 25
click at [593, 225] on input "option Residential, selected. option Residential focused, 2 of 3. 3 results ava…" at bounding box center [593, 225] width 0 height 0
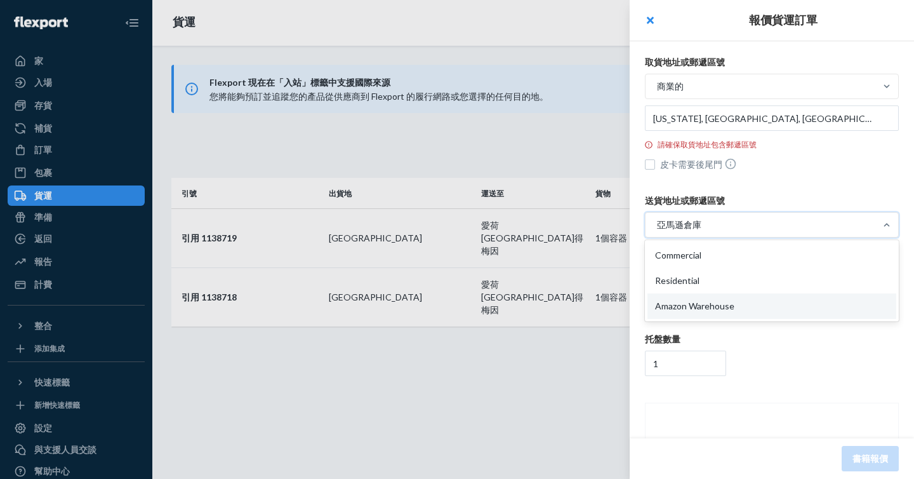
click at [753, 229] on div "亞馬遜倉庫" at bounding box center [761, 224] width 230 height 23
click at [593, 225] on input "option Amazon Warehouse, selected. option Amazon Warehouse focused, 3 of 3. 3 r…" at bounding box center [593, 225] width 0 height 0
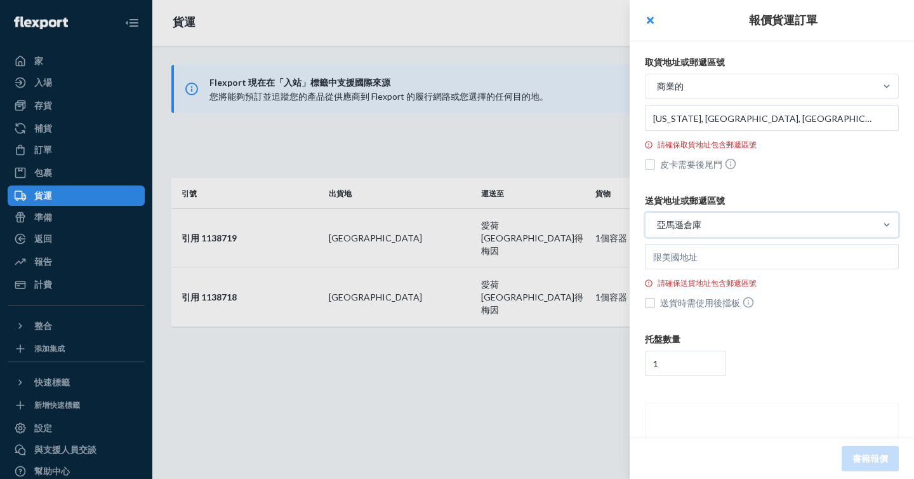
click at [753, 229] on div "亞馬遜倉庫" at bounding box center [761, 224] width 230 height 23
click at [593, 225] on input "option Amazon Warehouse, selected. 0 results available. Select is focused , pre…" at bounding box center [593, 225] width 0 height 0
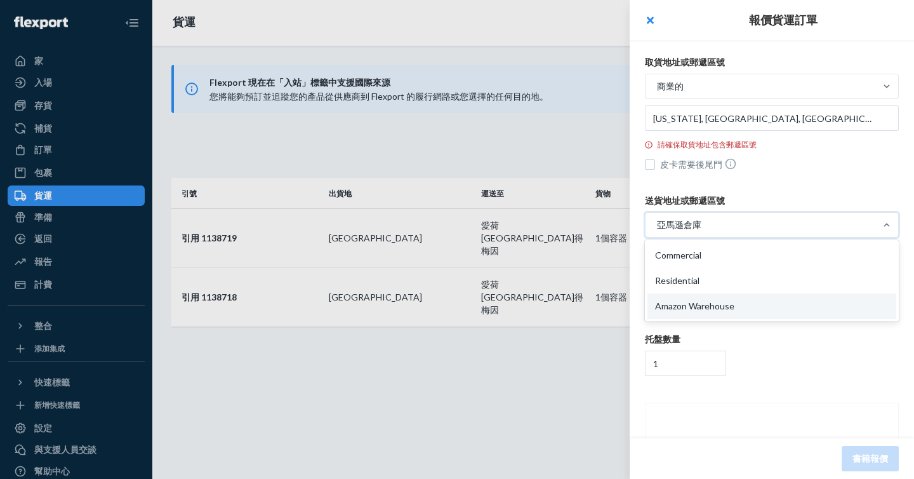
click at [752, 229] on div "亞馬遜倉庫" at bounding box center [761, 224] width 230 height 23
click at [593, 225] on input "選項亞馬遜倉庫，選中。 亞馬遜倉庫選項已選中，共 3 個結果。共 3 個結果可用。使用「向上」和「向下」鍵選擇選項，按 Enter 鍵選擇目前選取的選項，按 …" at bounding box center [593, 225] width 0 height 0
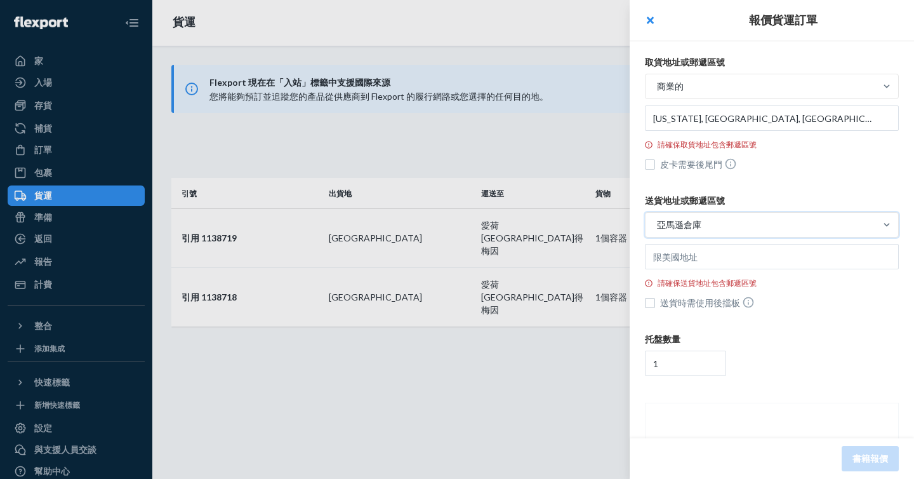
click at [718, 91] on div "商業的" at bounding box center [761, 86] width 230 height 23
click at [593, 86] on input "商業的" at bounding box center [593, 86] width 0 height 0
click at [718, 91] on div "商業的" at bounding box center [761, 86] width 230 height 23
click at [593, 86] on input "商業的" at bounding box center [593, 86] width 0 height 0
click at [722, 93] on div "商業的" at bounding box center [761, 86] width 230 height 23
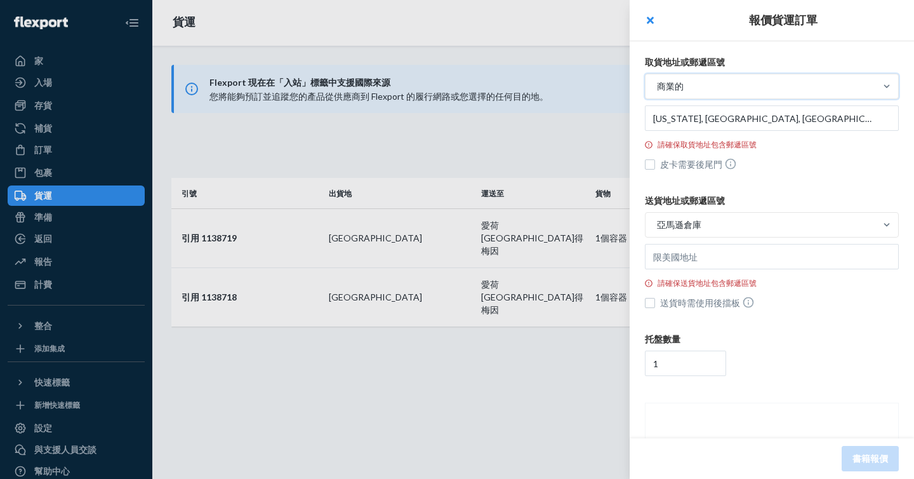
click at [593, 86] on input "option Commercial, selected. 0 results available. Select is focused , press Dow…" at bounding box center [593, 86] width 0 height 0
click at [694, 93] on div "商業的" at bounding box center [761, 86] width 230 height 23
click at [593, 86] on input "option Commercial, selected. 0 results available. Select is focused , press Dow…" at bounding box center [593, 86] width 0 height 0
click at [707, 156] on div "港" at bounding box center [772, 167] width 249 height 25
click at [593, 86] on input "option Commercial, selected. option Residential focused, 2 of 3. 3 results avai…" at bounding box center [593, 86] width 0 height 0
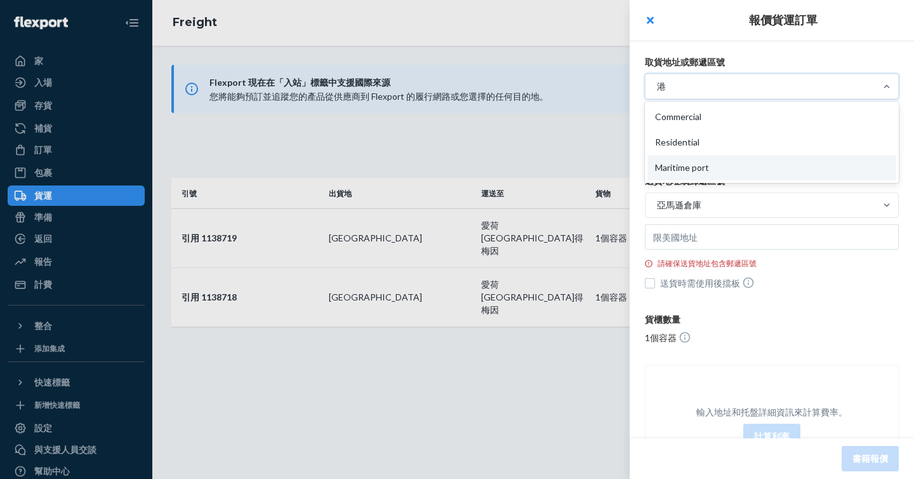
click at [710, 82] on div "港" at bounding box center [761, 86] width 230 height 23
click at [593, 86] on input "option Maritime port, selected. option Maritime port focused, 3 of 3. 3 results…" at bounding box center [593, 86] width 0 height 0
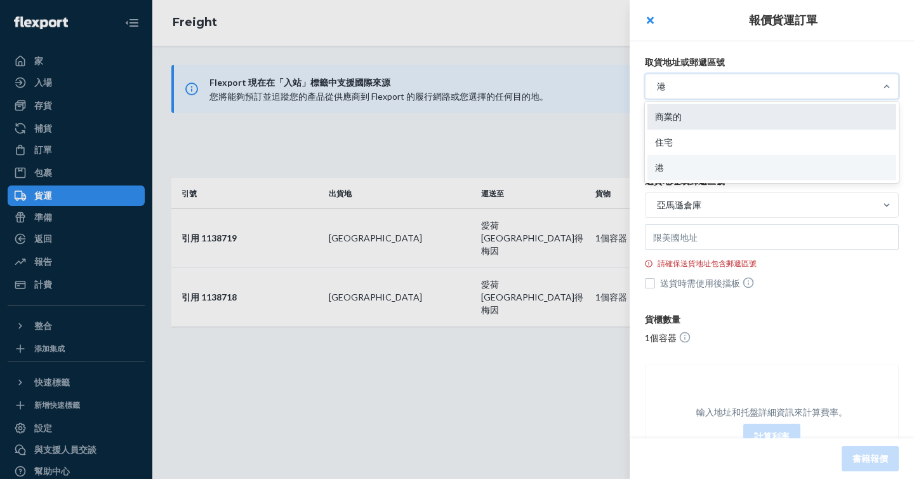
click at [706, 123] on div "商業的" at bounding box center [772, 116] width 249 height 25
click at [593, 86] on input "option Maritime port, selected. option Commercial focused, 1 of 3. 3 results av…" at bounding box center [593, 86] width 0 height 0
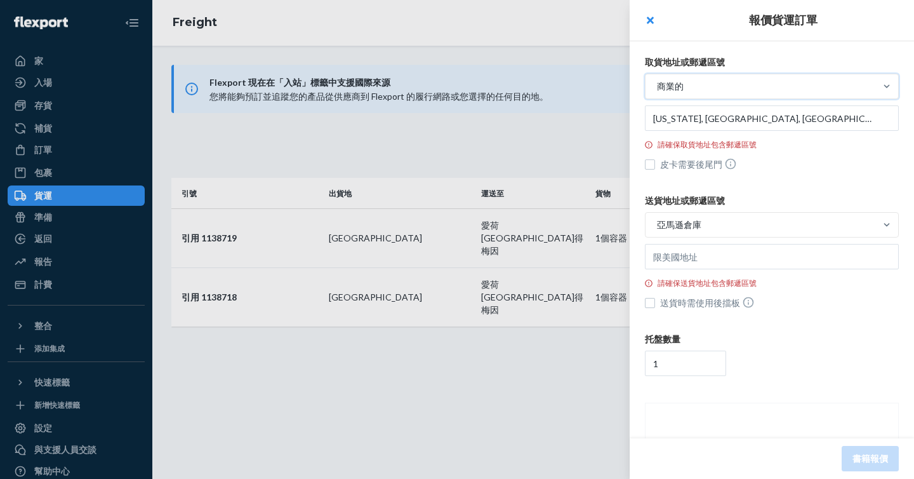
click at [709, 94] on div "商業的" at bounding box center [761, 86] width 230 height 23
click at [593, 86] on input "option Commercial, selected. 0 results available. Select is focused , press Dow…" at bounding box center [593, 86] width 0 height 0
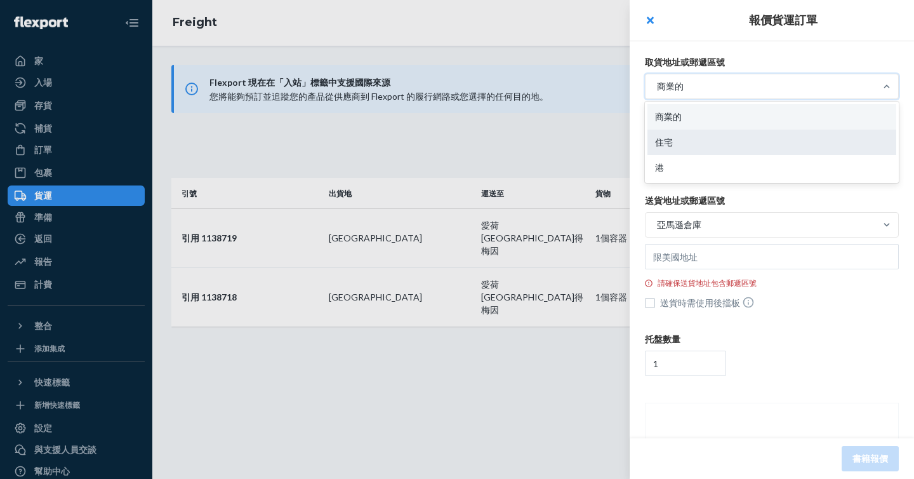
click at [697, 143] on div "住宅" at bounding box center [772, 142] width 249 height 25
click at [593, 86] on input "option Commercial, selected. option Residential focused, 2 of 3. 3 results avai…" at bounding box center [593, 86] width 0 height 0
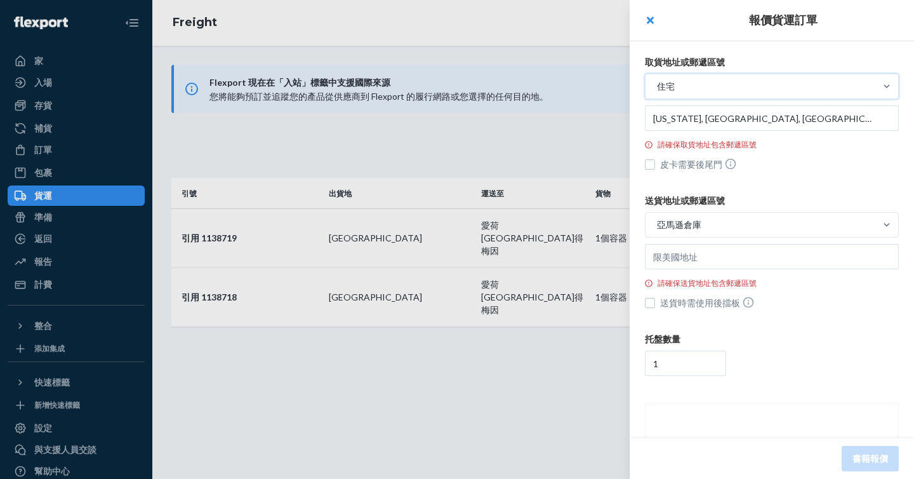
click at [750, 50] on div "取貨地址或郵遞區號 option Residential, selected. 0 results available. Select is focused …" at bounding box center [772, 291] width 284 height 523
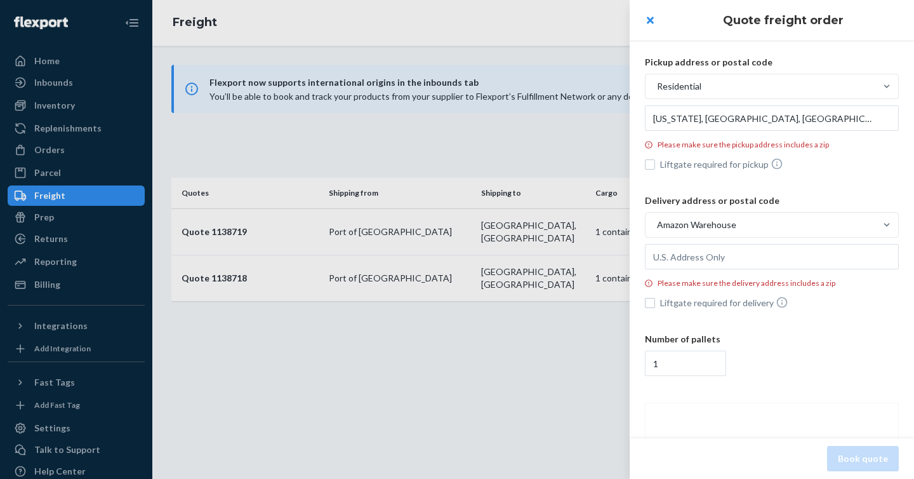
click at [611, 50] on div at bounding box center [457, 239] width 914 height 479
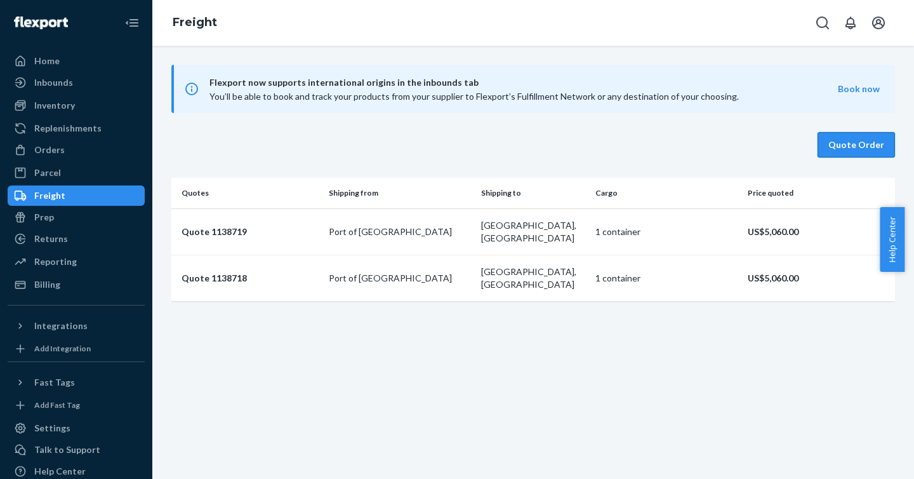
click at [842, 145] on button "Quote Order" at bounding box center [856, 144] width 77 height 25
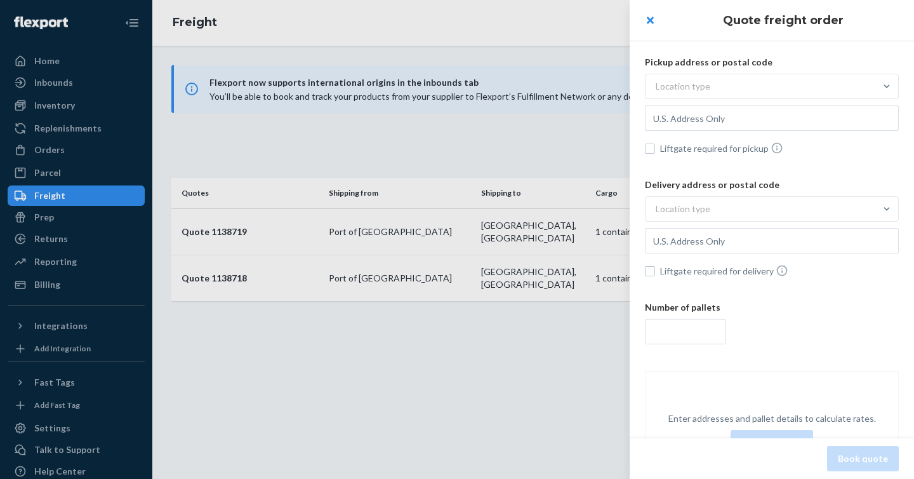
click at [719, 98] on div "Location type" at bounding box center [772, 86] width 254 height 25
click at [593, 86] on input "Location type" at bounding box center [593, 86] width 0 height 0
click at [706, 138] on div "Residential" at bounding box center [772, 142] width 249 height 25
click at [593, 86] on input "option Residential focused, 2 of 3. 3 results available. Use Up and Down to cho…" at bounding box center [593, 86] width 0 height 0
click at [723, 119] on input "text" at bounding box center [772, 117] width 254 height 25
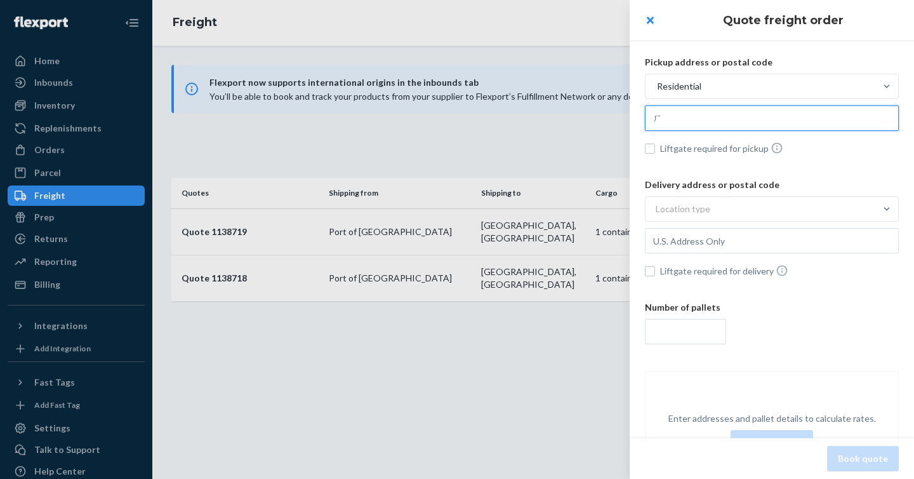
type input "ㄇ"
click at [746, 110] on input "[STREET_ADDRESS]" at bounding box center [772, 117] width 254 height 25
click at [745, 110] on input "[STREET_ADDRESS]" at bounding box center [772, 117] width 254 height 25
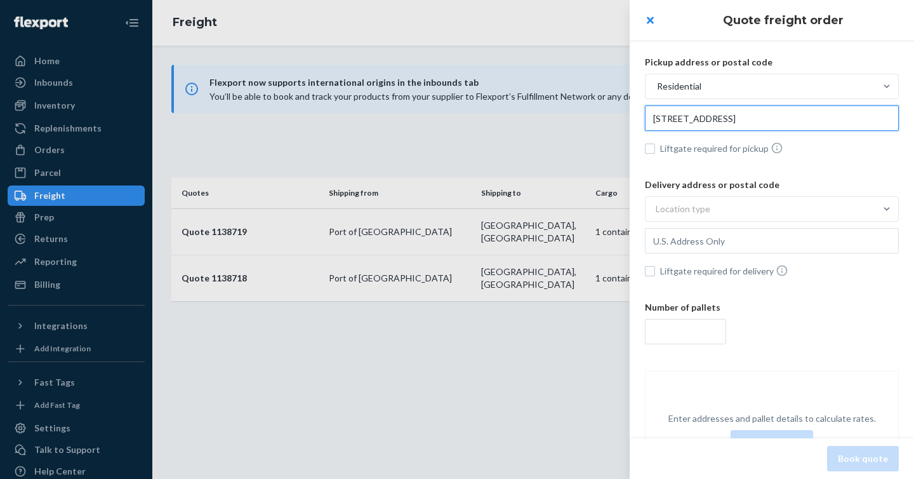
click at [744, 117] on input "[STREET_ADDRESS]" at bounding box center [772, 117] width 254 height 25
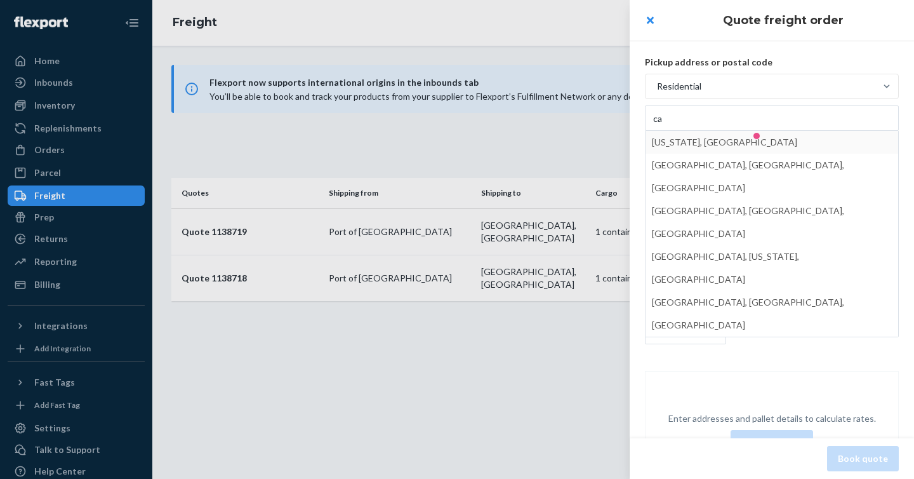
type input "[US_STATE], [GEOGRAPHIC_DATA], [GEOGRAPHIC_DATA]"
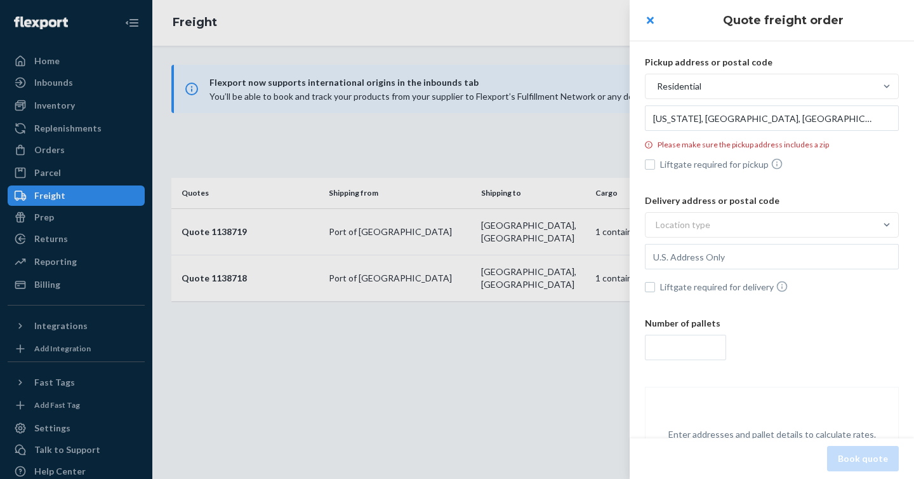
click at [463, 108] on div at bounding box center [457, 239] width 914 height 479
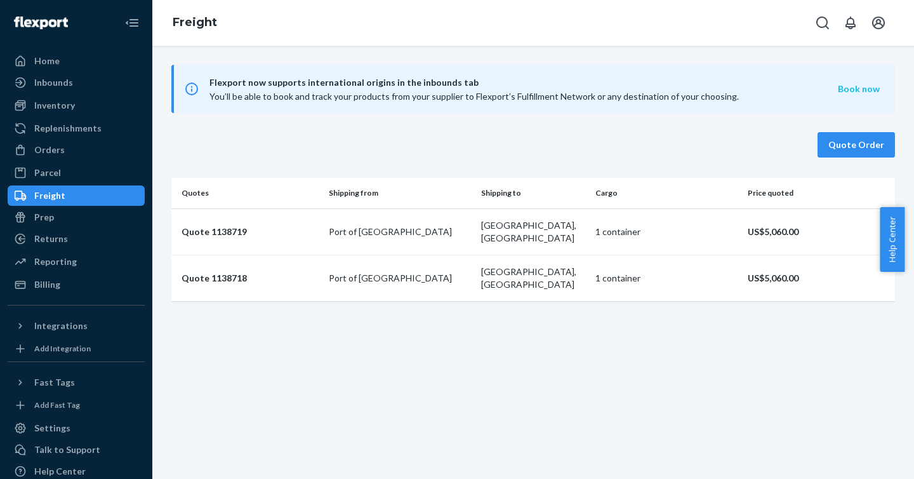
click at [843, 89] on button "Book now" at bounding box center [859, 89] width 42 height 13
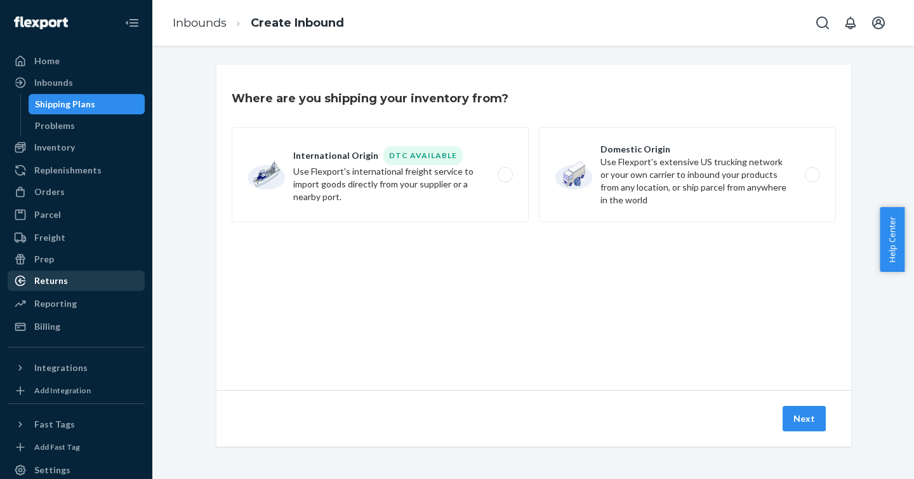
click at [45, 290] on link "Returns" at bounding box center [76, 280] width 137 height 20
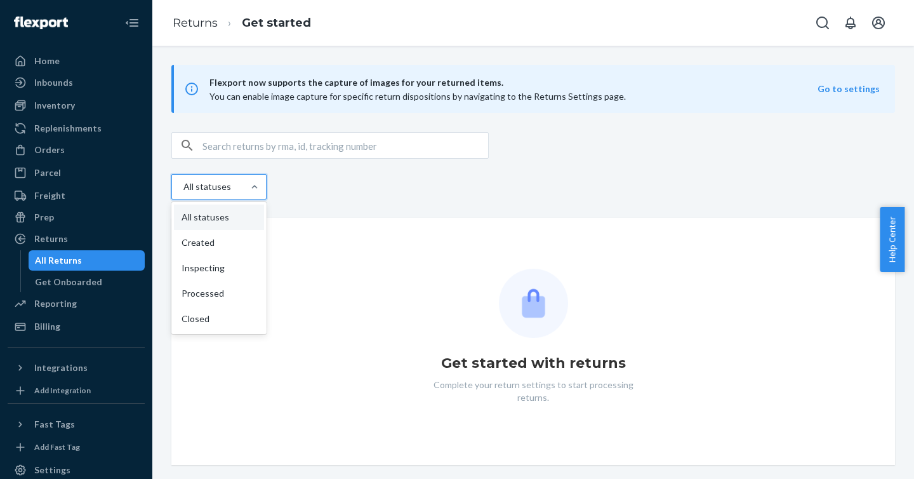
click at [227, 187] on div "All statuses" at bounding box center [206, 186] width 46 height 13
click at [168, 187] on input "option All statuses focused, 1 of 5. 5 results available. Use Up and Down to ch…" at bounding box center [168, 187] width 0 height 0
click at [215, 253] on div "Created" at bounding box center [219, 242] width 90 height 25
click at [168, 187] on input "option Created focused, 2 of 5. 5 results available. Use Up and Down to choose …" at bounding box center [168, 187] width 0 height 0
click at [223, 177] on div "Created" at bounding box center [200, 186] width 57 height 23
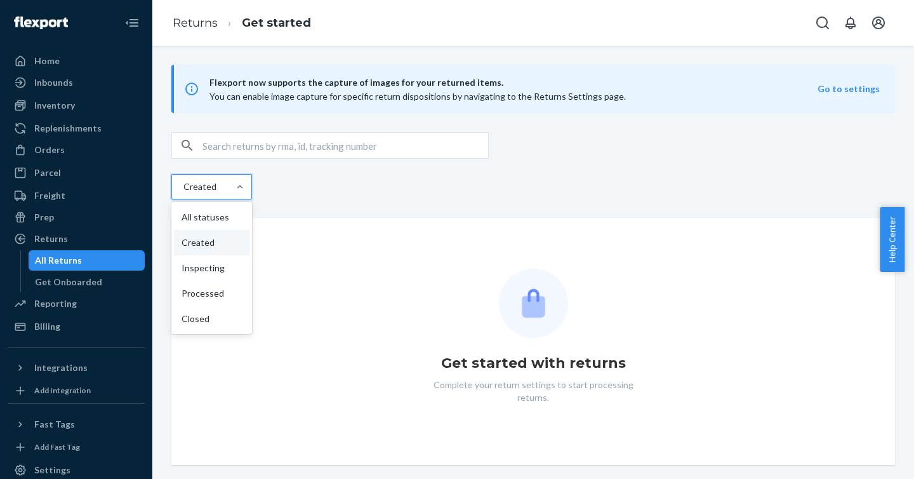
click at [153, 187] on input "option Created, selected. option Created focused, 2 of 5. 5 results available. …" at bounding box center [153, 187] width 0 height 0
click at [213, 283] on div "Processed" at bounding box center [212, 293] width 76 height 25
click at [153, 187] on input "option Created, selected. option Created focused, 2 of 5. 5 results available. …" at bounding box center [153, 187] width 0 height 0
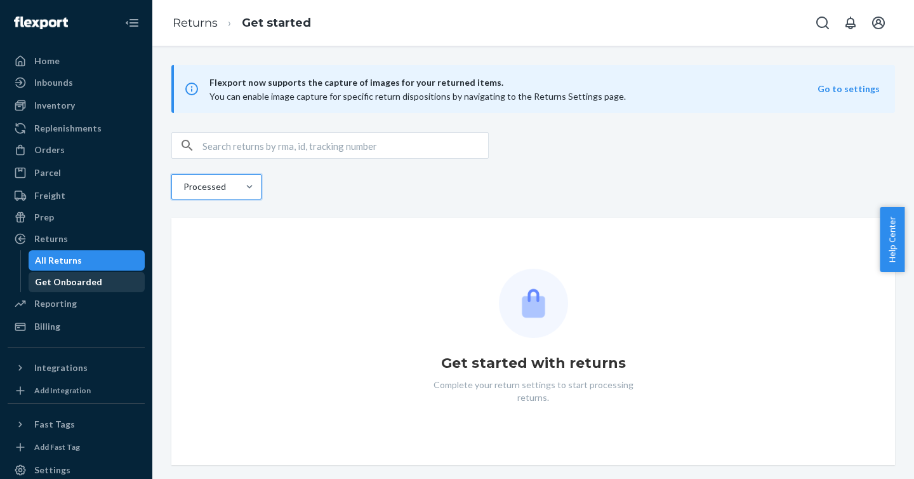
click at [55, 288] on div "Get Onboarded" at bounding box center [68, 282] width 67 height 13
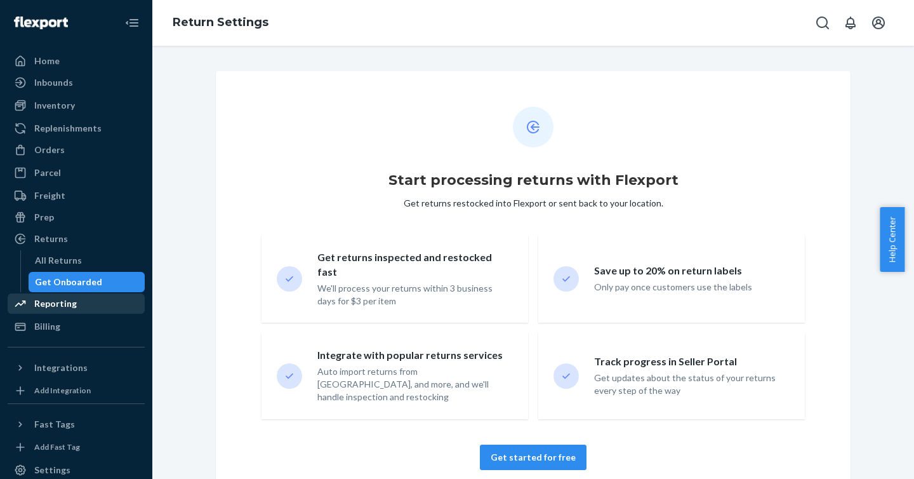
click at [66, 309] on div "Reporting" at bounding box center [55, 303] width 43 height 13
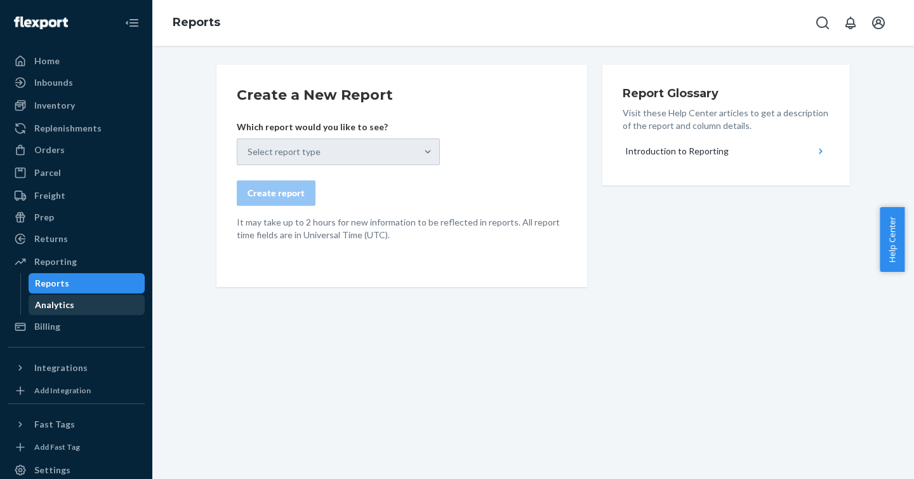
click at [72, 309] on div "Analytics" at bounding box center [87, 305] width 114 height 18
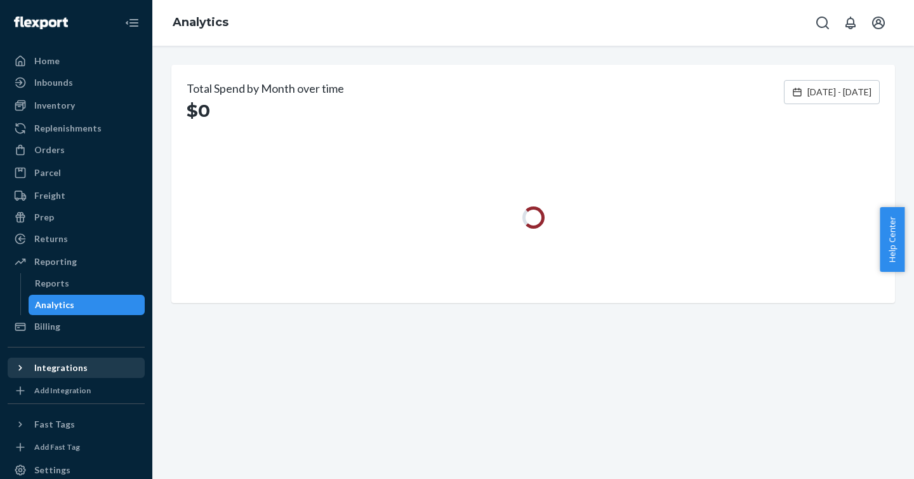
click at [69, 370] on div "Integrations" at bounding box center [60, 367] width 53 height 13
click at [76, 395] on div "Add Integration" at bounding box center [62, 390] width 57 height 11
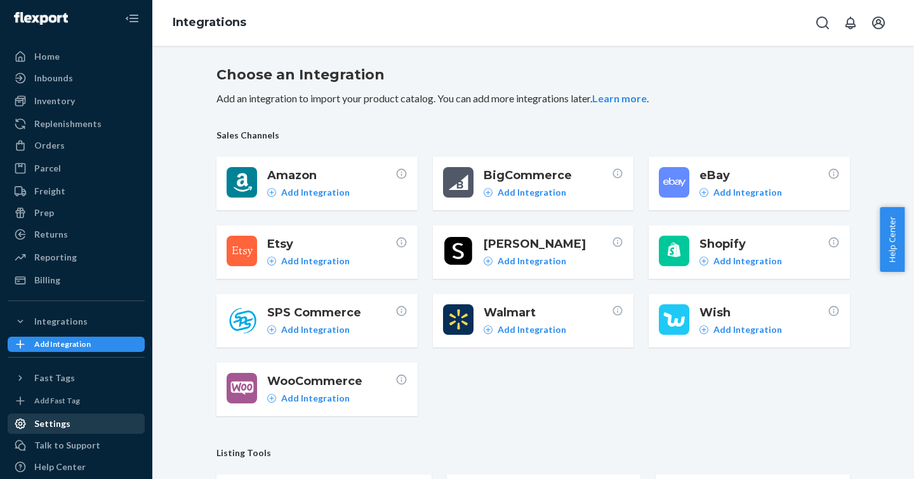
scroll to position [13, 0]
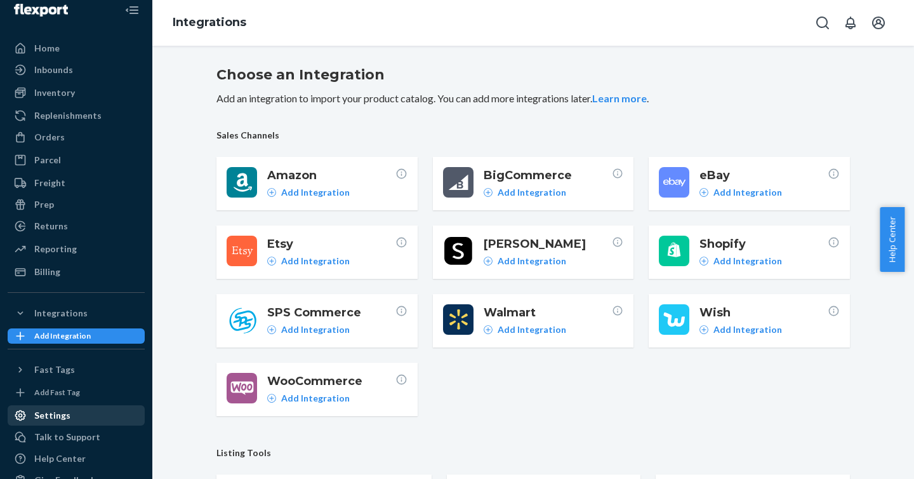
click at [67, 406] on div "Settings" at bounding box center [76, 415] width 135 height 18
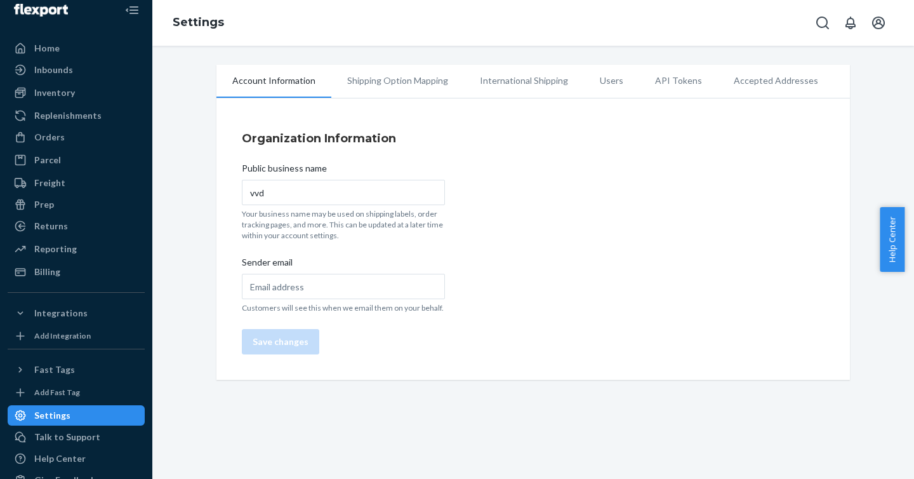
click at [383, 79] on li "Shipping Option Mapping" at bounding box center [397, 81] width 133 height 32
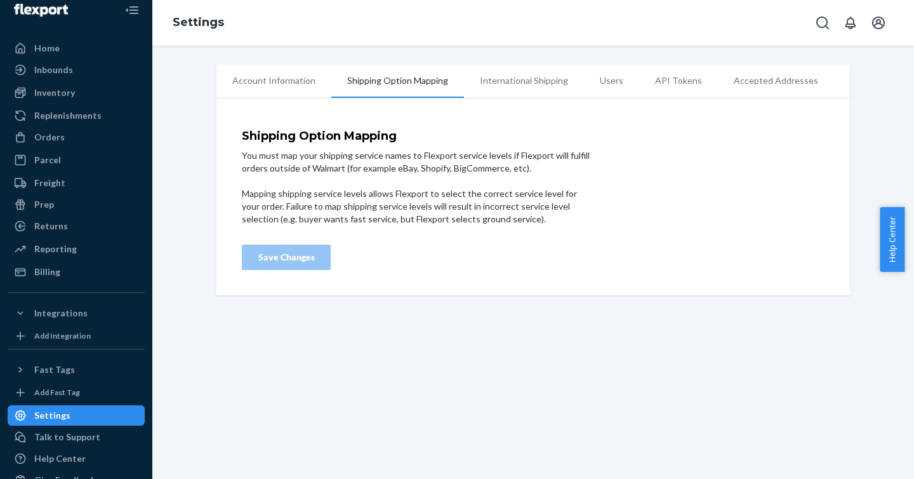
click at [483, 84] on li "International Shipping" at bounding box center [524, 81] width 120 height 32
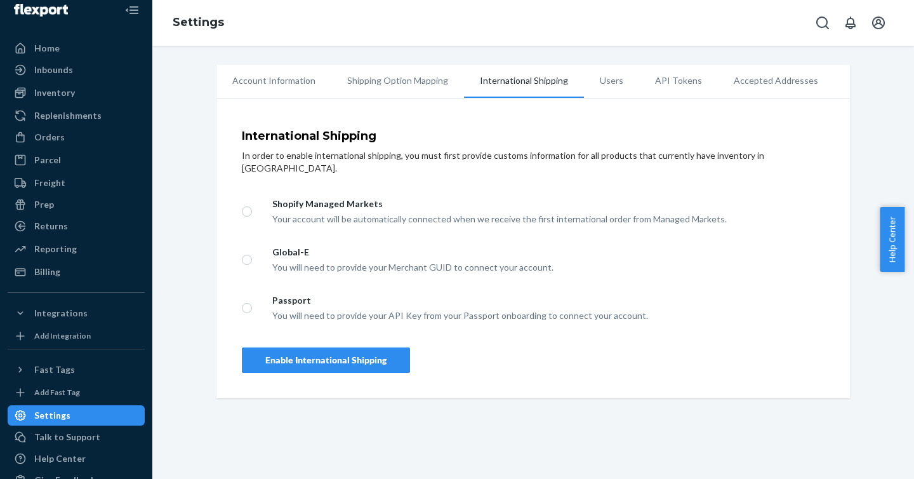
click at [328, 197] on div "Shopify Managed Markets" at bounding box center [548, 203] width 552 height 13
click at [252, 206] on input "Shopify Managed Markets Your account will be automatically connected when we re…" at bounding box center [247, 211] width 10 height 10
radio input "true"
click at [308, 354] on div "Enable International Shipping" at bounding box center [325, 360] width 121 height 13
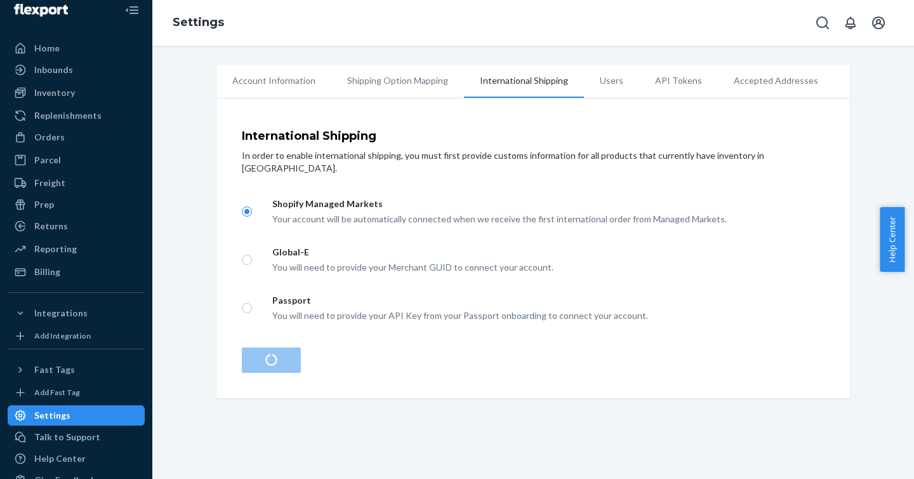
click at [597, 80] on li "Users" at bounding box center [611, 81] width 55 height 32
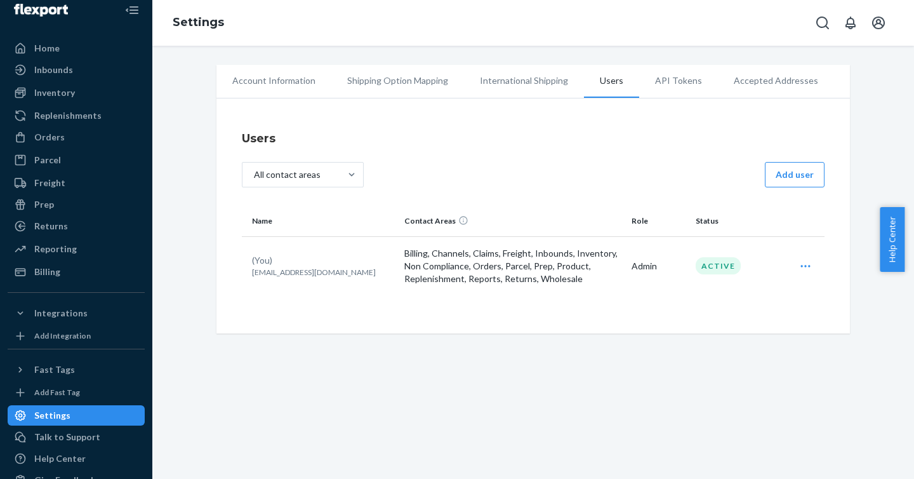
click at [499, 262] on p "Billing, Channels, Claims, Freight, Inbounds, Inventory, Non Compliance, Orders…" at bounding box center [512, 266] width 217 height 38
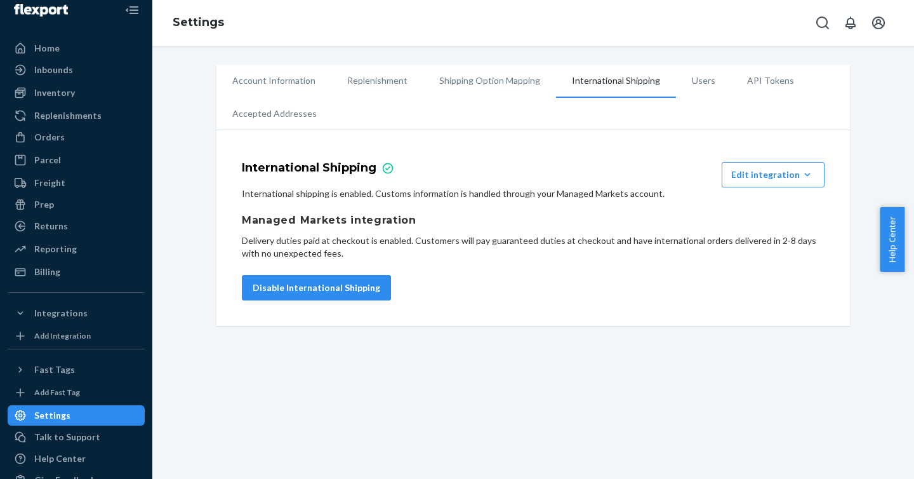
click at [692, 82] on li "Users" at bounding box center [703, 81] width 55 height 32
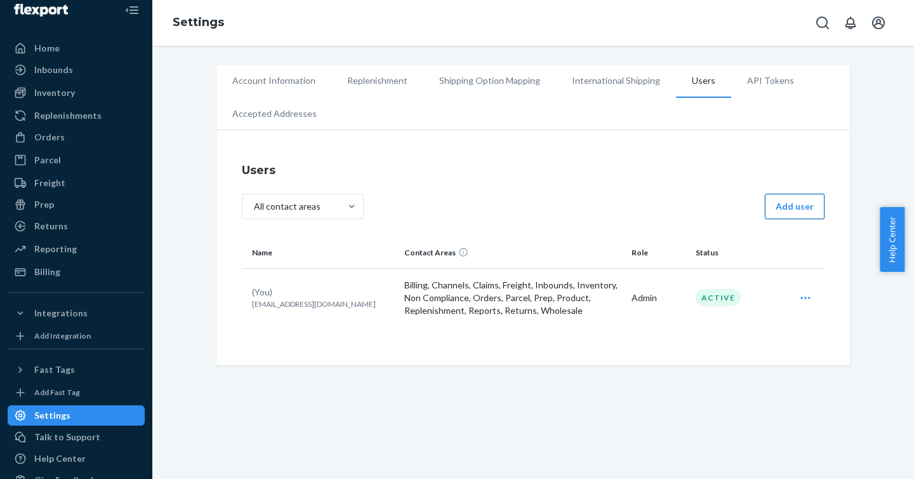
click at [792, 197] on button "Add user" at bounding box center [795, 206] width 60 height 25
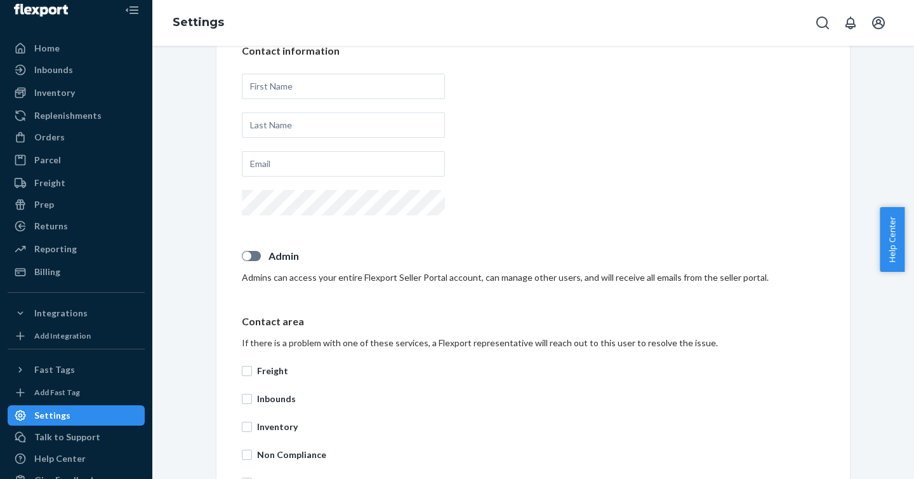
scroll to position [256, 0]
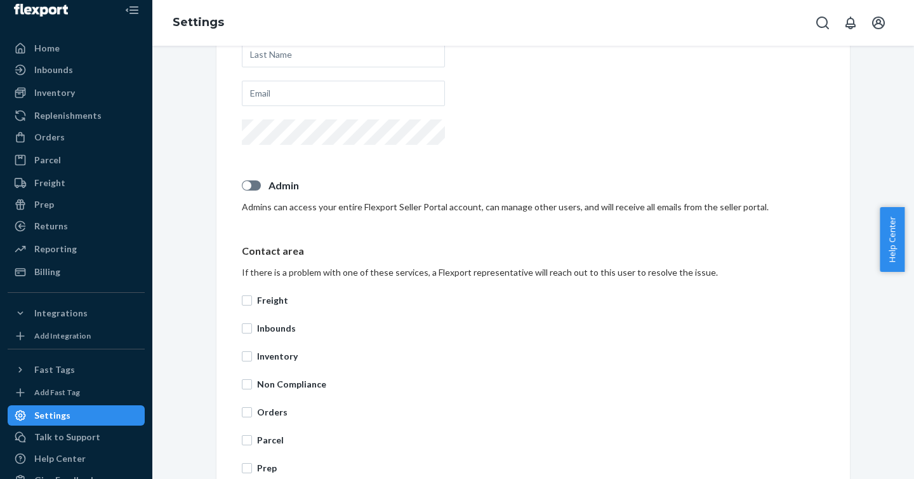
click at [243, 189] on div at bounding box center [247, 185] width 9 height 9
click at [243, 188] on div at bounding box center [251, 185] width 19 height 10
checkbox input "false"
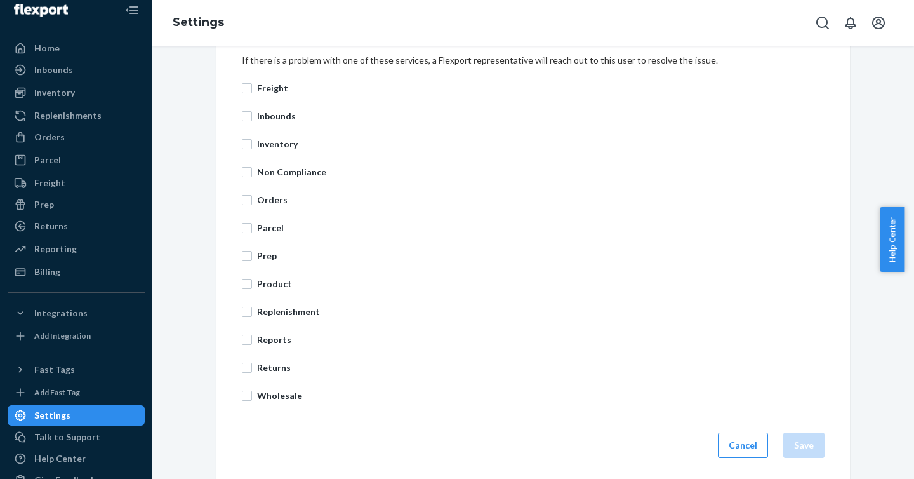
scroll to position [472, 0]
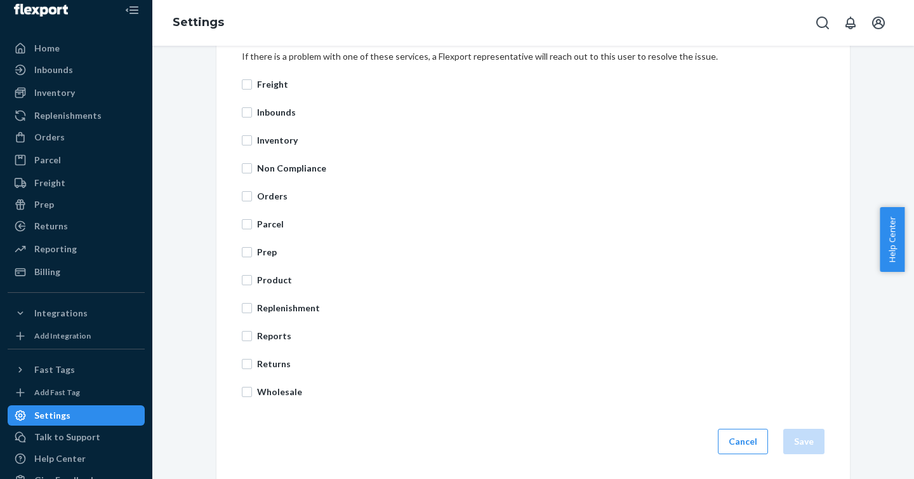
click at [242, 69] on div "Contact area If there is a problem with one of these services, a Flexport repre…" at bounding box center [533, 213] width 583 height 370
click at [245, 78] on label "Freight" at bounding box center [533, 84] width 583 height 13
click at [245, 79] on input "Freight" at bounding box center [247, 84] width 10 height 10
drag, startPoint x: 256, startPoint y: 84, endPoint x: 270, endPoint y: 82, distance: 14.1
click at [257, 84] on p "Freight" at bounding box center [541, 84] width 568 height 13
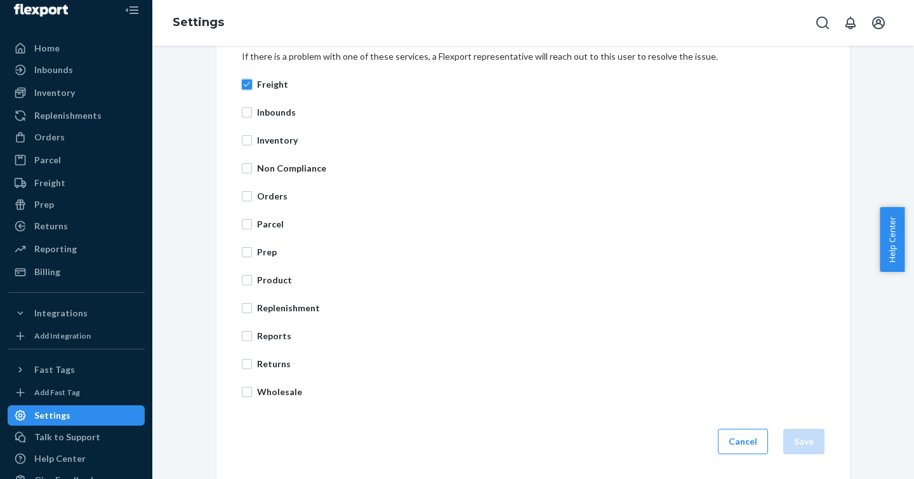
click at [252, 84] on input "Freight" at bounding box center [247, 84] width 10 height 10
checkbox input "false"
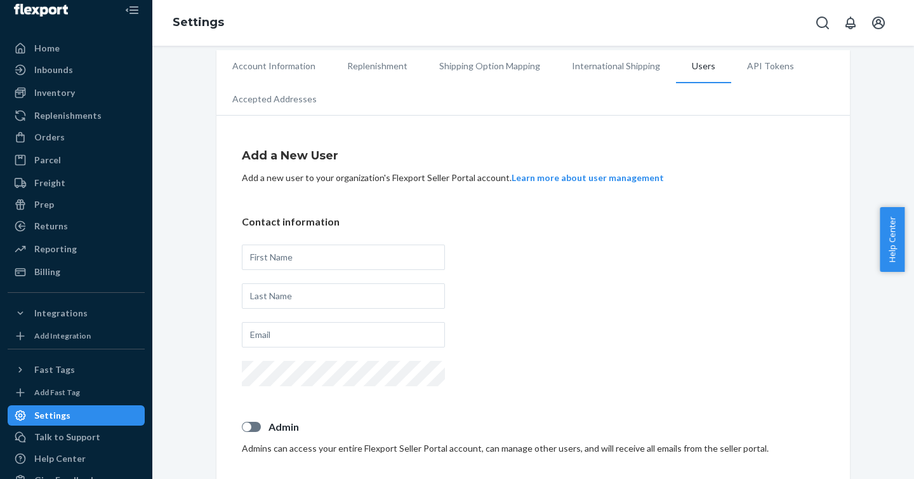
scroll to position [0, 0]
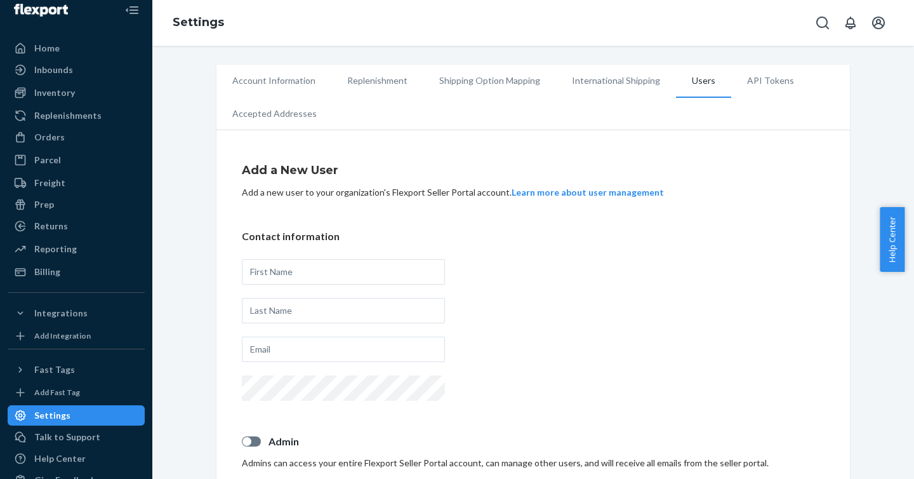
click at [749, 76] on li "API Tokens" at bounding box center [770, 81] width 79 height 32
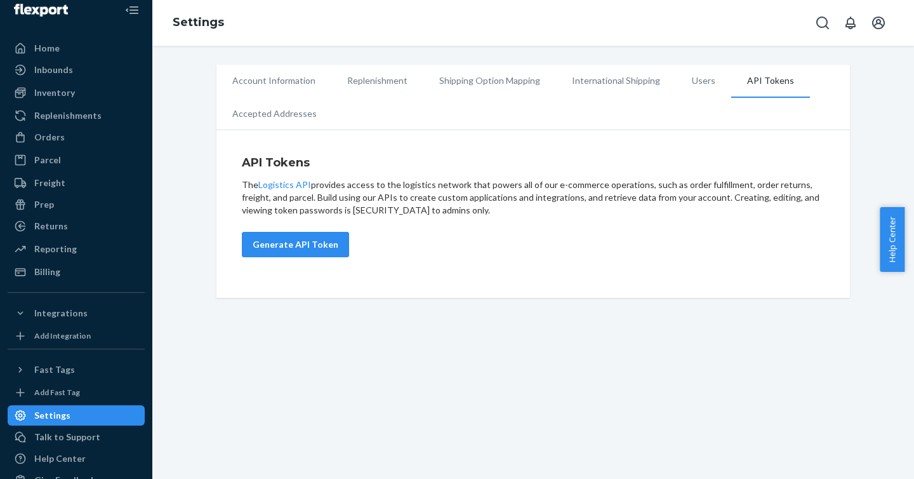
click at [280, 88] on li "Account Information" at bounding box center [274, 81] width 115 height 32
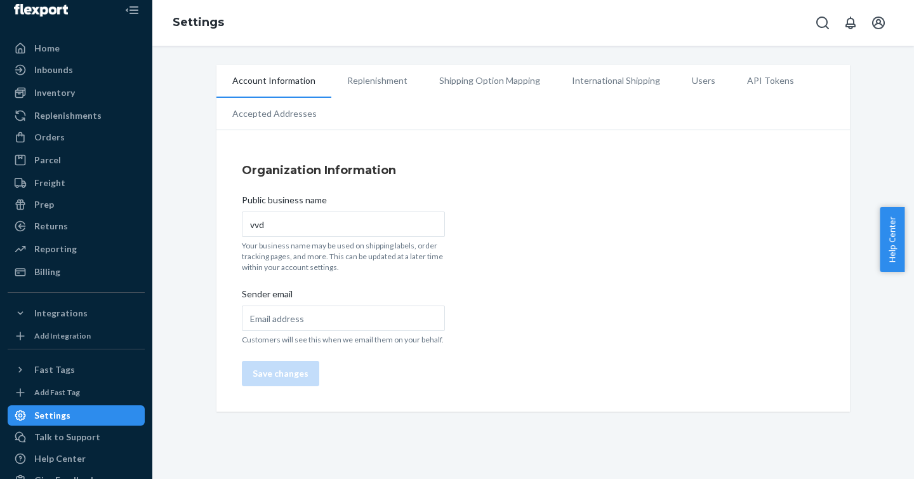
click at [396, 82] on li "Replenishment" at bounding box center [377, 81] width 92 height 32
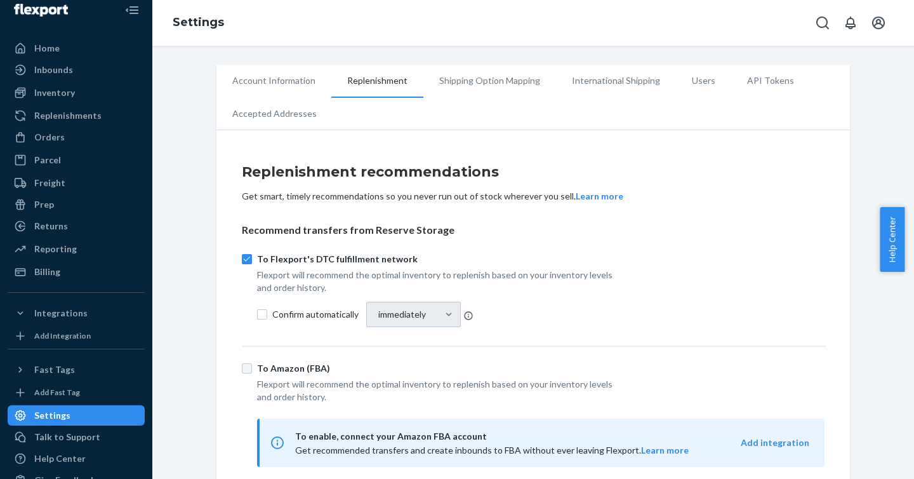
click at [465, 75] on li "Shipping Option Mapping" at bounding box center [489, 81] width 133 height 32
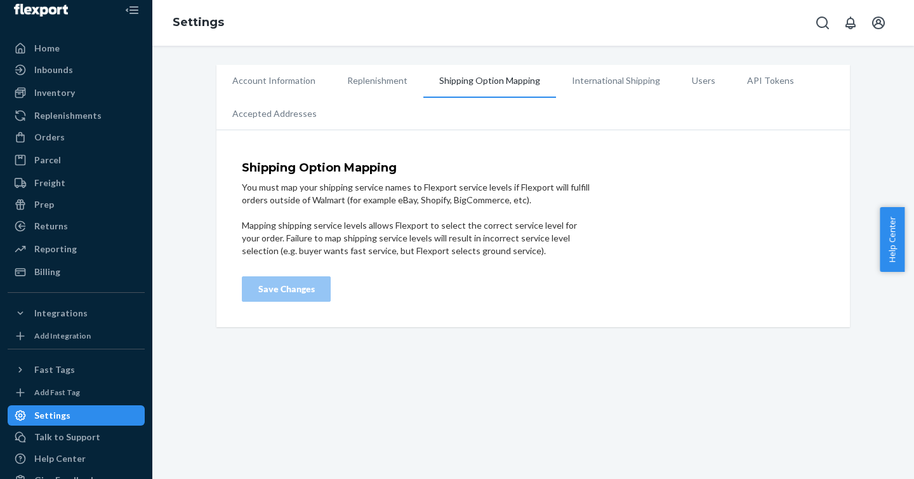
click at [603, 79] on li "International Shipping" at bounding box center [616, 81] width 120 height 32
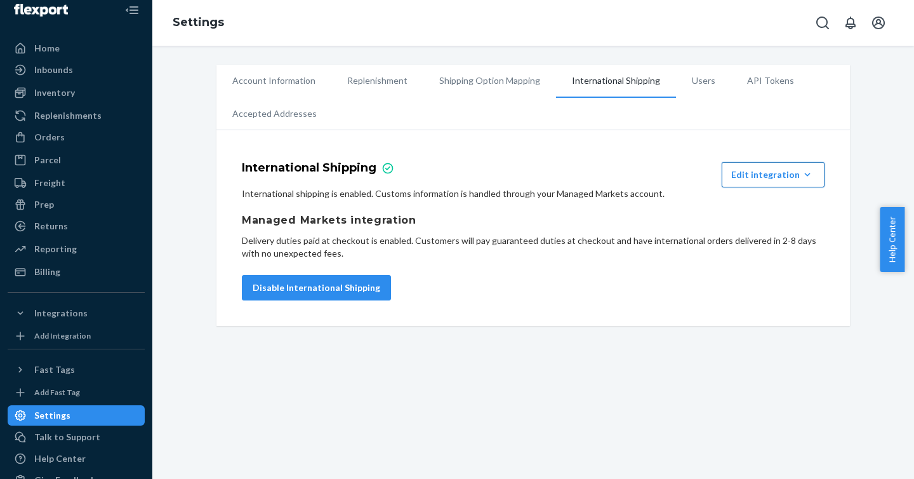
click at [725, 167] on button "Edit integration Remove Integration" at bounding box center [773, 174] width 103 height 25
click at [572, 159] on div "International Shipping Edit integration Remove Integration International shippi…" at bounding box center [534, 231] width 634 height 189
click at [676, 81] on li "Users" at bounding box center [703, 81] width 55 height 32
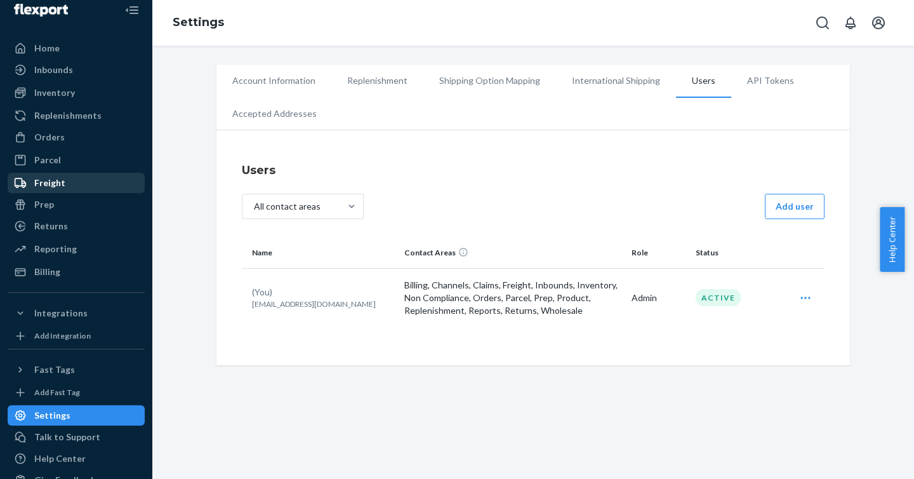
click at [34, 190] on div "Freight" at bounding box center [76, 183] width 135 height 18
